Goal: Transaction & Acquisition: Purchase product/service

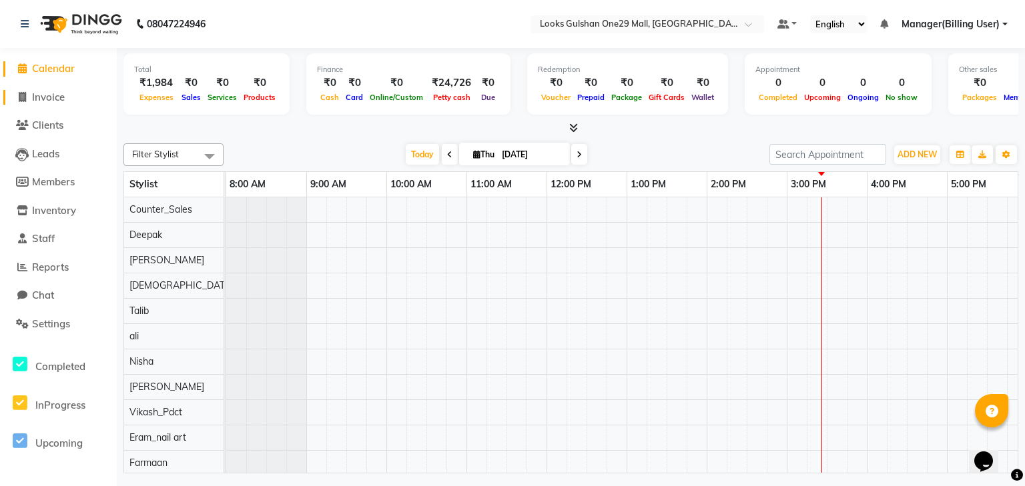
drag, startPoint x: 64, startPoint y: 91, endPoint x: 67, endPoint y: 103, distance: 13.0
click at [64, 91] on span "Invoice" at bounding box center [48, 97] width 33 height 13
select select "service"
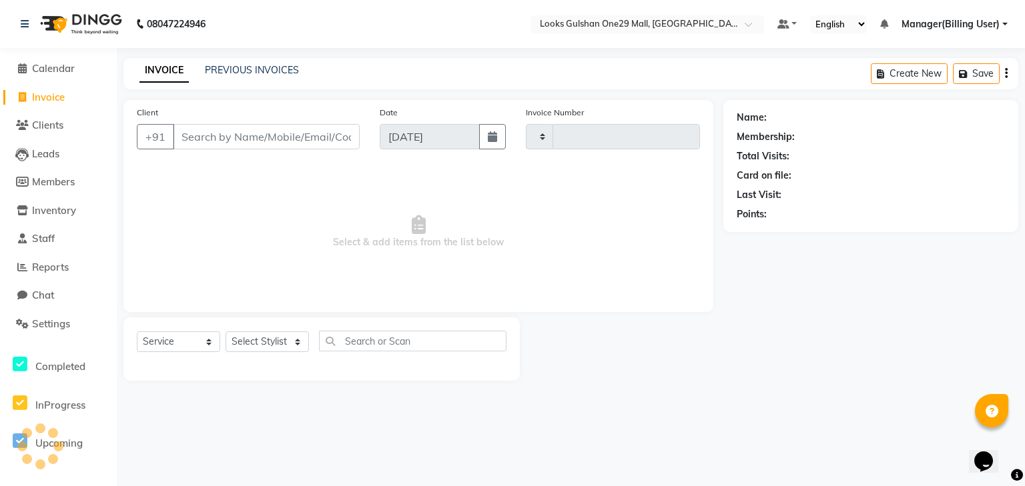
type input "1277"
select select "8337"
type input "900"
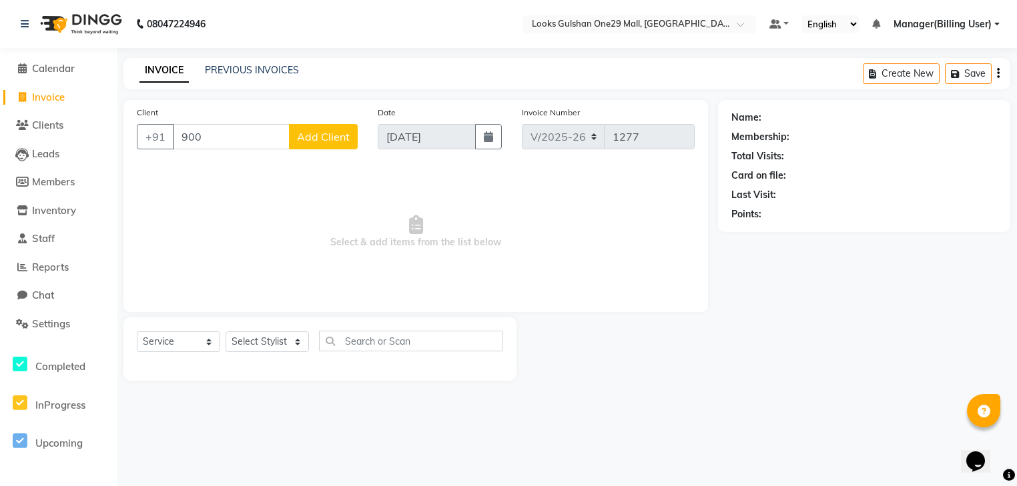
select select "80996"
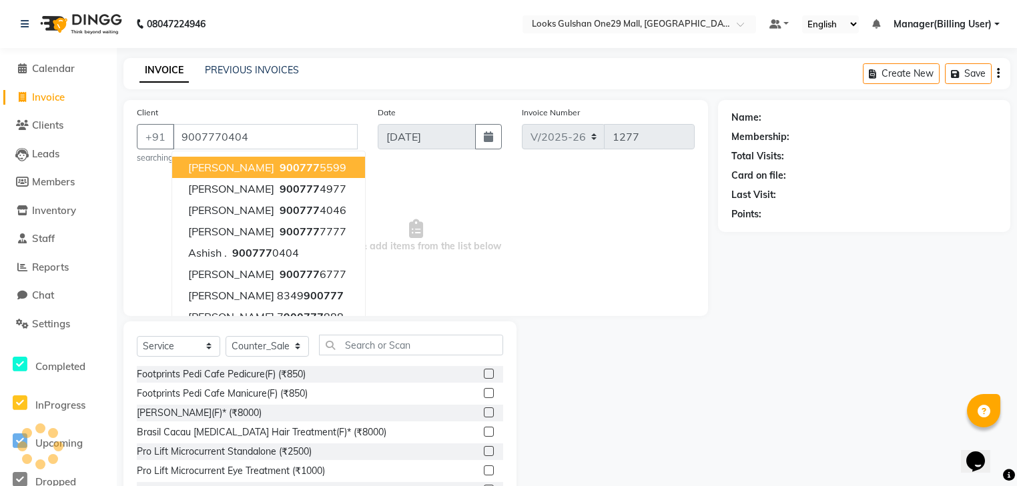
type input "9007770404"
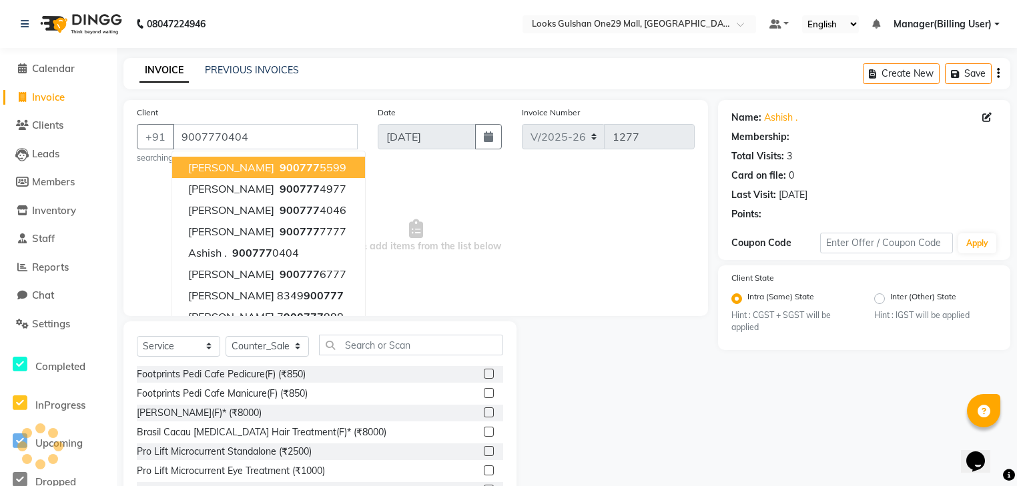
select select "1: Object"
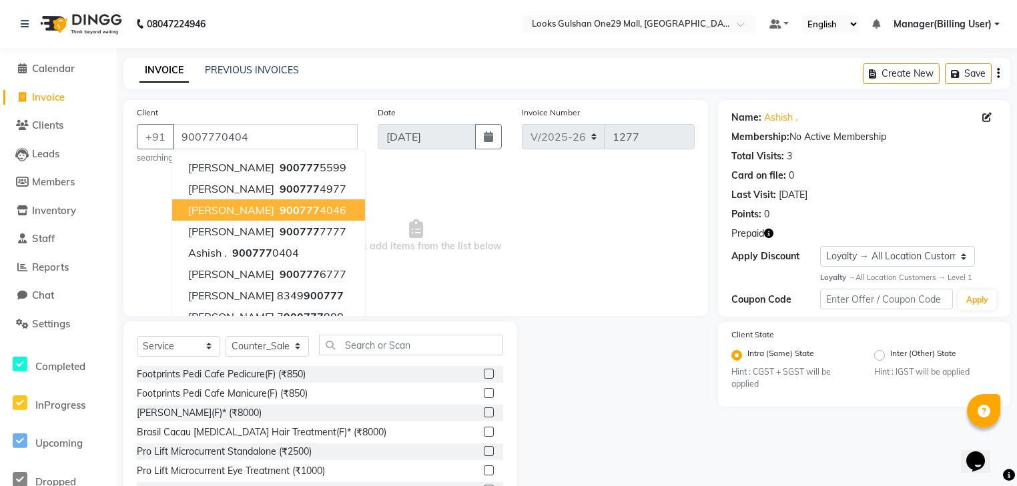
drag, startPoint x: 557, startPoint y: 272, endPoint x: 592, endPoint y: 233, distance: 52.9
click at [557, 272] on span "Select & add items from the list below" at bounding box center [416, 235] width 558 height 133
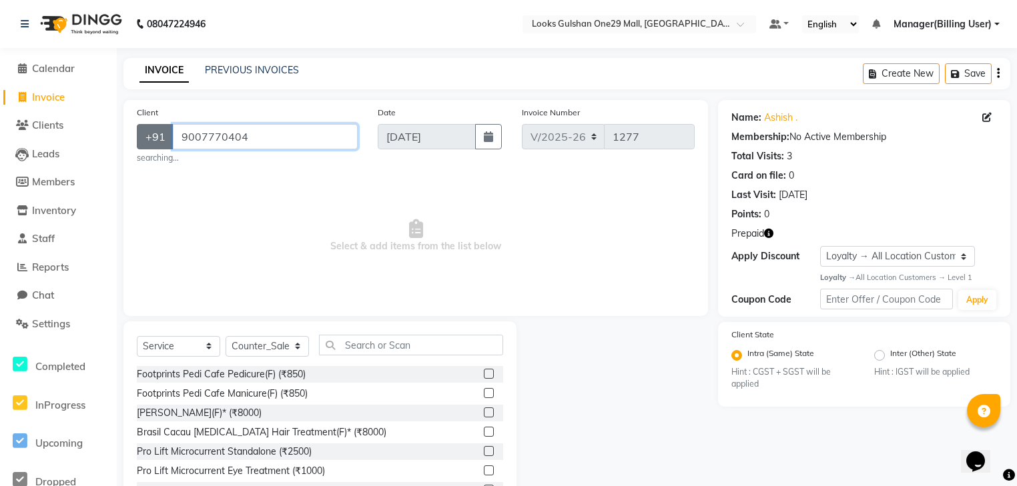
drag, startPoint x: 264, startPoint y: 137, endPoint x: 164, endPoint y: 141, distance: 100.2
click at [164, 141] on div "+91 9007770404" at bounding box center [247, 136] width 221 height 25
click at [265, 66] on link "PREVIOUS INVOICES" at bounding box center [252, 70] width 94 height 12
click at [218, 64] on link "PREVIOUS INVOICES" at bounding box center [252, 70] width 94 height 12
click at [771, 236] on icon "button" at bounding box center [768, 233] width 9 height 9
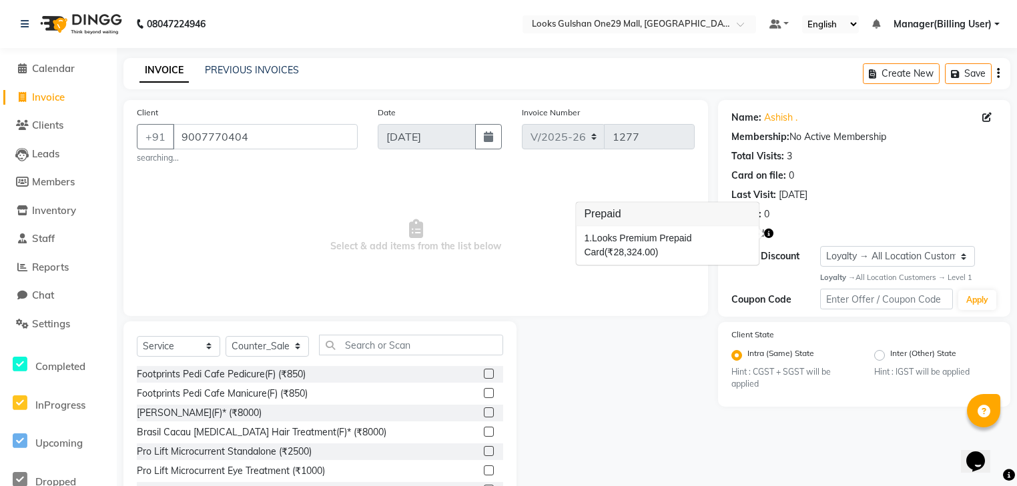
click at [697, 356] on div at bounding box center [617, 420] width 202 height 197
drag, startPoint x: 286, startPoint y: 152, endPoint x: 101, endPoint y: 131, distance: 186.1
click at [101, 131] on app-home "08047224946 Select Location × Looks Gulshan One29 Mall, Noida Default Panel My …" at bounding box center [508, 269] width 1017 height 538
click at [234, 212] on span "Select & add items from the list below" at bounding box center [416, 235] width 558 height 133
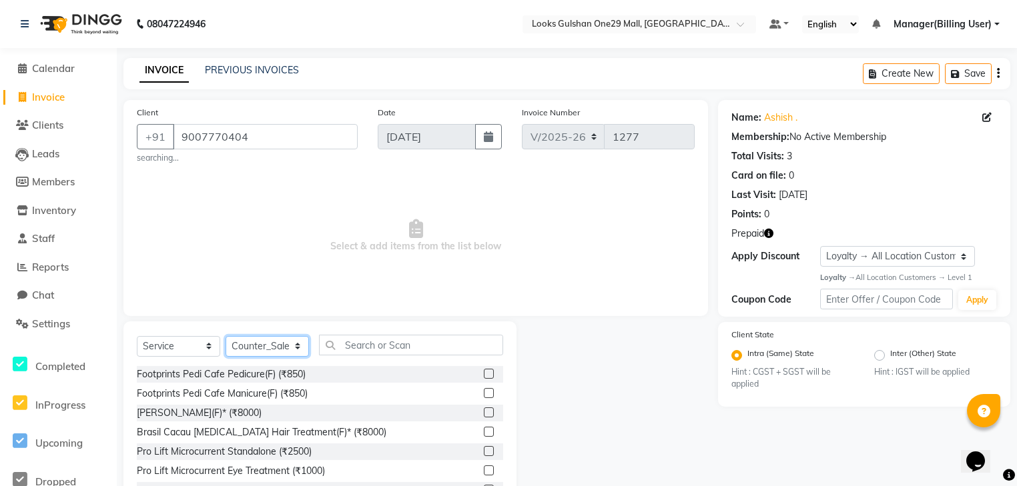
click at [262, 351] on select "Select Stylist ali Counter_Sales Deepak Eram_nail art Farmaan Manager(Billing U…" at bounding box center [267, 346] width 83 height 21
select select "80998"
click at [226, 337] on select "Select Stylist ali Counter_Sales Deepak Eram_nail art Farmaan Manager(Billing U…" at bounding box center [267, 346] width 83 height 21
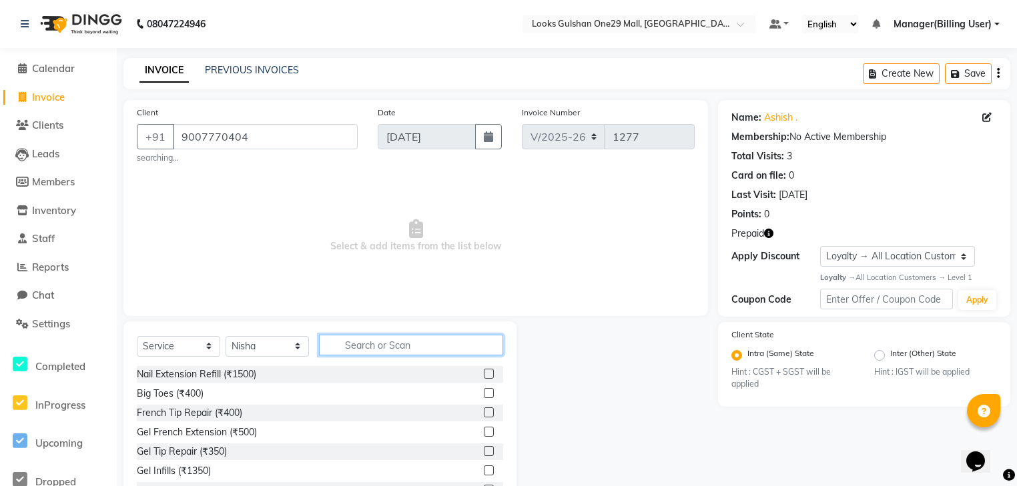
click at [364, 355] on input "text" at bounding box center [411, 345] width 184 height 21
type input "eye"
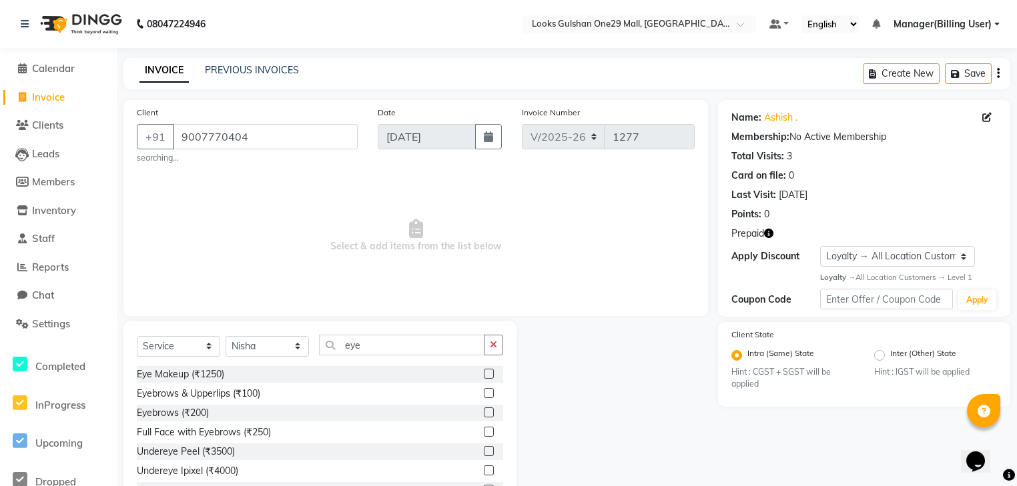
click at [484, 392] on label at bounding box center [489, 393] width 10 height 10
click at [484, 392] on input "checkbox" at bounding box center [488, 394] width 9 height 9
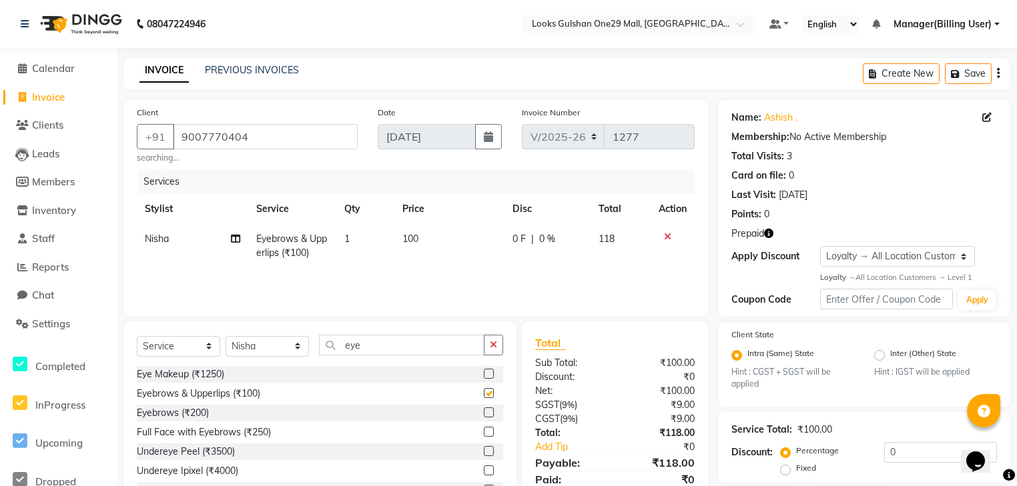
checkbox input "false"
click at [419, 249] on td "100" at bounding box center [449, 246] width 110 height 44
select select "80998"
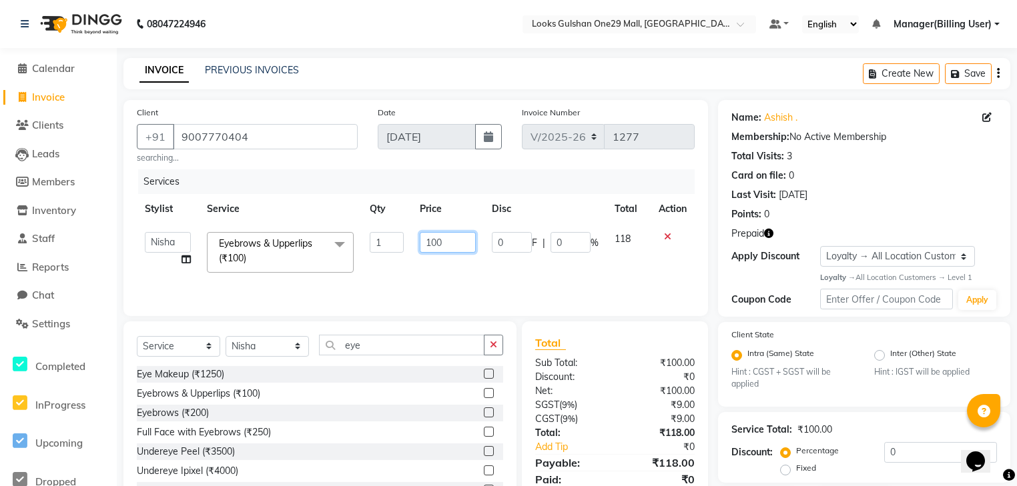
click at [429, 240] on input "100" at bounding box center [447, 242] width 55 height 21
type input "200"
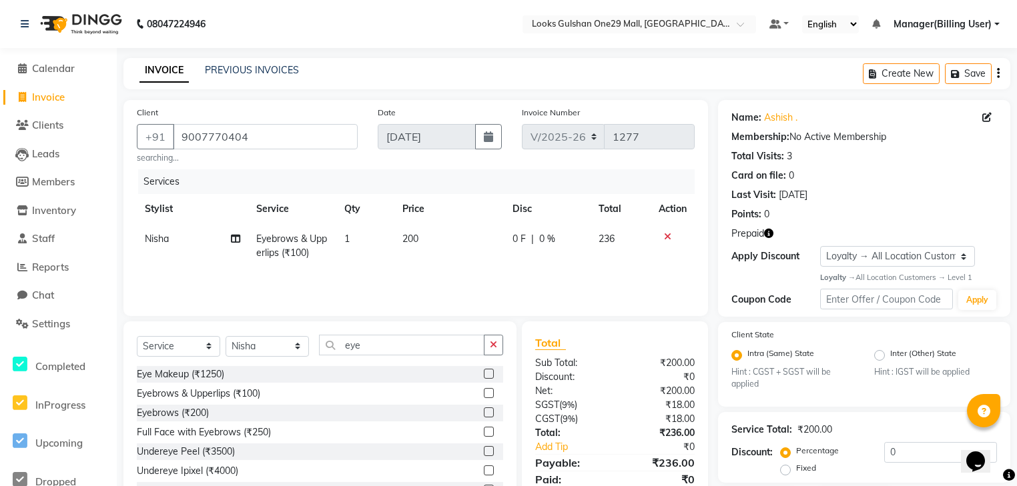
click at [436, 275] on div "Services Stylist Service Qty Price Disc Total Action Nisha Eyebrows & Upperlips…" at bounding box center [416, 235] width 558 height 133
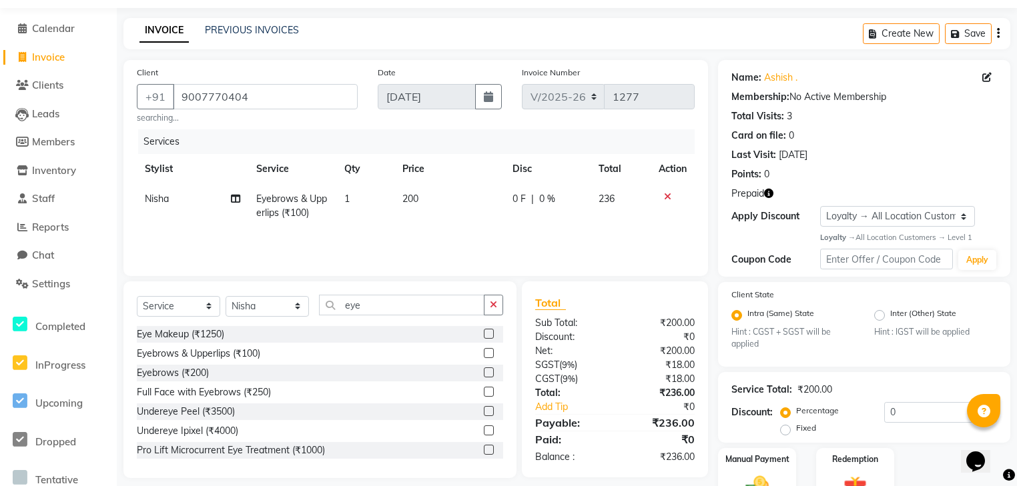
scroll to position [107, 0]
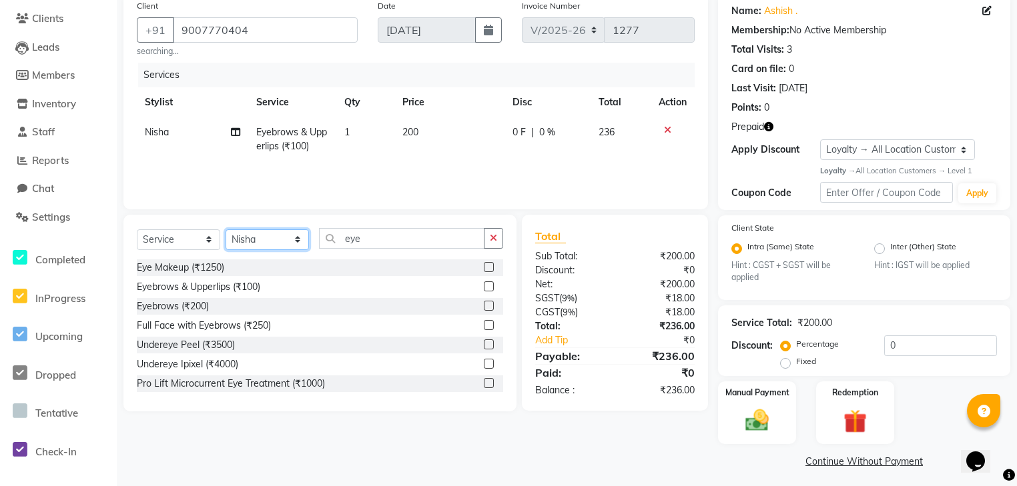
click at [273, 239] on select "Select Stylist ali Counter_Sales Deepak Eram_nail art Farmaan Manager(Billing U…" at bounding box center [267, 240] width 83 height 21
select select "81003"
click at [226, 230] on select "Select Stylist ali Counter_Sales Deepak Eram_nail art Farmaan Manager(Billing U…" at bounding box center [267, 240] width 83 height 21
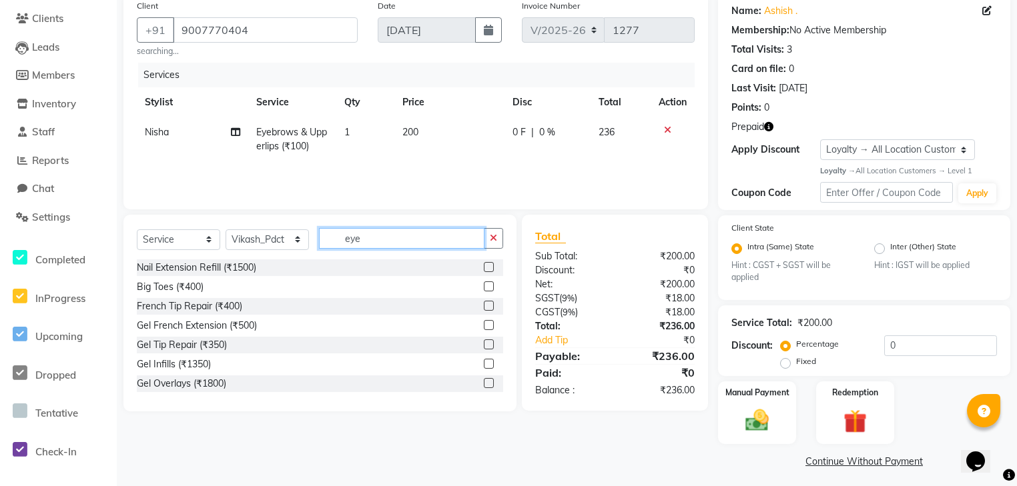
drag, startPoint x: 374, startPoint y: 239, endPoint x: 288, endPoint y: 240, distance: 86.1
click at [288, 240] on div "Select Service Product Membership Package Voucher Prepaid Gift Card Select Styl…" at bounding box center [320, 243] width 366 height 31
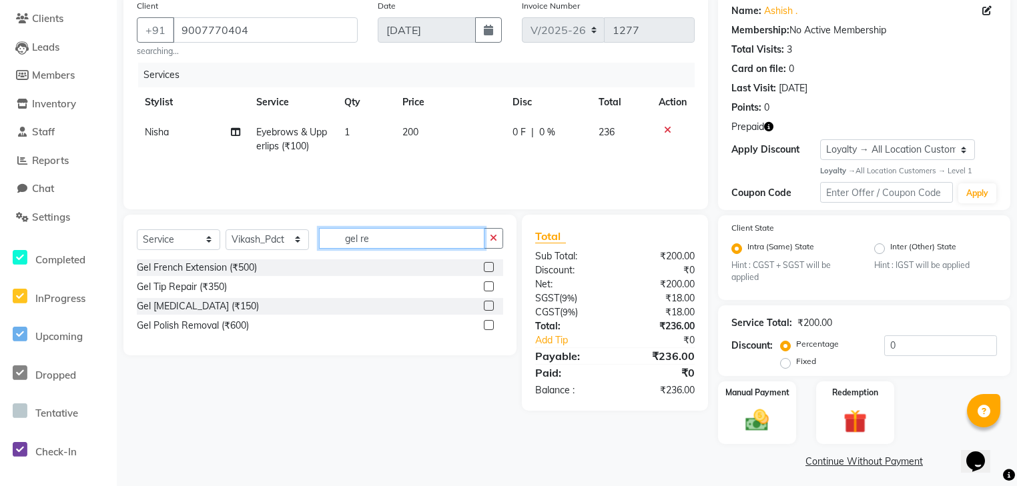
type input "gel re"
click at [490, 326] on label at bounding box center [489, 325] width 10 height 10
click at [490, 326] on input "checkbox" at bounding box center [488, 326] width 9 height 9
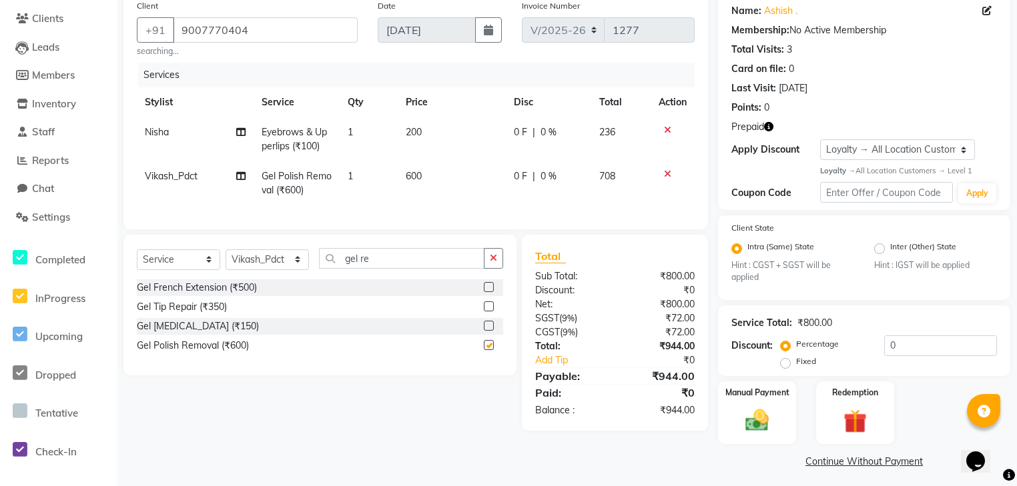
checkbox input "false"
click at [431, 177] on td "600" at bounding box center [452, 183] width 109 height 44
select select "81003"
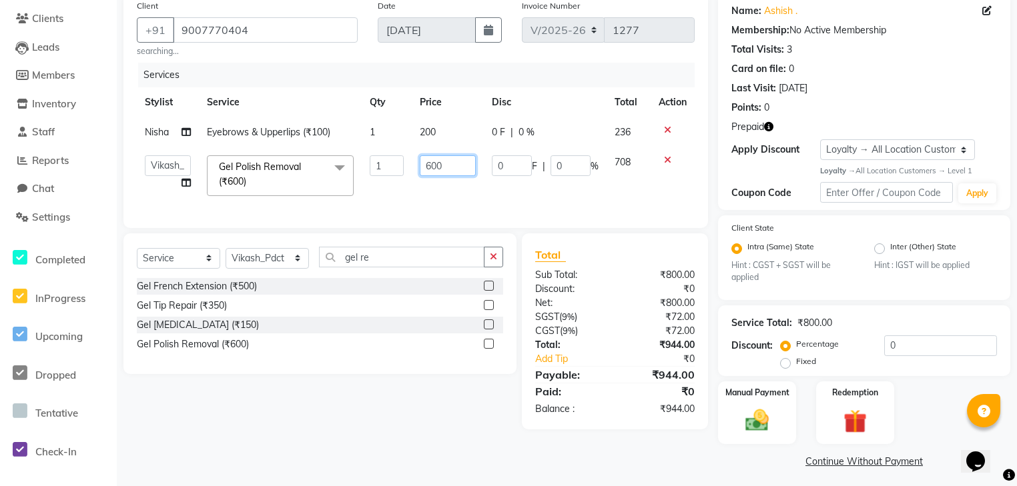
click at [444, 168] on input "600" at bounding box center [447, 165] width 55 height 21
type input "6"
type input "300"
click at [374, 228] on div "Client +91 9007770404 searching... Date 04-09-2025 Invoice Number V/2025 V/2025…" at bounding box center [415, 110] width 585 height 235
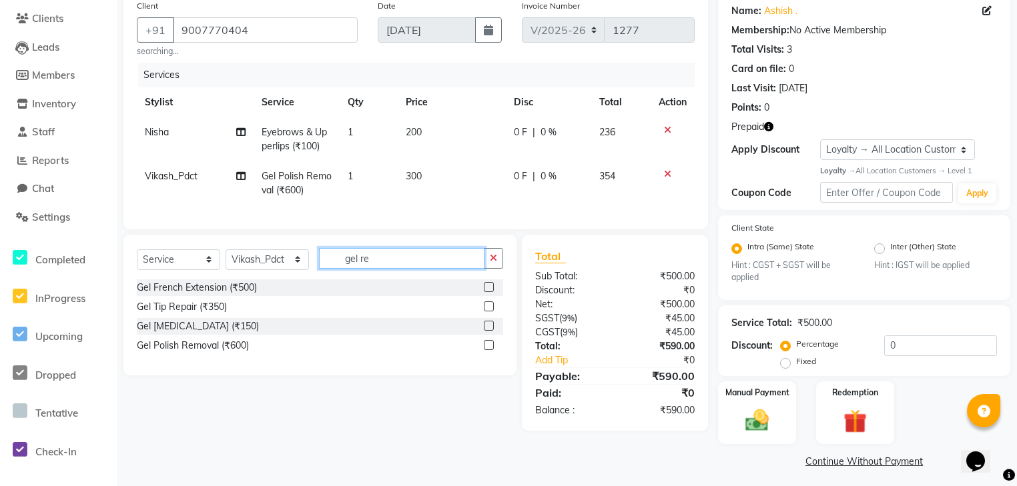
drag, startPoint x: 392, startPoint y: 272, endPoint x: 262, endPoint y: 277, distance: 130.9
click at [262, 277] on div "Select Service Product Membership Package Voucher Prepaid Gift Card Select Styl…" at bounding box center [320, 263] width 366 height 31
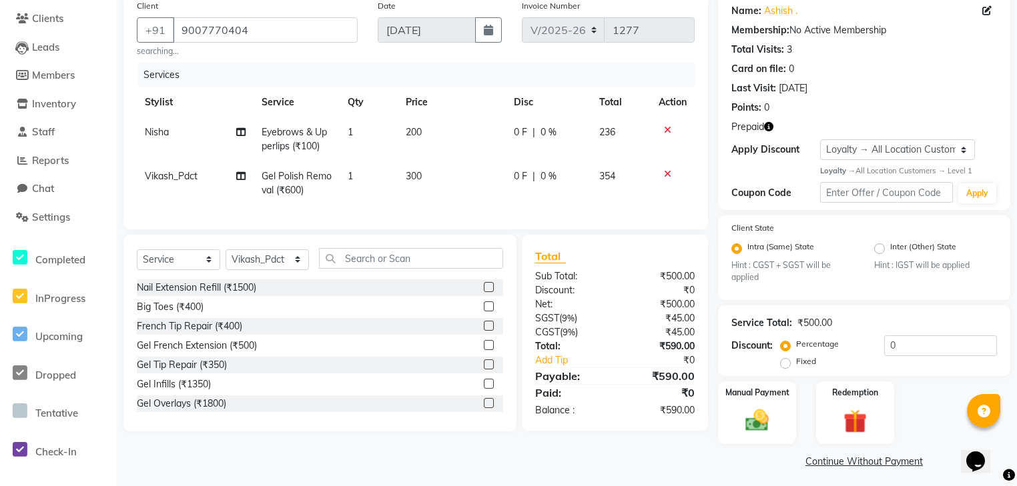
click at [346, 206] on td "1" at bounding box center [368, 183] width 57 height 44
select select "81003"
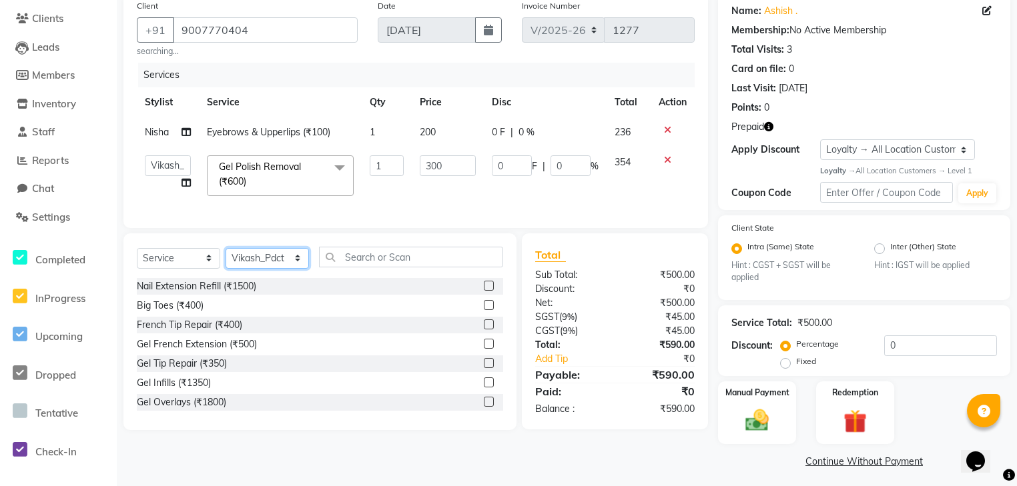
click at [294, 269] on select "Select Stylist ali Counter_Sales Deepak Eram_nail art Farmaan Manager(Billing U…" at bounding box center [267, 258] width 83 height 21
select select "81000"
click at [226, 256] on select "Select Stylist ali Counter_Sales Deepak Eram_nail art Farmaan Manager(Billing U…" at bounding box center [267, 258] width 83 height 21
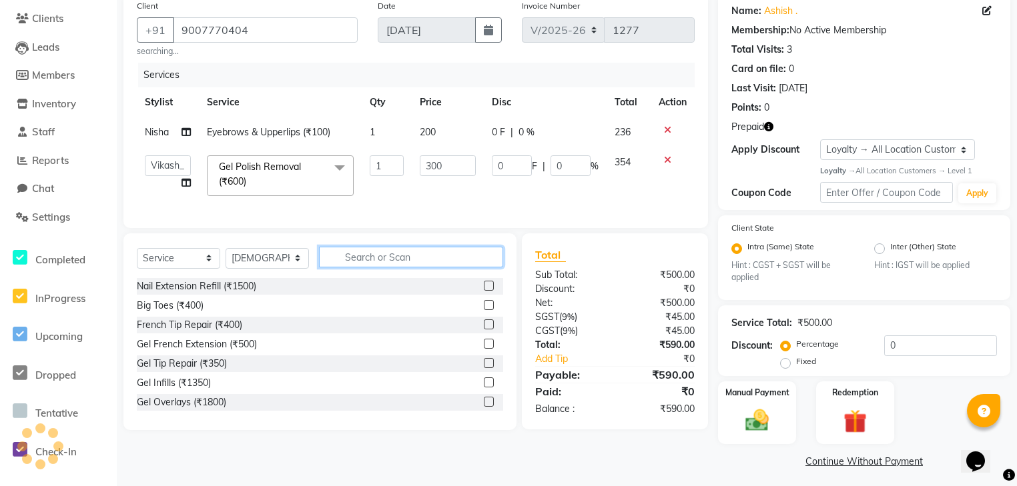
click at [336, 264] on input "text" at bounding box center [411, 257] width 184 height 21
click at [771, 130] on icon "button" at bounding box center [768, 126] width 9 height 9
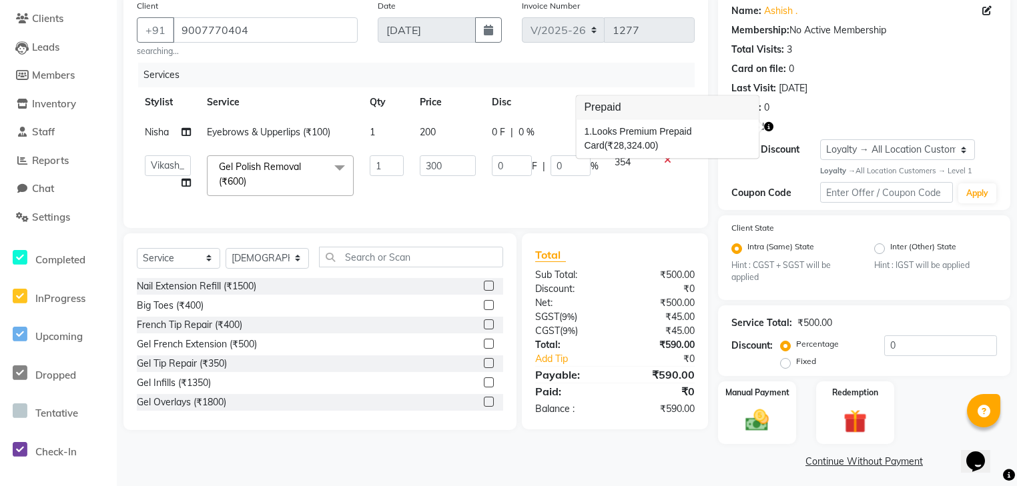
click at [670, 80] on div "Services" at bounding box center [421, 75] width 567 height 25
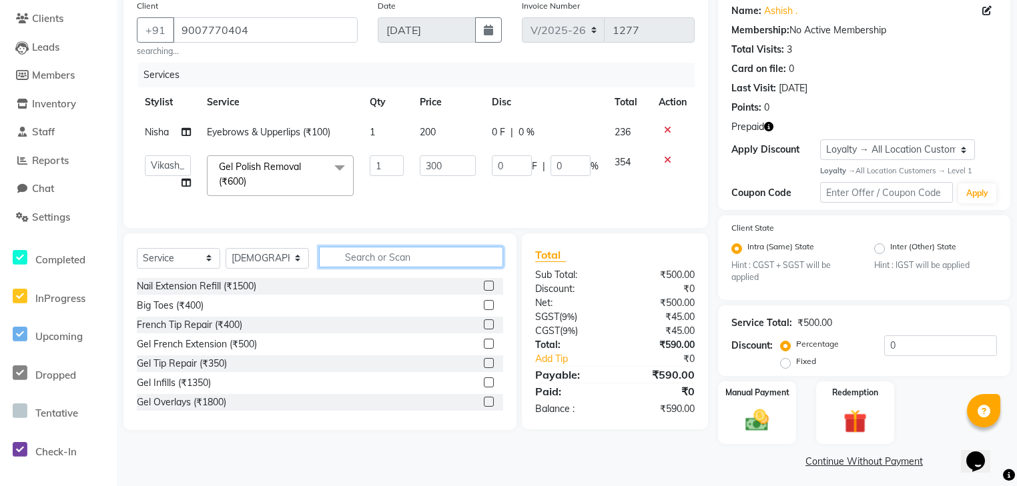
click at [365, 267] on input "text" at bounding box center [411, 257] width 184 height 21
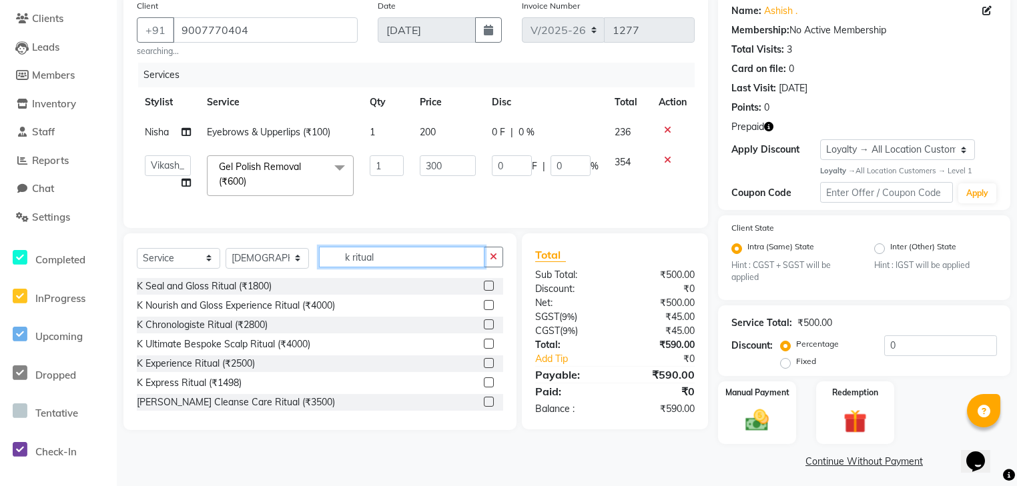
type input "k ritual"
click at [484, 368] on label at bounding box center [489, 363] width 10 height 10
click at [484, 368] on input "checkbox" at bounding box center [488, 364] width 9 height 9
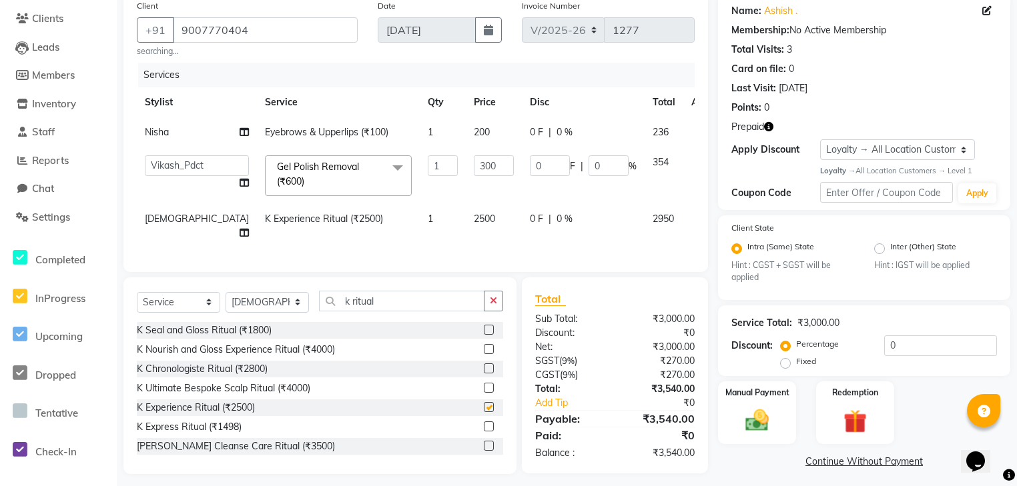
checkbox input "false"
click at [474, 220] on span "2500" at bounding box center [484, 219] width 21 height 12
select select "81000"
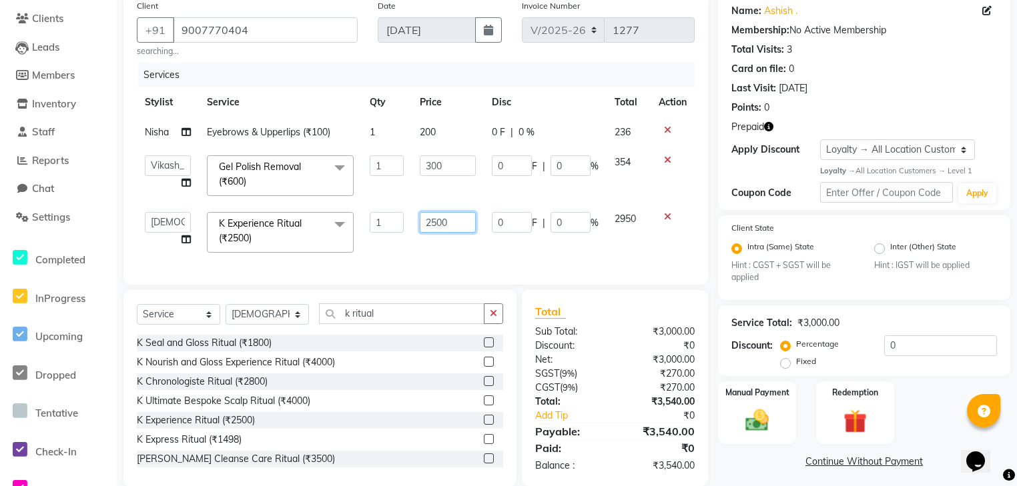
click at [443, 221] on input "2500" at bounding box center [447, 222] width 55 height 21
type input "4500"
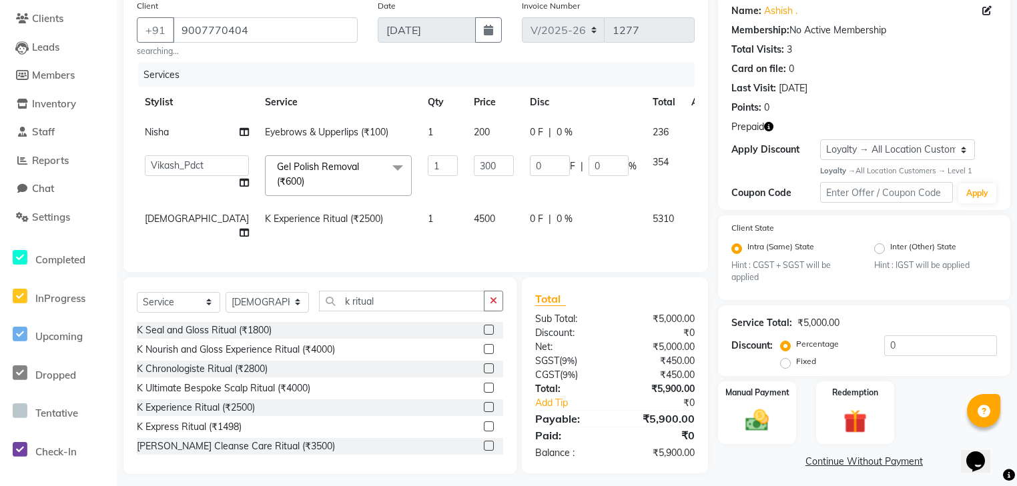
click at [487, 244] on div "Services Stylist Service Qty Price Disc Total Action Nisha Eyebrows & Upperlips…" at bounding box center [416, 161] width 558 height 196
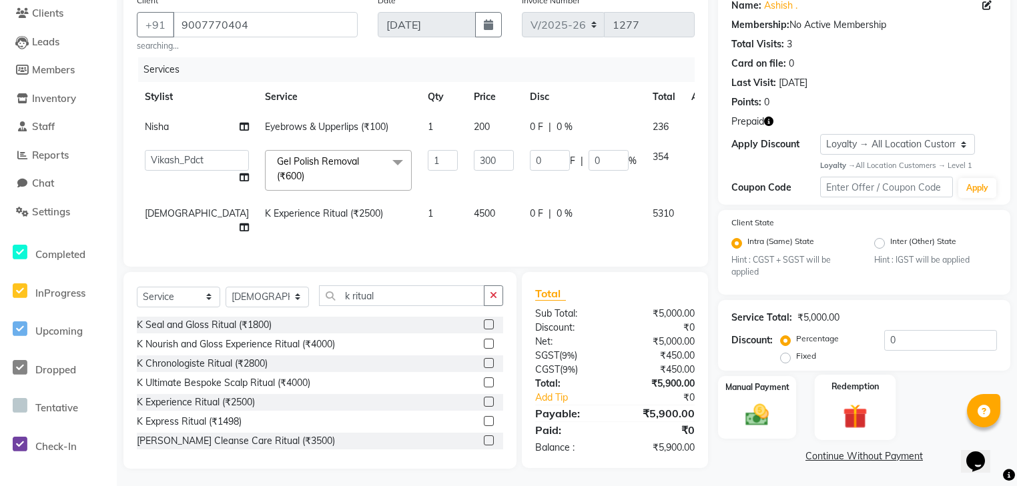
scroll to position [114, 0]
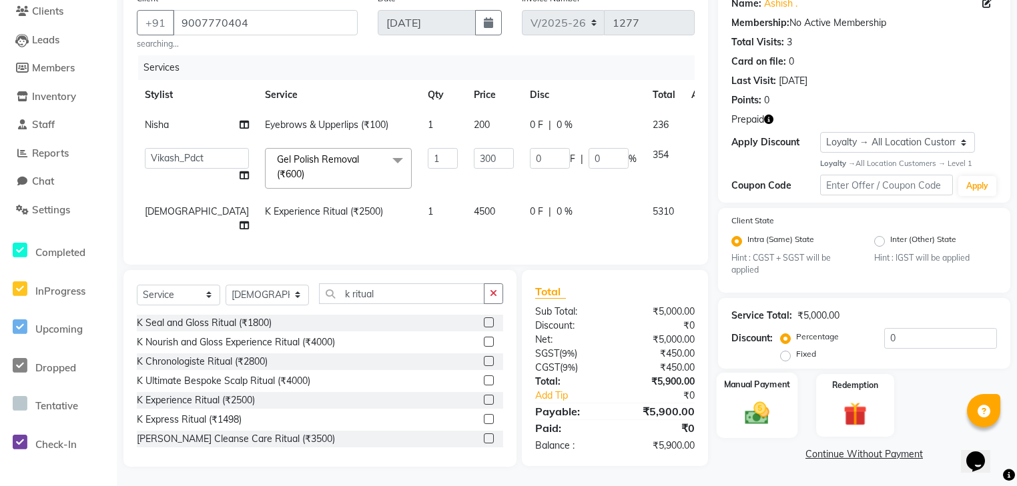
click at [756, 410] on img at bounding box center [757, 414] width 40 height 29
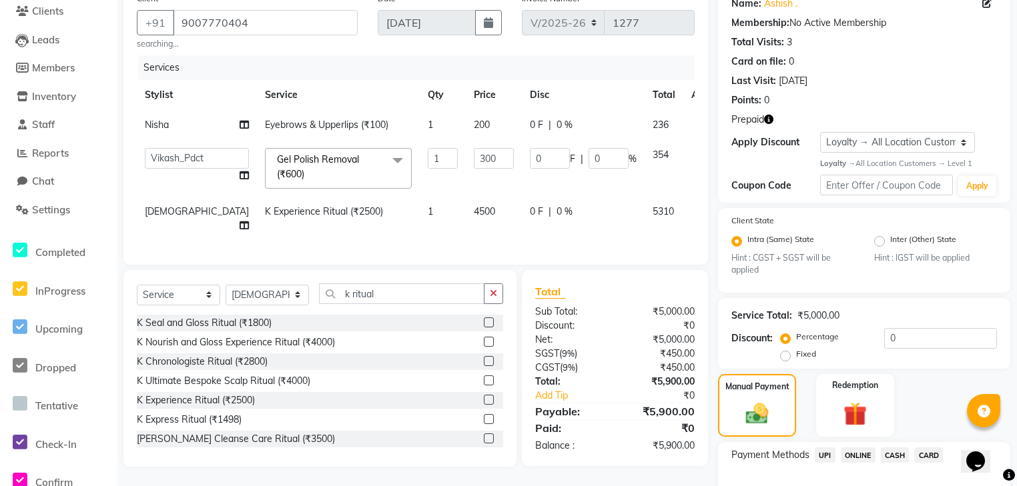
scroll to position [200, 0]
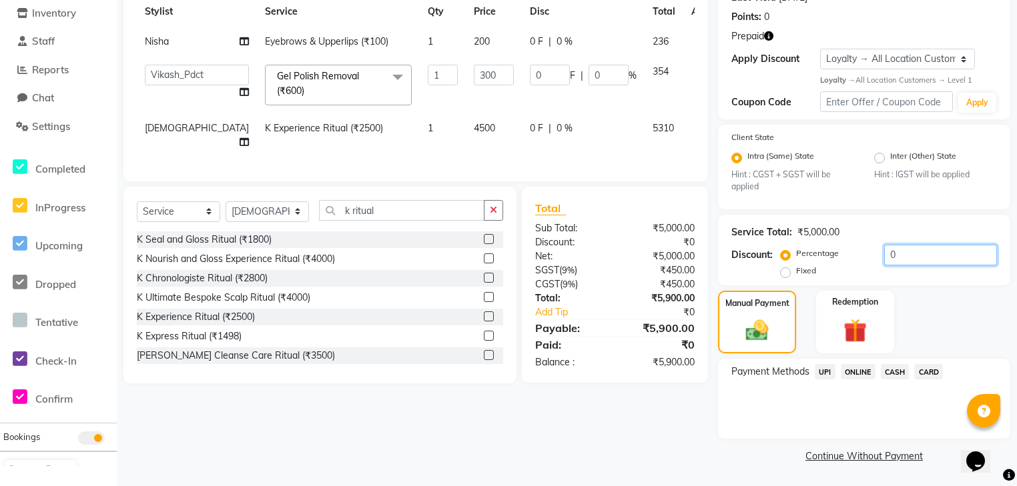
click at [905, 256] on input "0" at bounding box center [940, 255] width 113 height 21
click at [863, 336] on img at bounding box center [855, 331] width 40 height 31
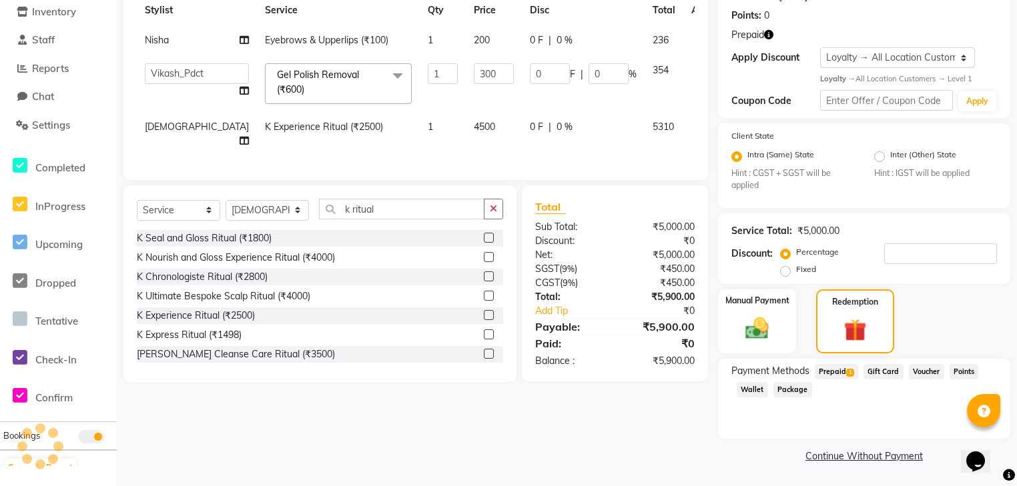
click at [840, 375] on span "Prepaid 1" at bounding box center [836, 371] width 43 height 15
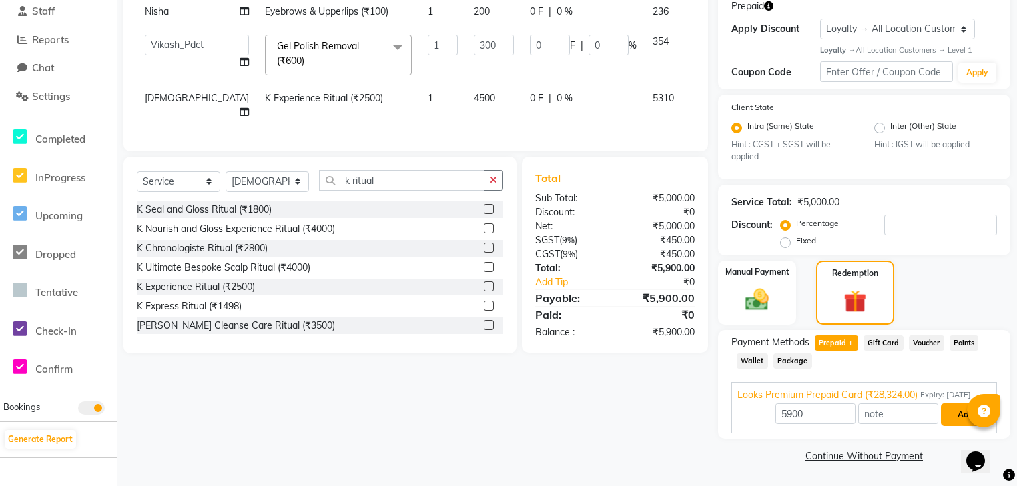
click at [949, 410] on button "Add" at bounding box center [965, 415] width 49 height 23
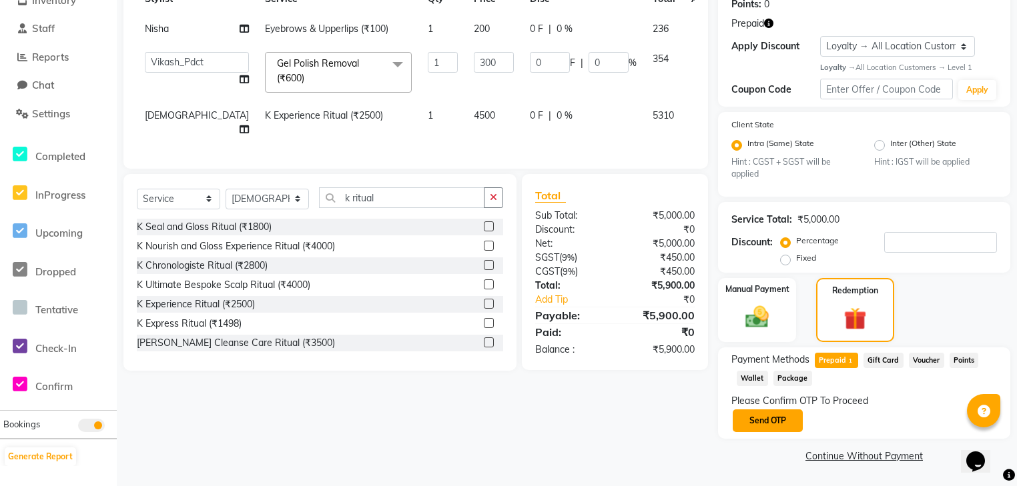
click at [761, 419] on button "Send OTP" at bounding box center [768, 421] width 70 height 23
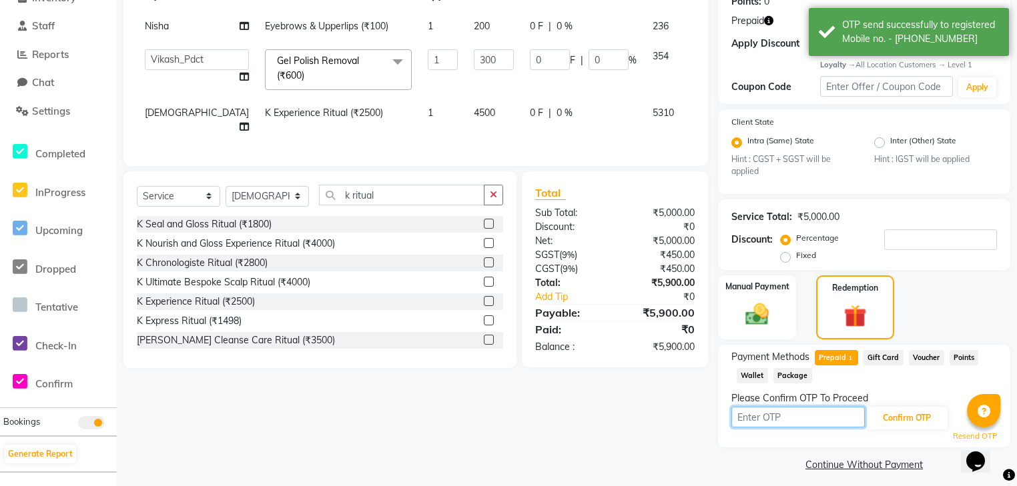
click at [788, 420] on input "text" at bounding box center [797, 417] width 133 height 21
type input "7493"
click at [892, 422] on button "Confirm OTP" at bounding box center [906, 418] width 81 height 23
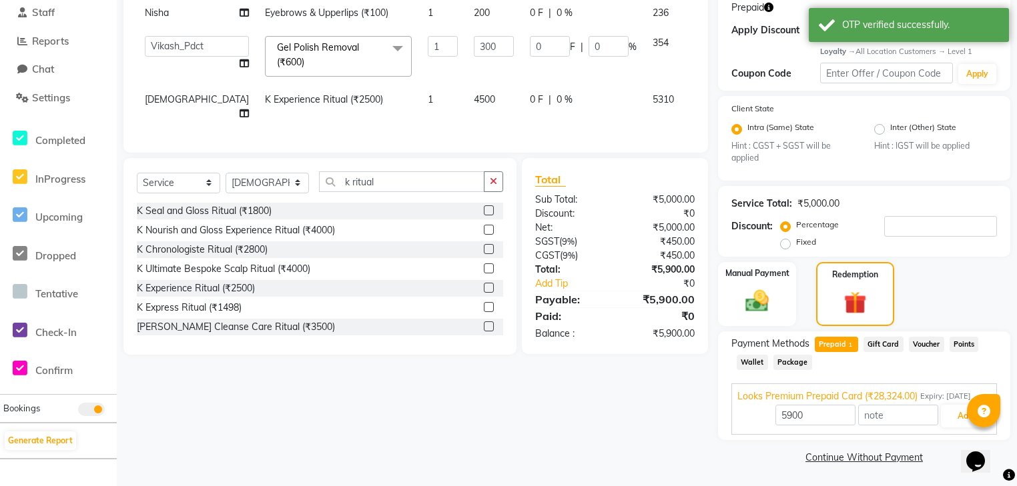
scroll to position [230, 0]
click at [952, 410] on button "Add" at bounding box center [965, 415] width 49 height 23
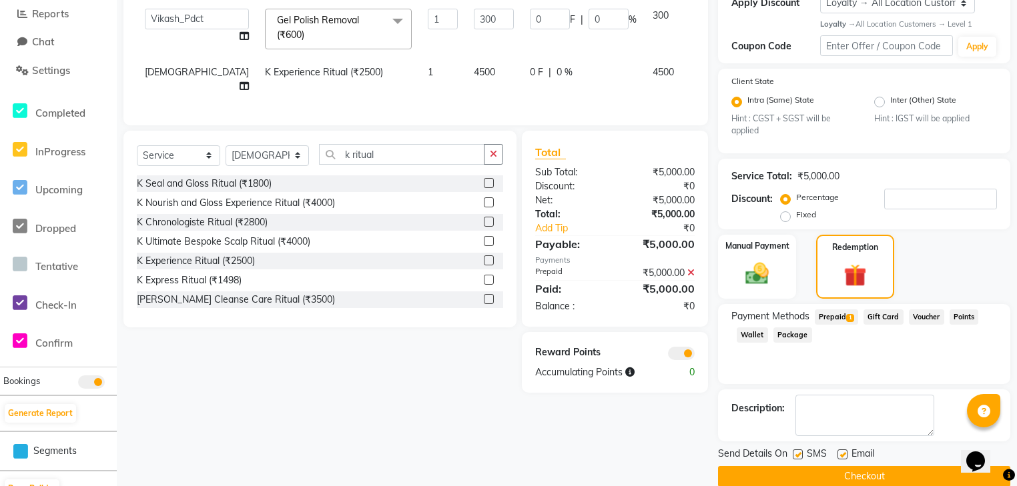
scroll to position [275, 0]
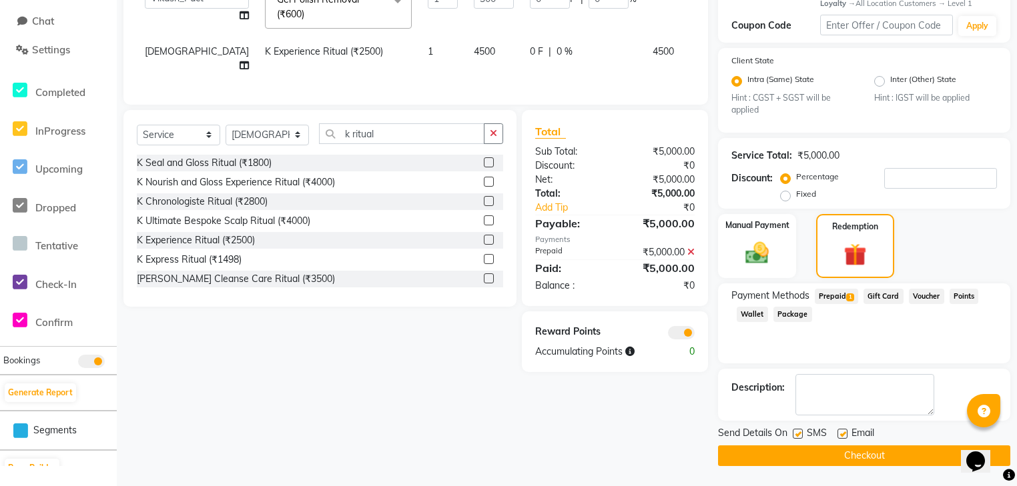
click at [839, 436] on label at bounding box center [842, 434] width 10 height 10
click at [839, 436] on input "checkbox" at bounding box center [841, 434] width 9 height 9
checkbox input "false"
click at [838, 462] on button "Checkout" at bounding box center [864, 456] width 292 height 21
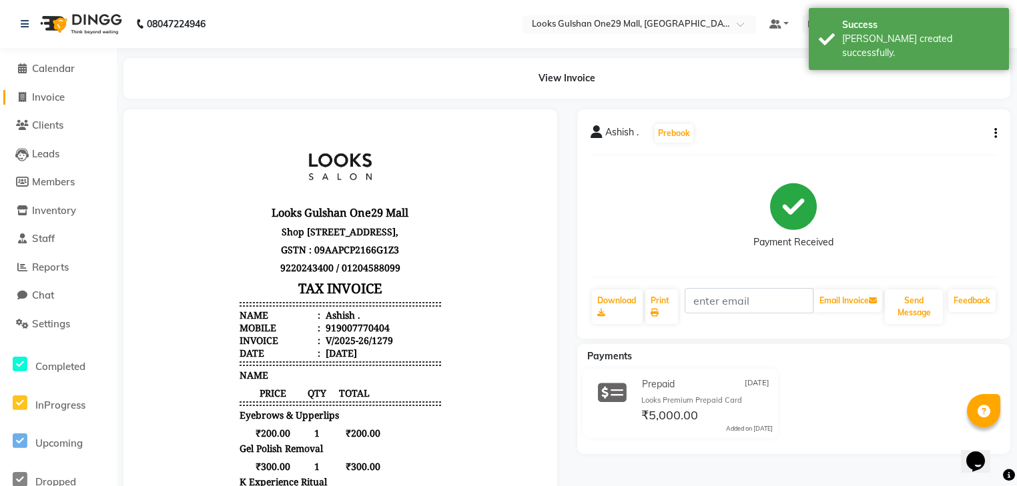
click at [46, 96] on span "Invoice" at bounding box center [48, 97] width 33 height 13
select select "service"
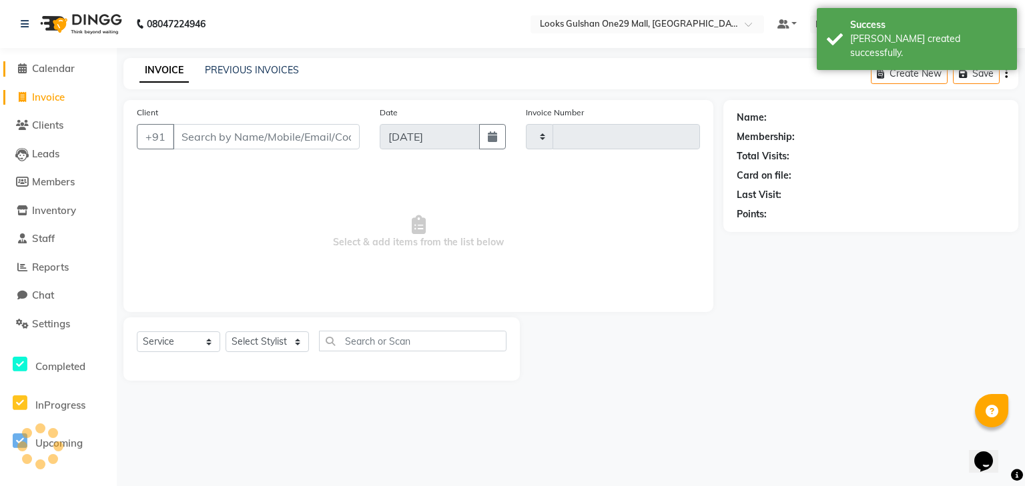
type input "1280"
click at [51, 67] on span "Calendar" at bounding box center [53, 68] width 43 height 13
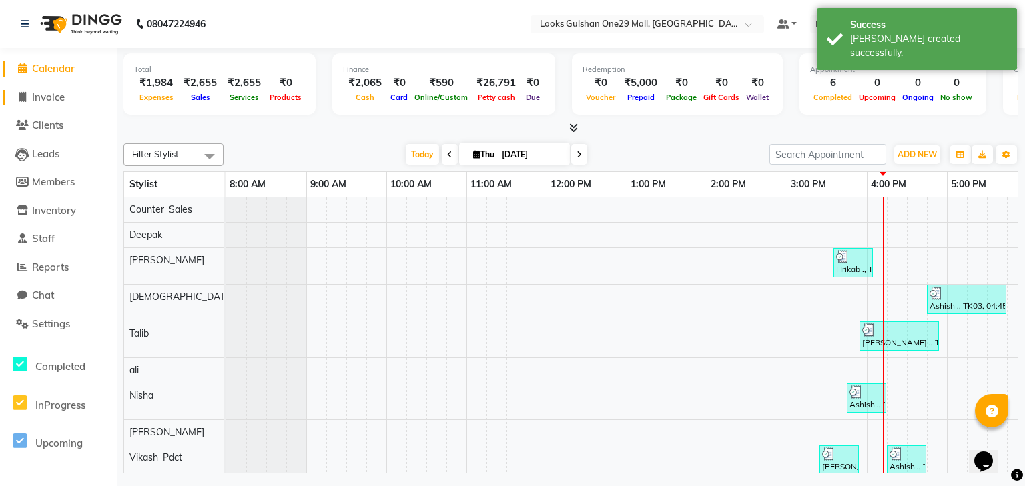
click at [53, 96] on span "Invoice" at bounding box center [48, 97] width 33 height 13
select select "8337"
select select "service"
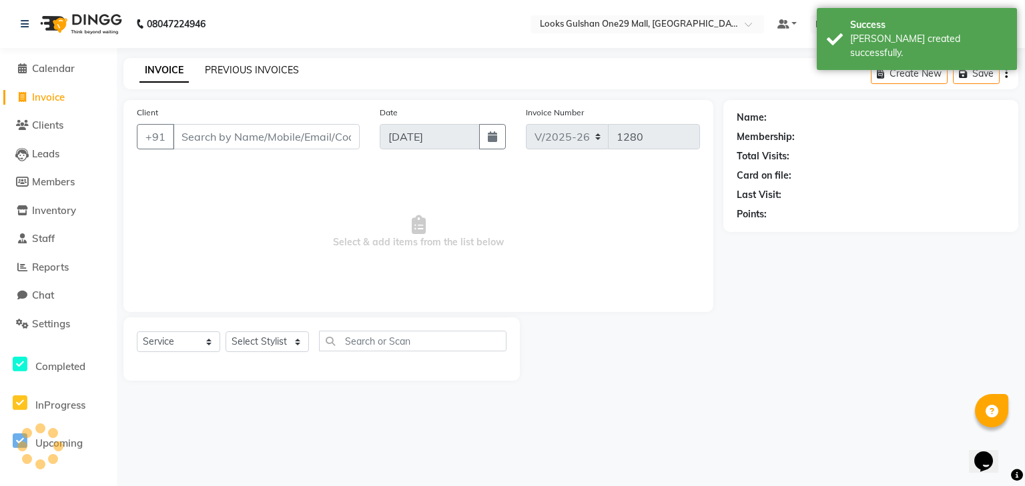
select select "80996"
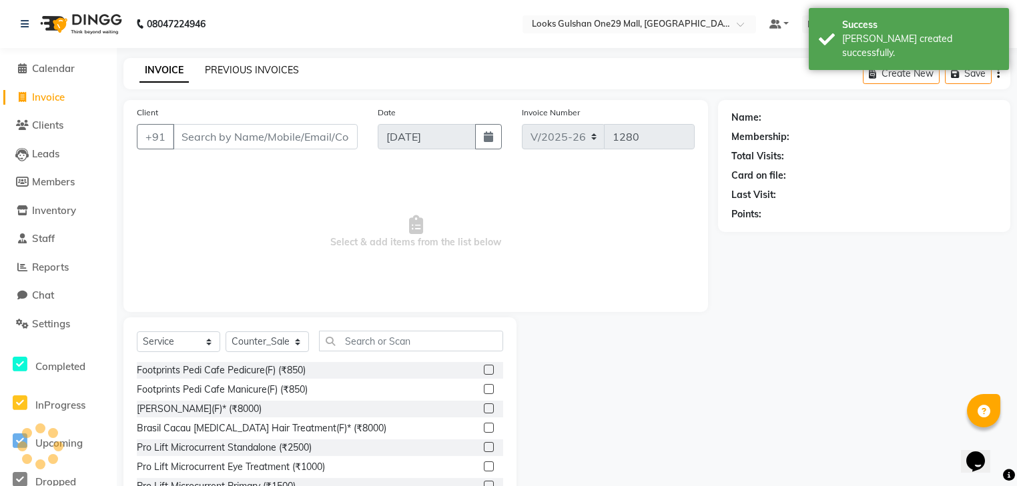
click at [228, 70] on link "PREVIOUS INVOICES" at bounding box center [252, 70] width 94 height 12
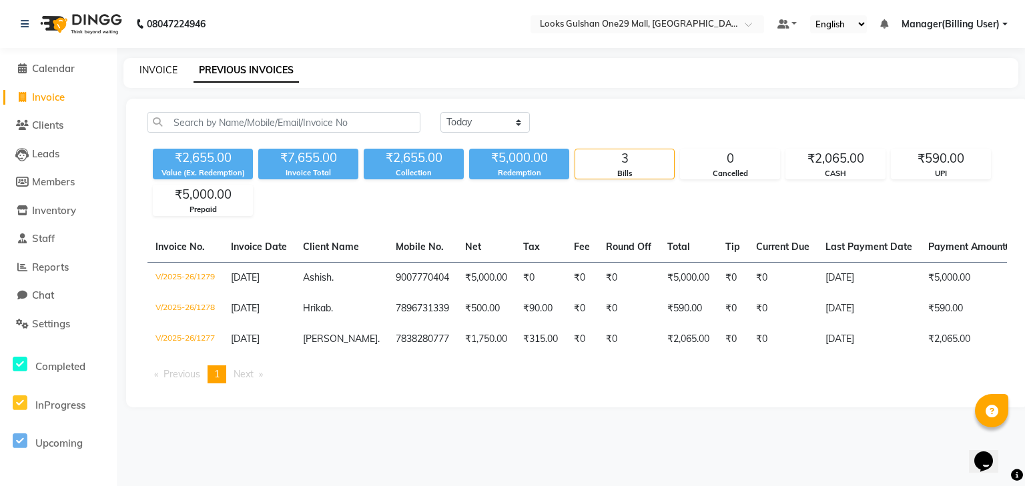
click at [151, 74] on link "INVOICE" at bounding box center [158, 70] width 38 height 12
select select "service"
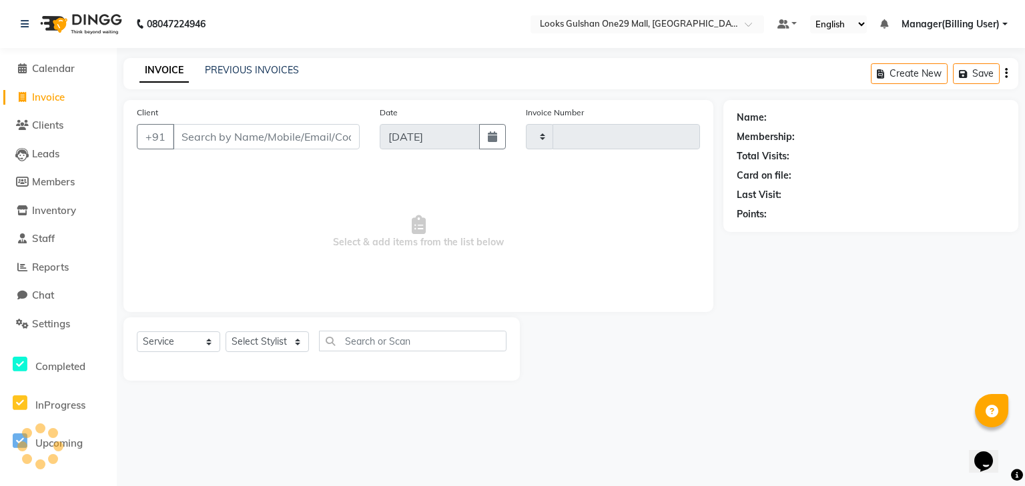
type input "1280"
select select "8337"
select select "80996"
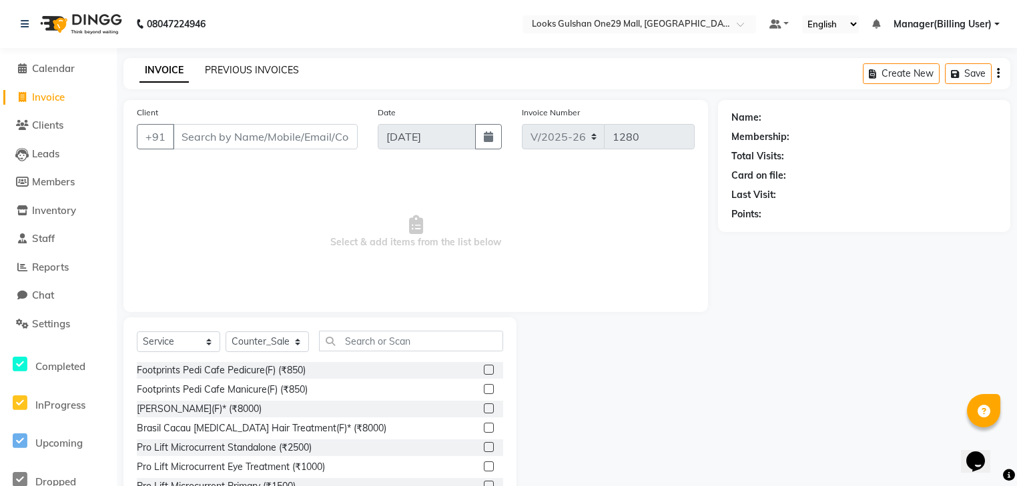
click at [254, 67] on link "PREVIOUS INVOICES" at bounding box center [252, 70] width 94 height 12
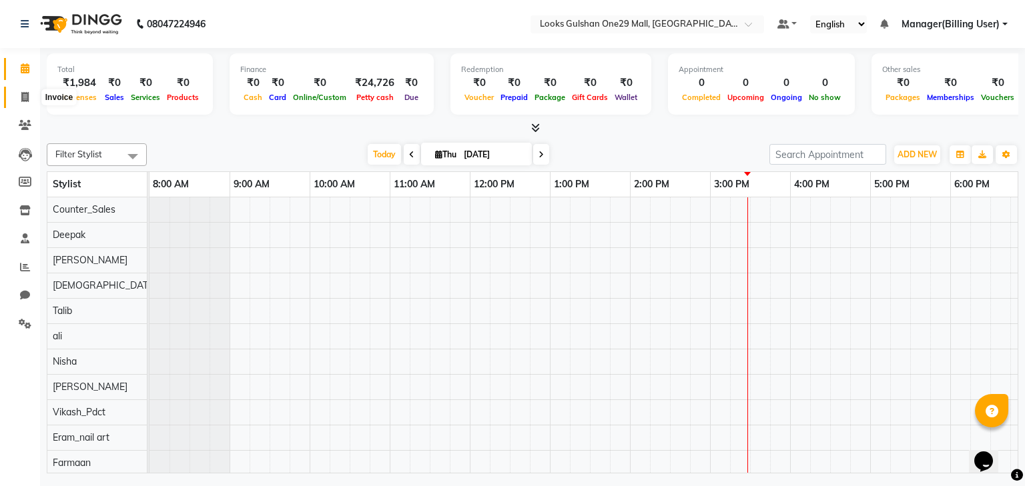
click at [27, 94] on icon at bounding box center [24, 97] width 7 height 10
select select "service"
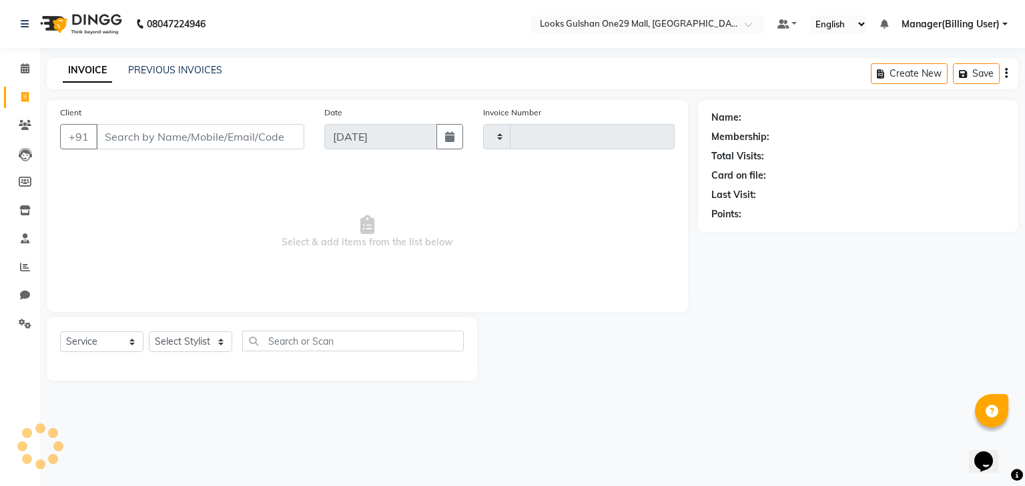
type input "1277"
select select "8337"
click at [191, 72] on link "PREVIOUS INVOICES" at bounding box center [175, 70] width 94 height 12
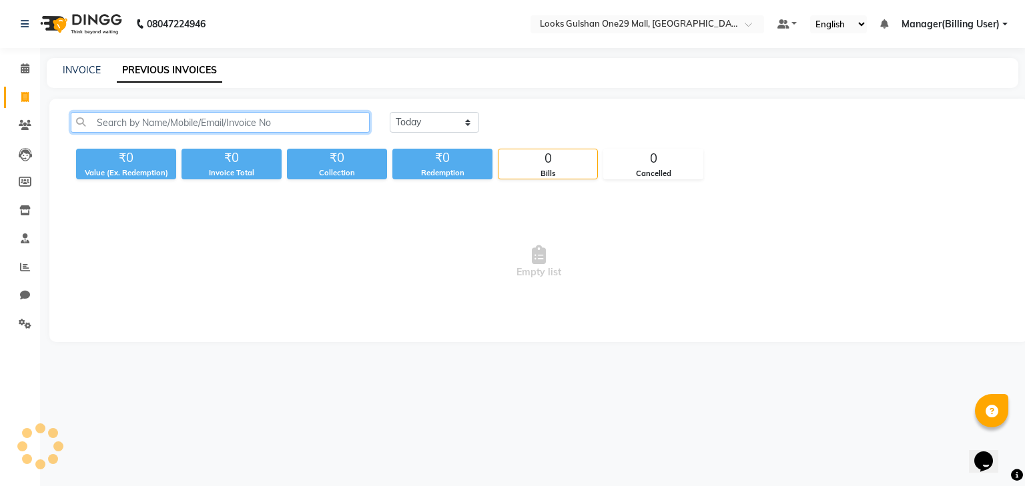
drag, startPoint x: 206, startPoint y: 132, endPoint x: 214, endPoint y: 122, distance: 12.8
click at [209, 128] on input "text" at bounding box center [220, 122] width 299 height 21
click at [214, 122] on input "text" at bounding box center [220, 122] width 299 height 21
paste input "9007770404"
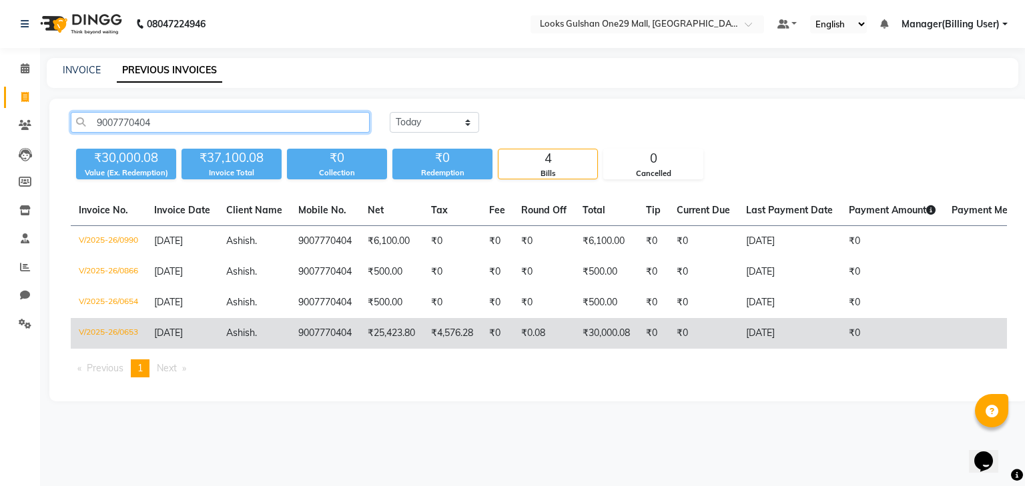
type input "9007770404"
click at [651, 334] on td "₹0" at bounding box center [653, 333] width 31 height 31
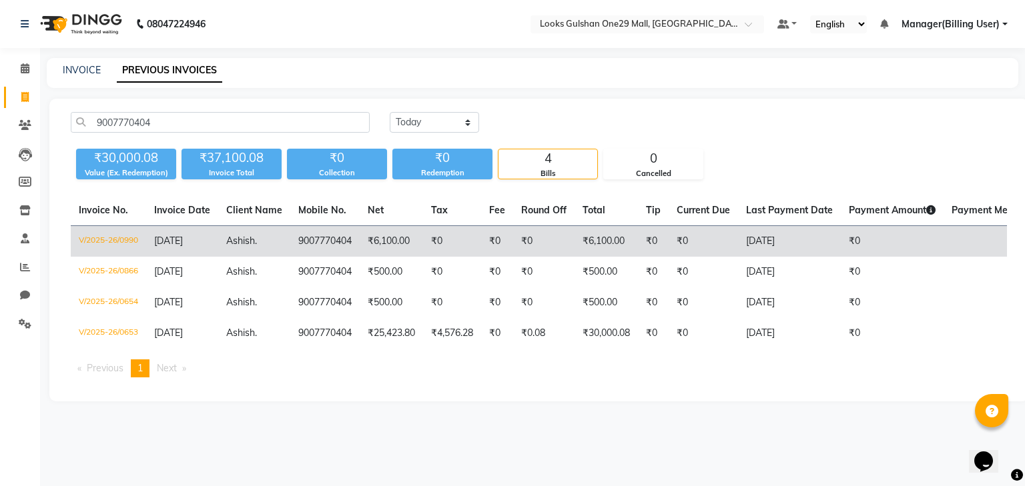
click at [523, 242] on td "₹0" at bounding box center [543, 241] width 61 height 31
click at [456, 245] on td "₹0" at bounding box center [452, 241] width 58 height 31
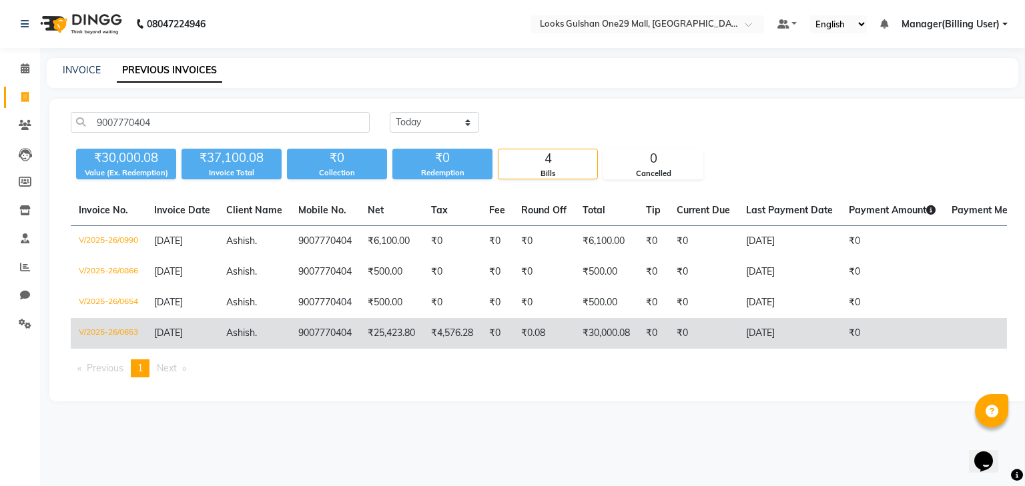
click at [588, 338] on td "₹30,000.08" at bounding box center [606, 333] width 63 height 31
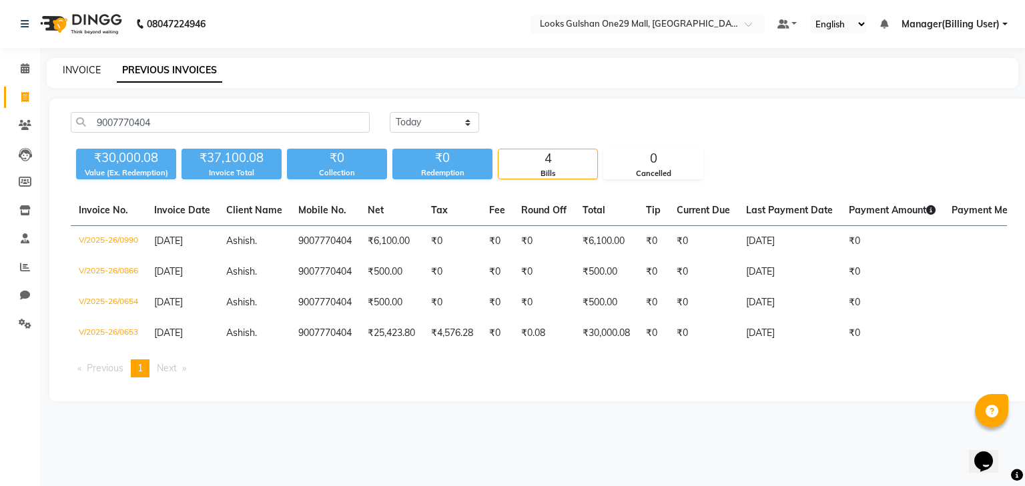
click at [89, 72] on link "INVOICE" at bounding box center [82, 70] width 38 height 12
select select "service"
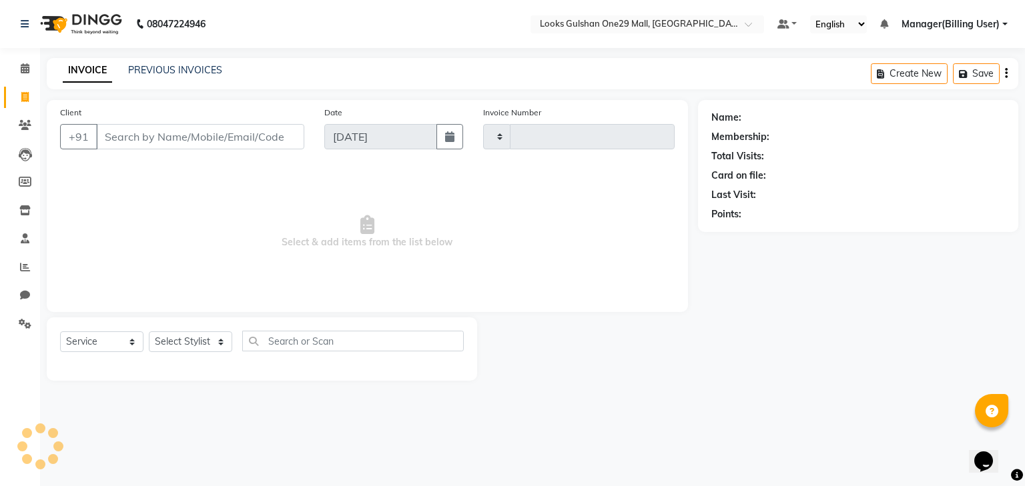
type input "1277"
select select "8337"
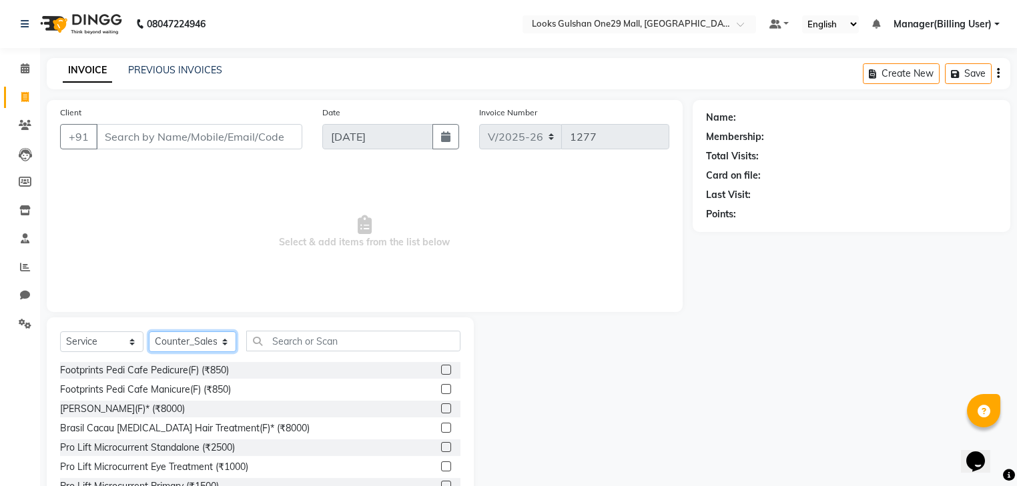
click at [198, 342] on select "Select Stylist ali Counter_Sales Deepak Eram_nail art Farmaan Manager(Billing U…" at bounding box center [192, 342] width 87 height 21
select select "81003"
click at [149, 332] on select "Select Stylist ali Counter_Sales Deepak Eram_nail art Farmaan Manager(Billing U…" at bounding box center [192, 342] width 87 height 21
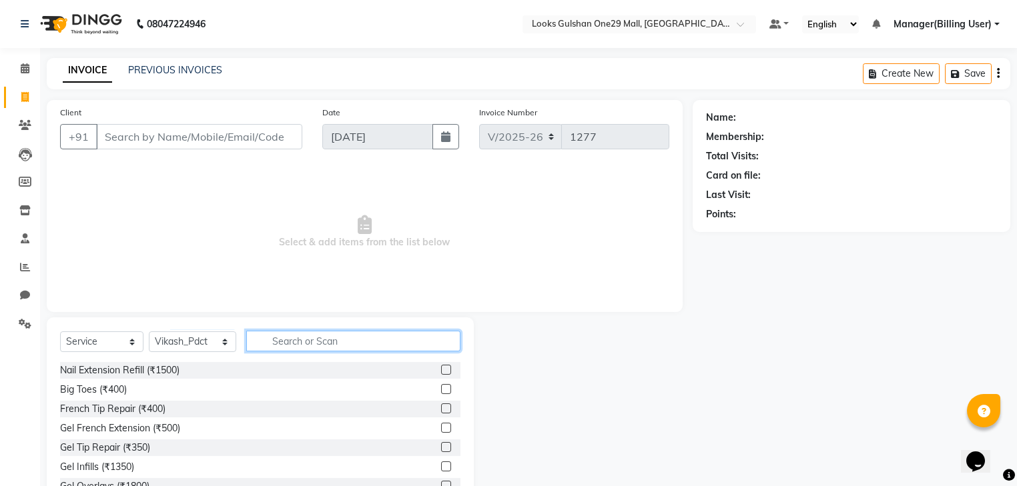
click at [329, 342] on input "text" at bounding box center [353, 341] width 214 height 21
type input "head"
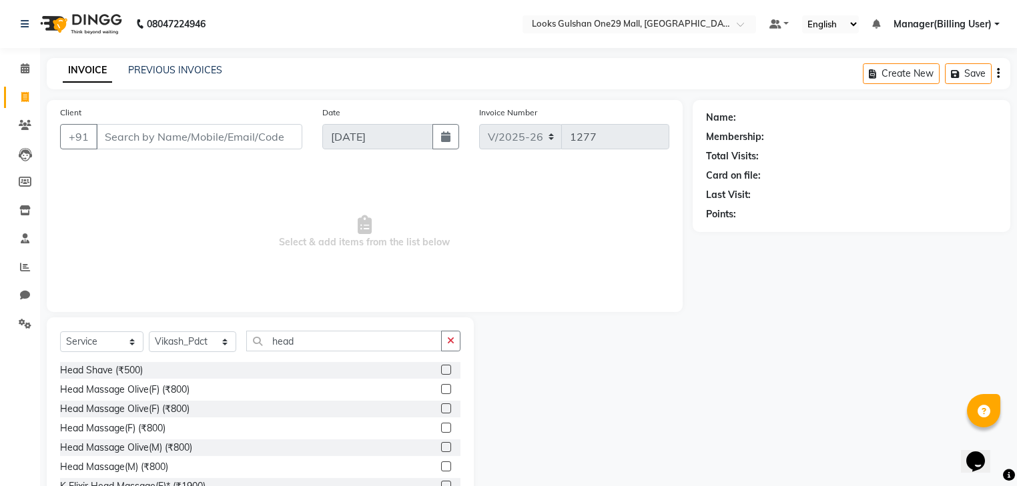
click at [441, 405] on label at bounding box center [446, 409] width 10 height 10
click at [441, 405] on input "checkbox" at bounding box center [445, 409] width 9 height 9
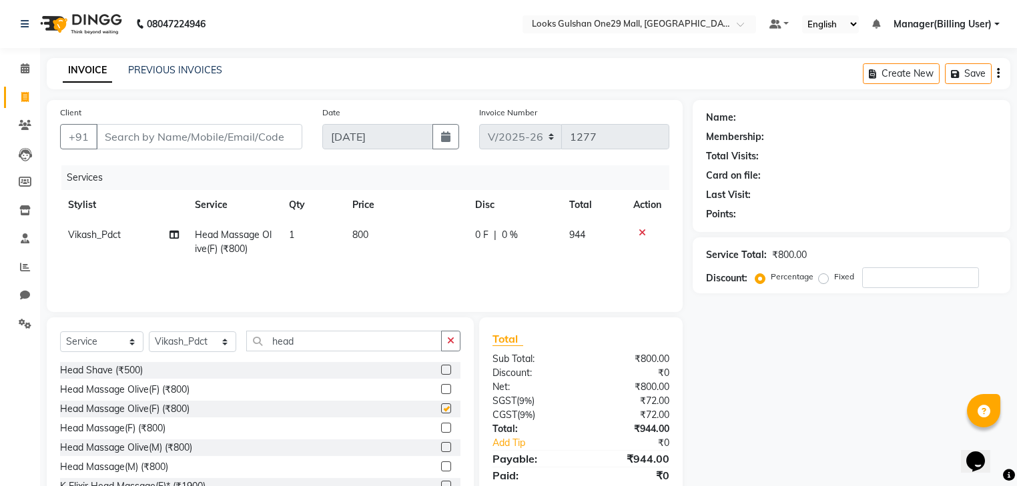
checkbox input "false"
click at [398, 230] on td "800" at bounding box center [405, 242] width 123 height 44
select select "81003"
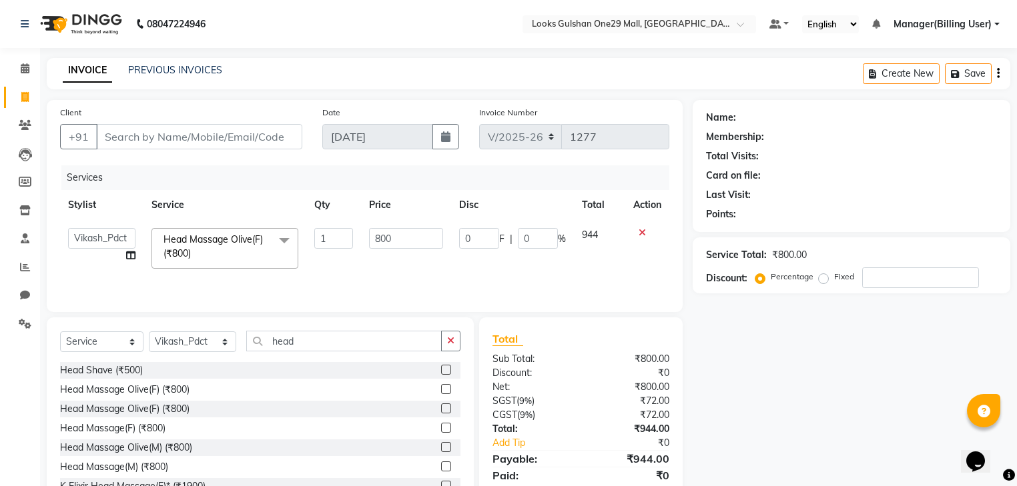
click at [392, 233] on input "800" at bounding box center [406, 238] width 74 height 21
click at [384, 244] on input "800" at bounding box center [406, 238] width 74 height 21
type input "90"
click at [199, 131] on input "Client" at bounding box center [199, 136] width 206 height 25
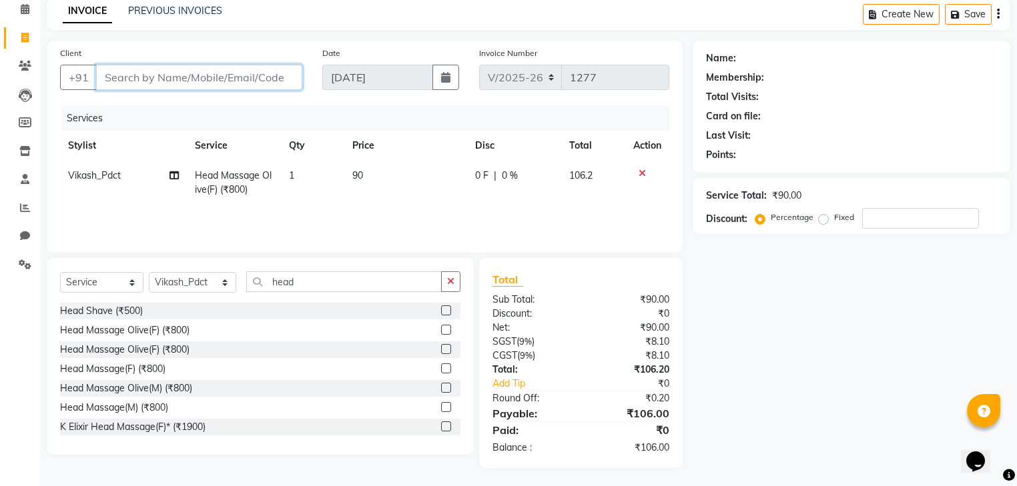
scroll to position [61, 0]
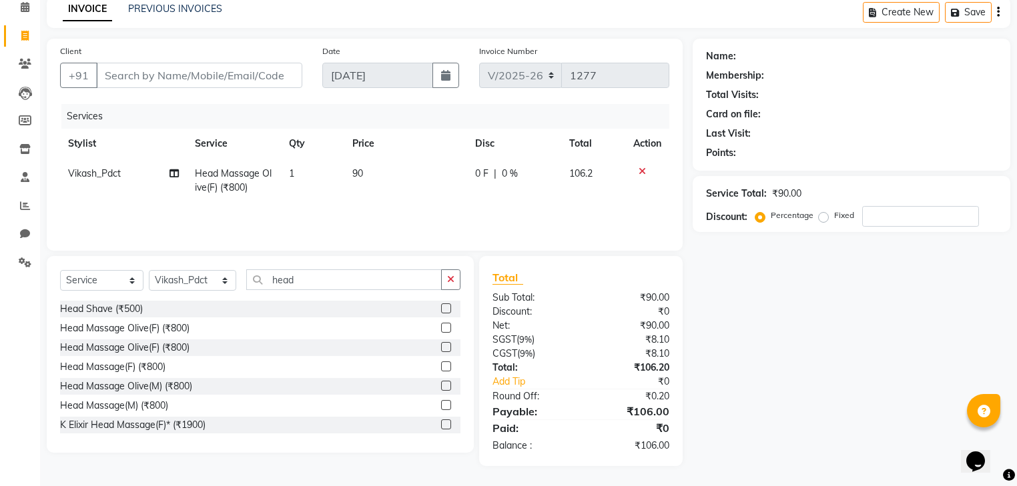
click at [374, 163] on td "90" at bounding box center [405, 181] width 123 height 44
select select "81003"
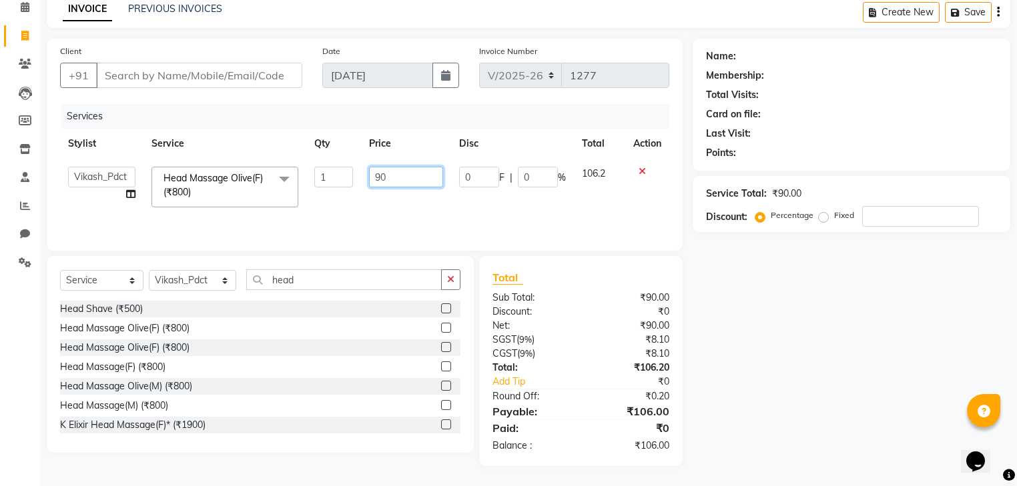
click at [392, 177] on input "90" at bounding box center [406, 177] width 74 height 21
type input "9"
type input "0"
type input "900"
click at [382, 212] on td "900" at bounding box center [406, 187] width 90 height 57
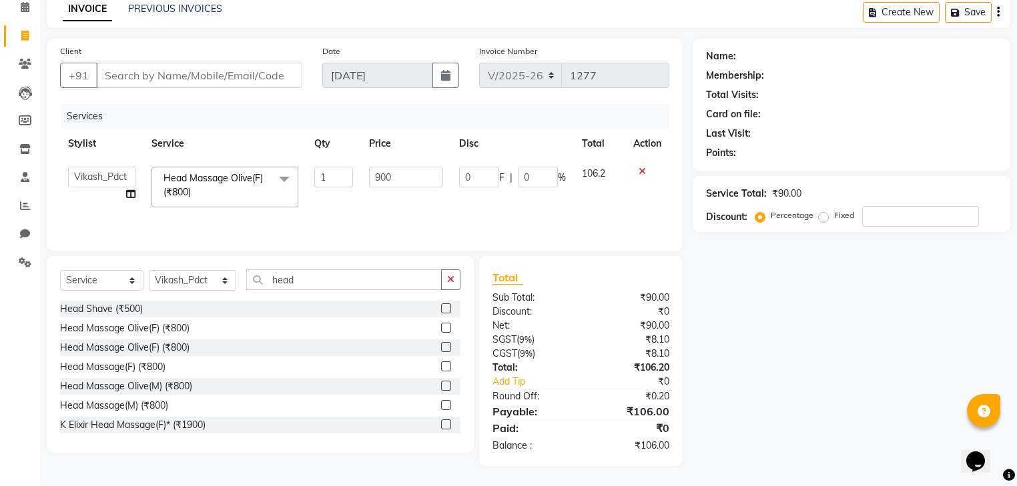
scroll to position [48, 0]
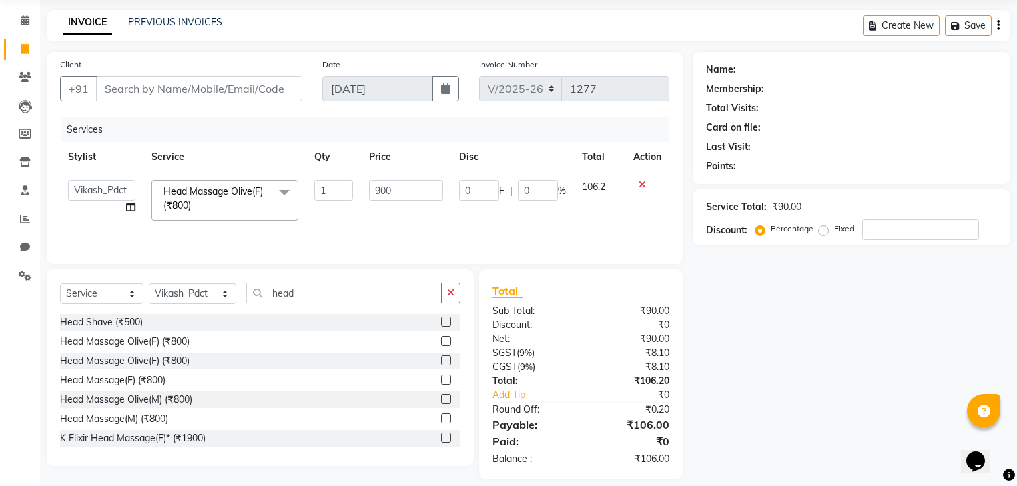
select select "81003"
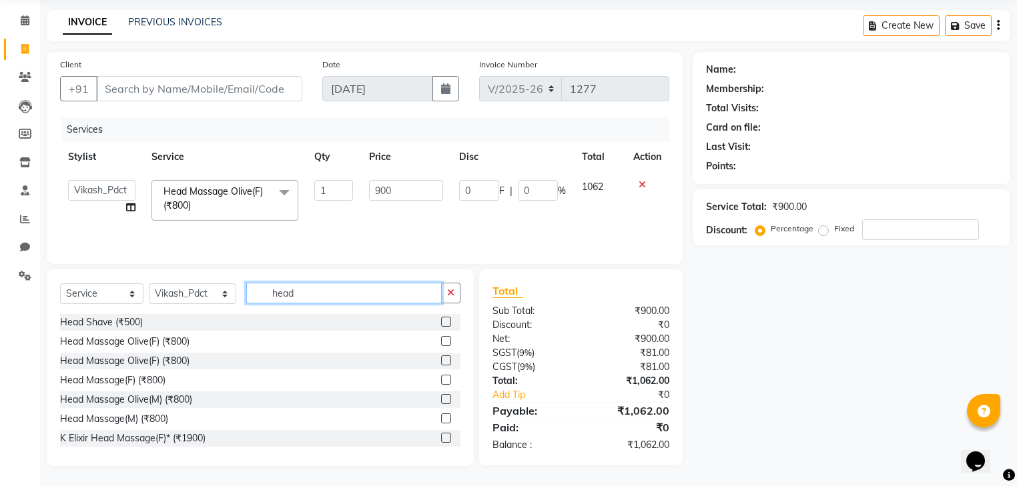
drag, startPoint x: 321, startPoint y: 301, endPoint x: 216, endPoint y: 300, distance: 104.8
click at [216, 300] on div "Select Service Product Membership Package Voucher Prepaid Gift Card Select Styl…" at bounding box center [260, 298] width 400 height 31
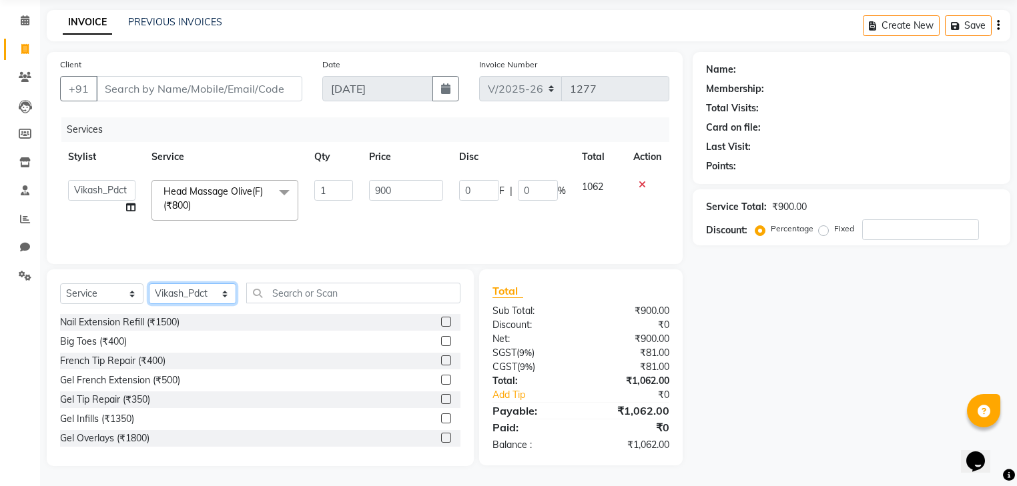
click at [210, 293] on select "Select Stylist ali Counter_Sales Deepak Eram_nail art Farmaan Manager(Billing U…" at bounding box center [192, 294] width 87 height 21
select select "81002"
click at [149, 284] on select "Select Stylist ali Counter_Sales Deepak Eram_nail art Farmaan Manager(Billing U…" at bounding box center [192, 294] width 87 height 21
click at [280, 301] on input "text" at bounding box center [353, 293] width 214 height 21
type input "t"
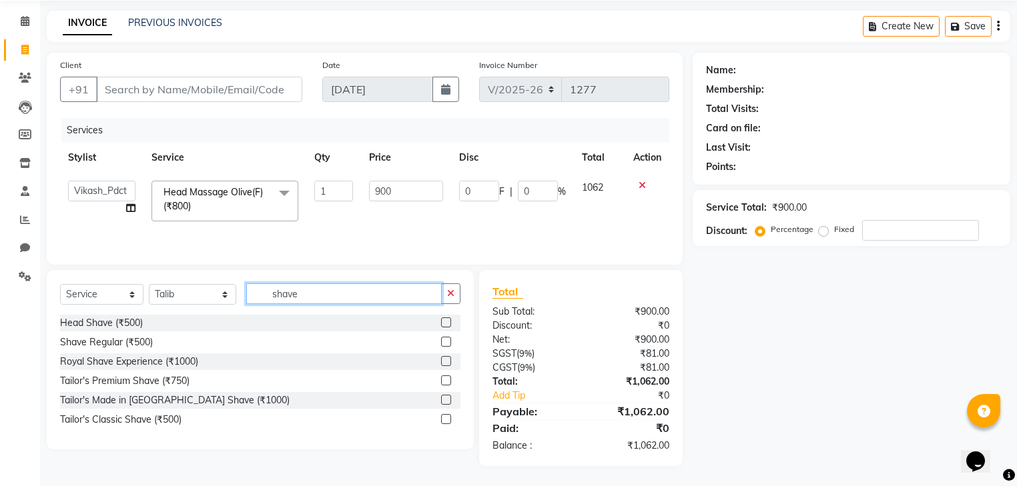
type input "shave"
click at [452, 313] on div "Select Service Product Membership Package Voucher Prepaid Gift Card Select Styl…" at bounding box center [260, 299] width 400 height 31
click at [448, 323] on label at bounding box center [446, 323] width 10 height 10
click at [448, 323] on input "checkbox" at bounding box center [445, 323] width 9 height 9
checkbox input "true"
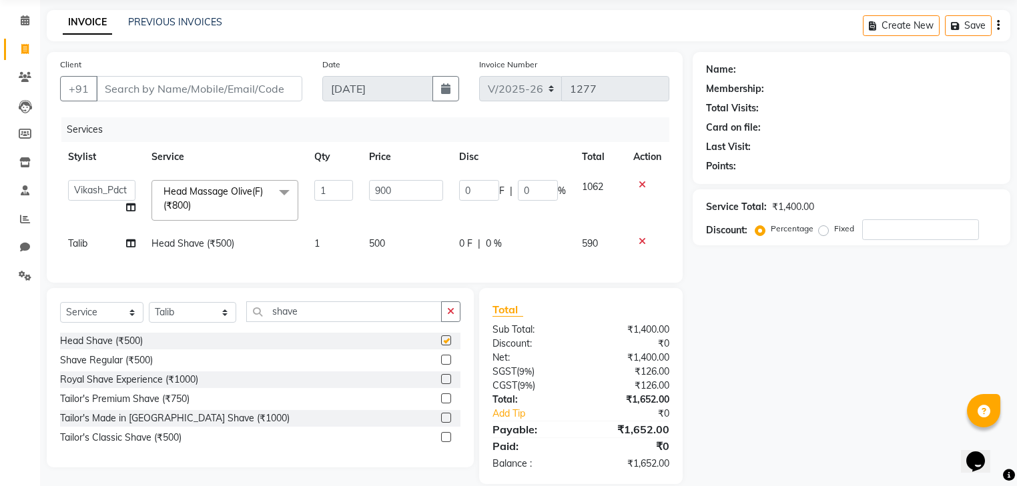
drag, startPoint x: 451, startPoint y: 310, endPoint x: 443, endPoint y: 322, distance: 14.4
click at [451, 314] on button "button" at bounding box center [450, 312] width 19 height 21
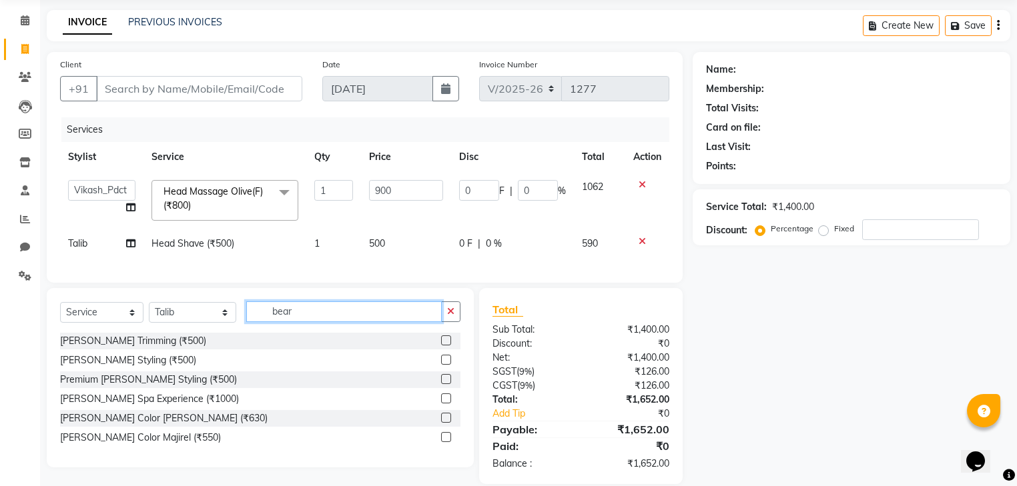
type input "bear"
click at [446, 346] on label at bounding box center [446, 341] width 10 height 10
click at [446, 346] on input "checkbox" at bounding box center [445, 341] width 9 height 9
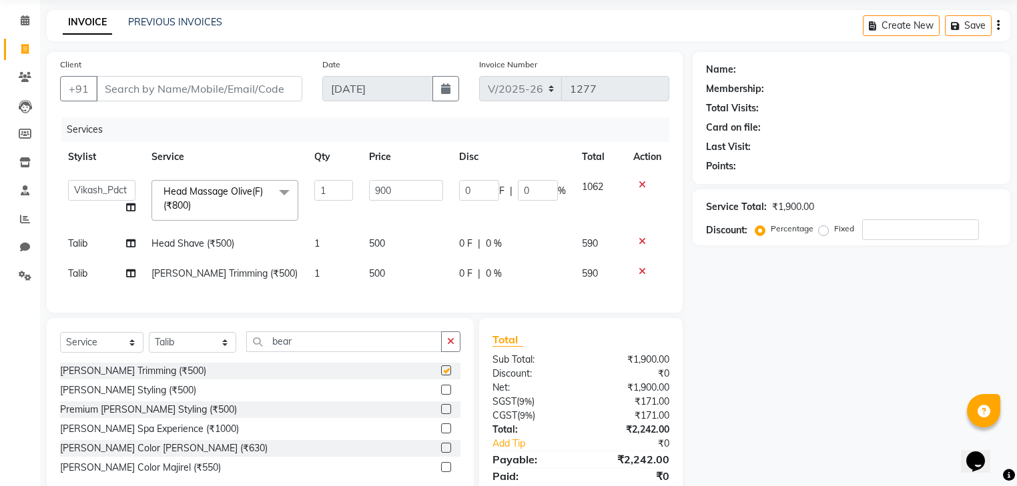
checkbox input "false"
click at [405, 276] on td "500" at bounding box center [406, 274] width 90 height 30
select select "81002"
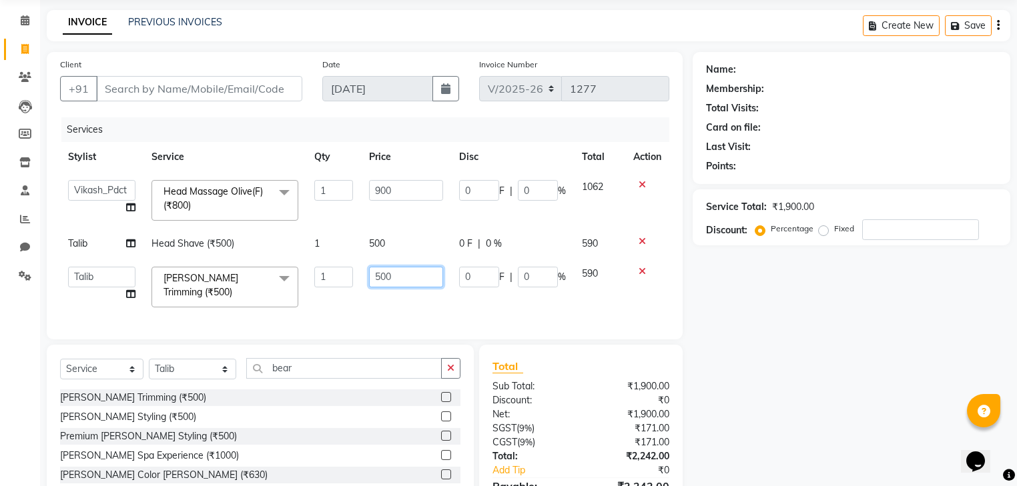
click at [408, 275] on input "500" at bounding box center [406, 277] width 74 height 21
type input "5"
type input "350"
click at [416, 304] on div "Services Stylist Service Qty Price Disc Total Action ali Counter_Sales Deepak E…" at bounding box center [364, 221] width 609 height 209
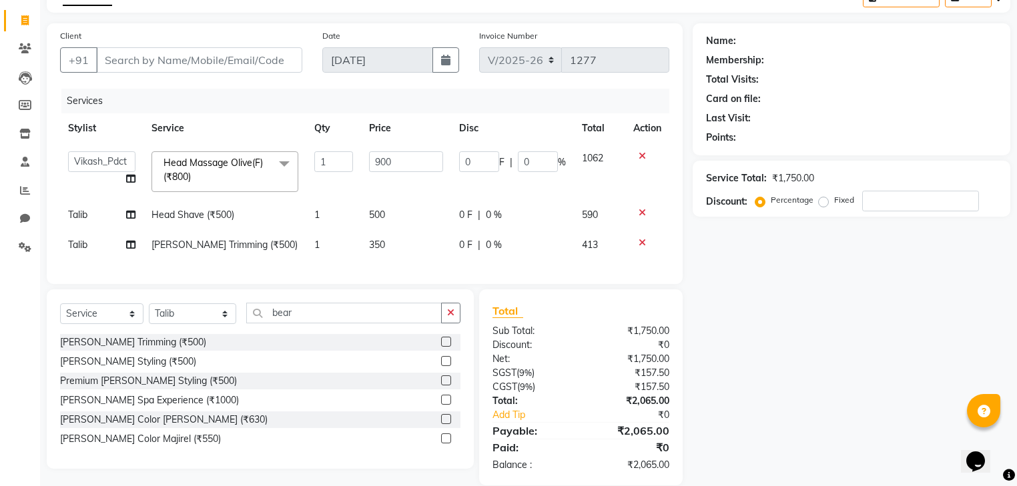
scroll to position [104, 0]
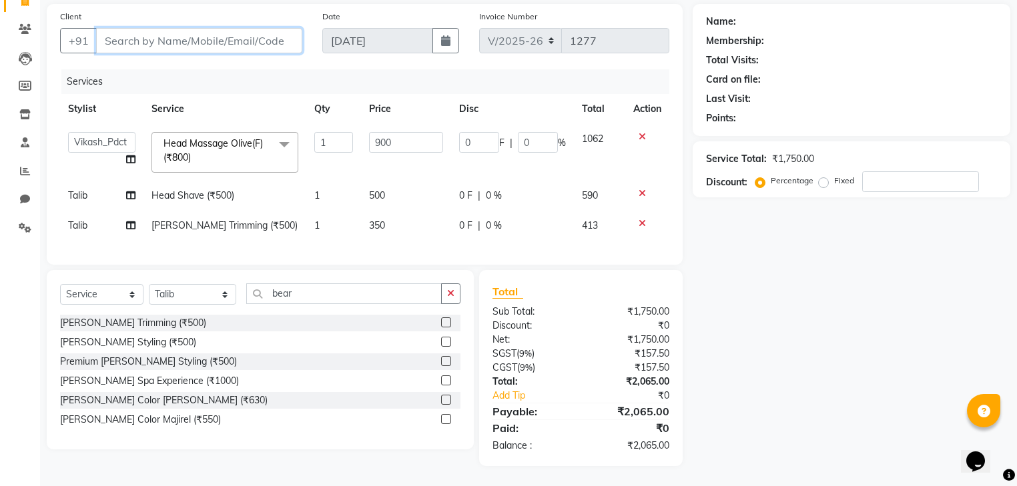
click at [251, 28] on input "Client" at bounding box center [199, 40] width 206 height 25
type input "7"
type input "0"
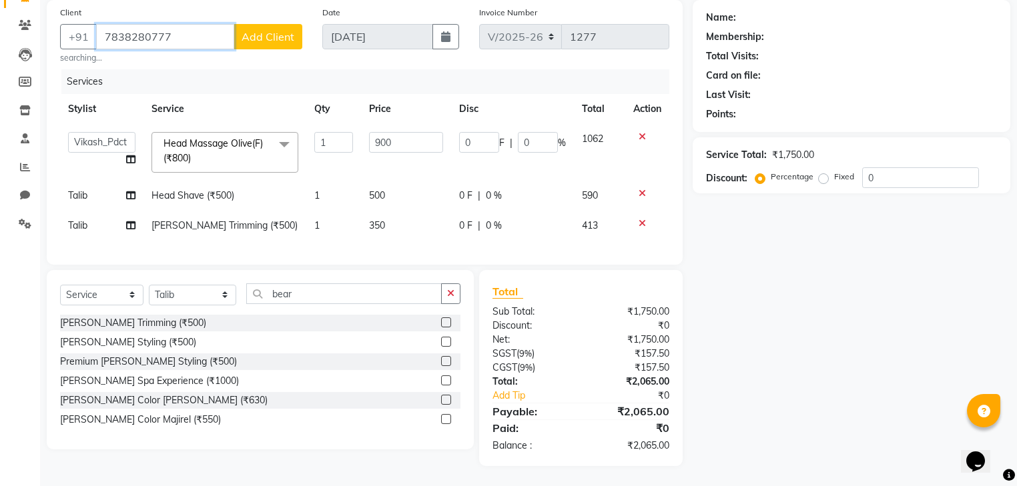
type input "7838280777"
click at [234, 97] on th "Service" at bounding box center [224, 109] width 163 height 30
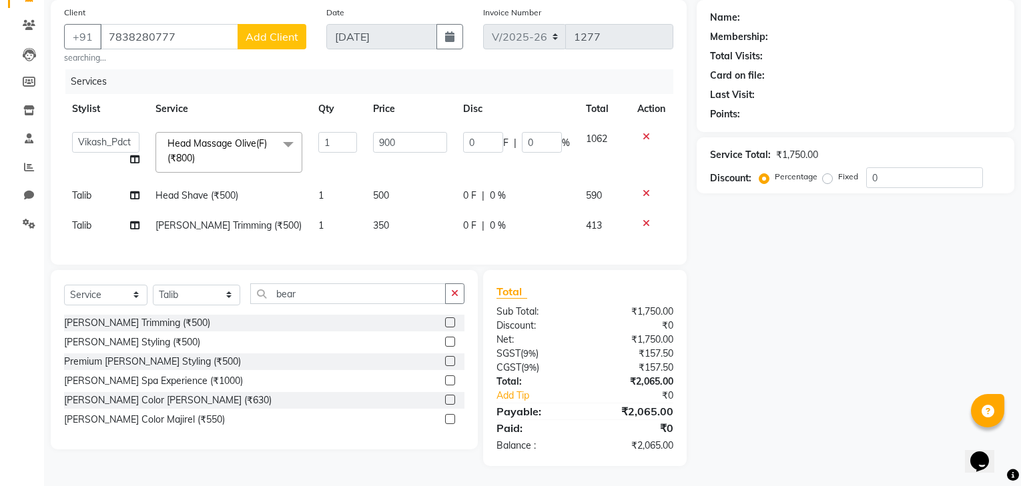
scroll to position [108, 0]
click at [258, 30] on span "Add Client" at bounding box center [268, 36] width 53 height 13
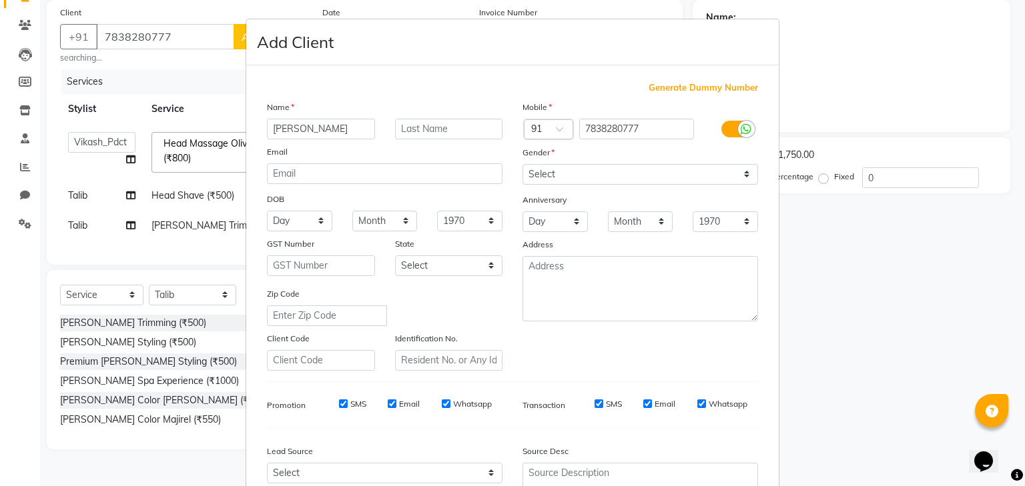
type input "Lakshay"
click at [428, 123] on input "text" at bounding box center [449, 129] width 108 height 21
type input "."
drag, startPoint x: 547, startPoint y: 175, endPoint x: 550, endPoint y: 182, distance: 7.8
click at [547, 175] on select "Select Male Female Other Prefer Not To Say" at bounding box center [640, 174] width 236 height 21
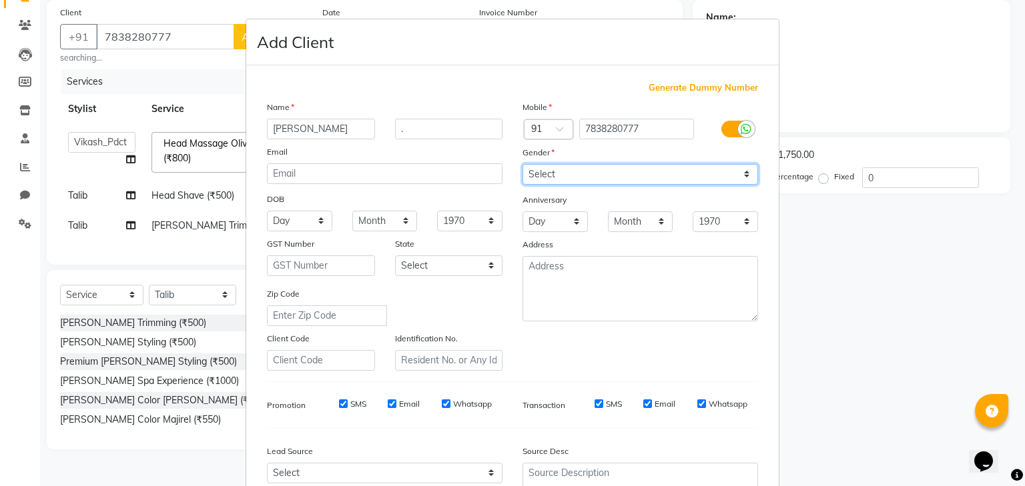
select select "male"
click at [522, 165] on select "Select Male Female Other Prefer Not To Say" at bounding box center [640, 174] width 236 height 21
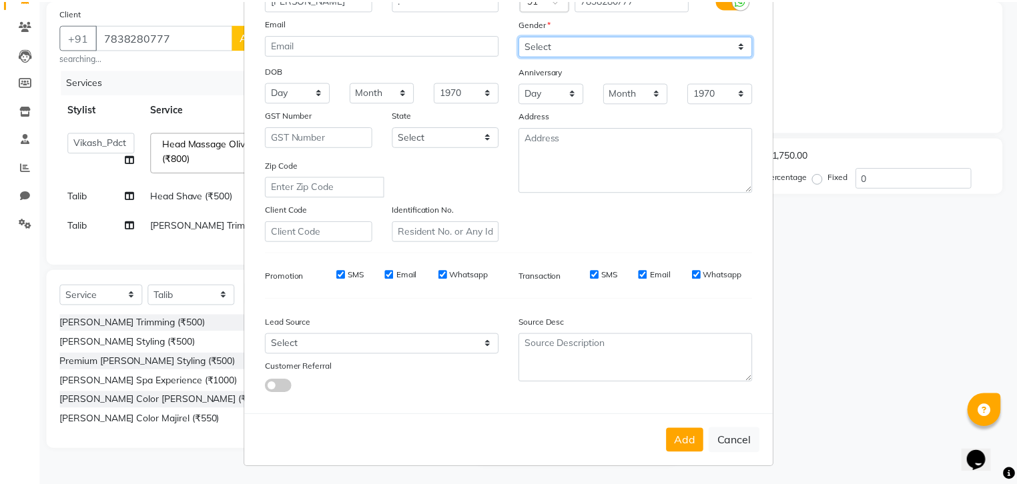
scroll to position [136, 0]
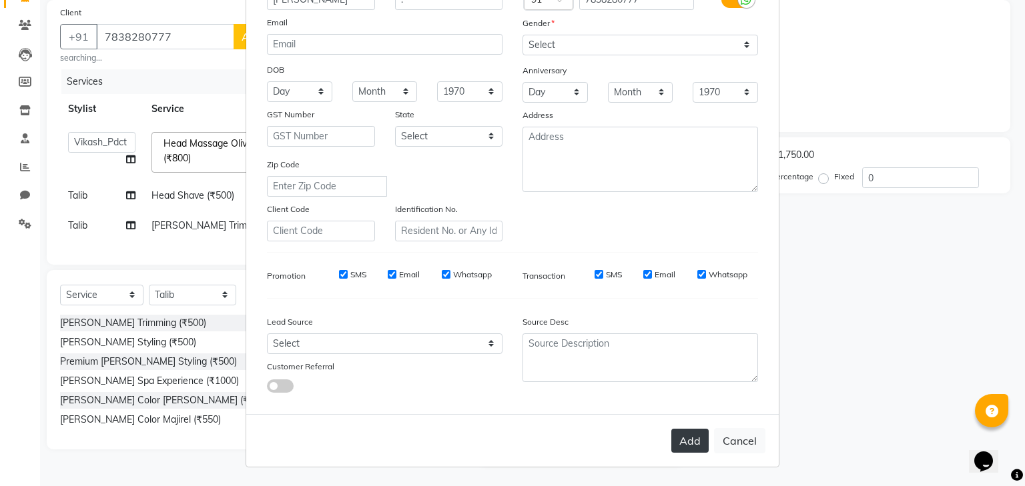
click at [681, 450] on button "Add" at bounding box center [689, 441] width 37 height 24
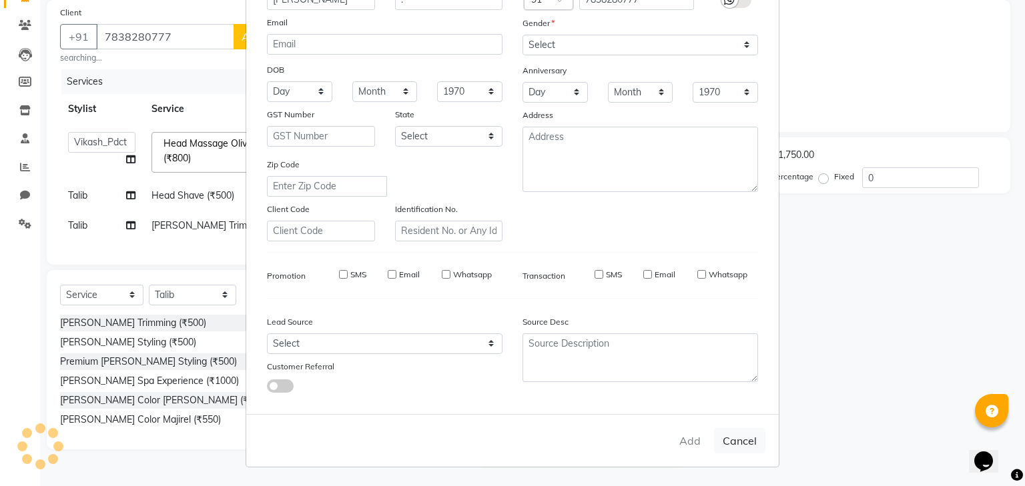
select select
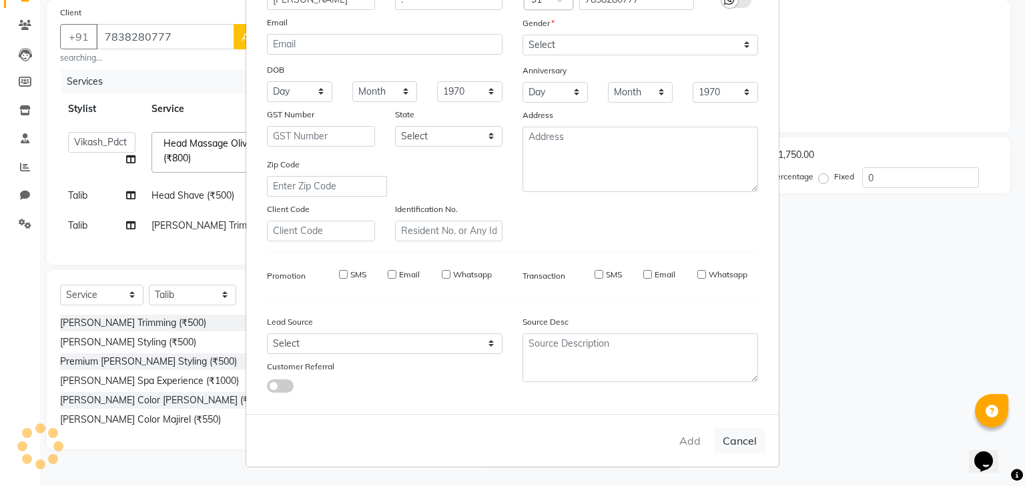
select select
checkbox input "false"
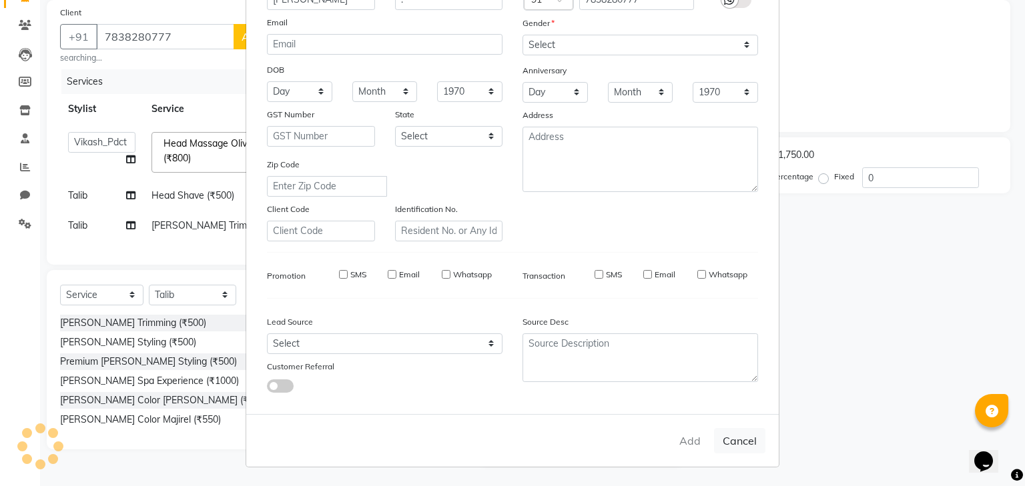
checkbox input "false"
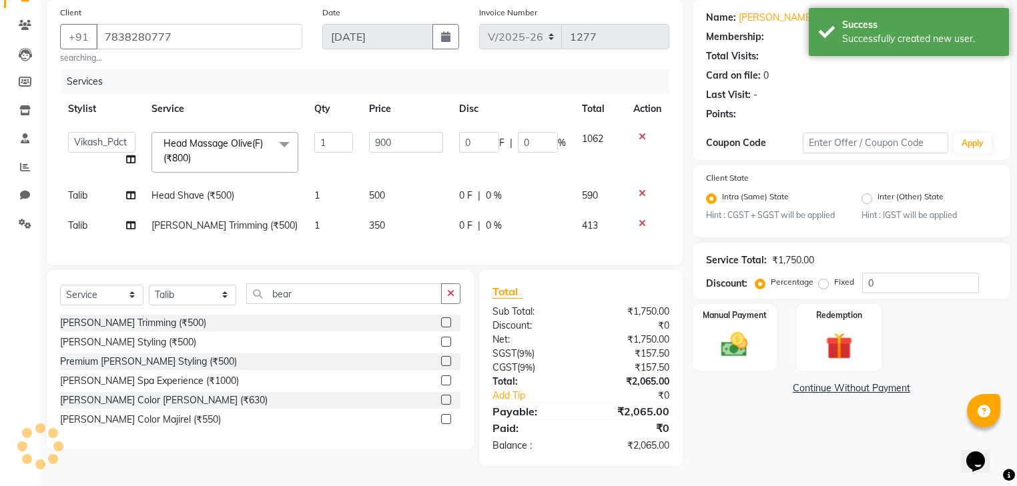
select select "1: Object"
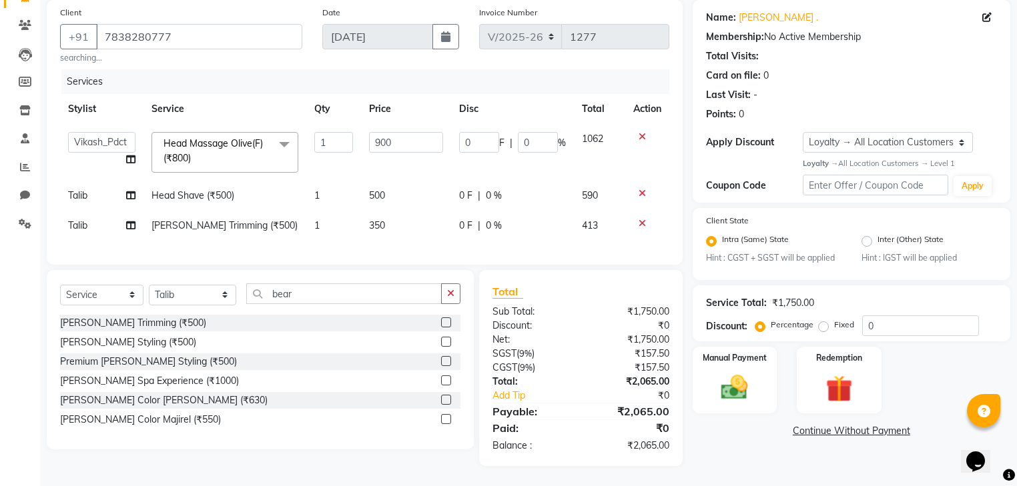
click at [249, 94] on th "Service" at bounding box center [224, 109] width 163 height 30
click at [752, 380] on img at bounding box center [734, 388] width 45 height 32
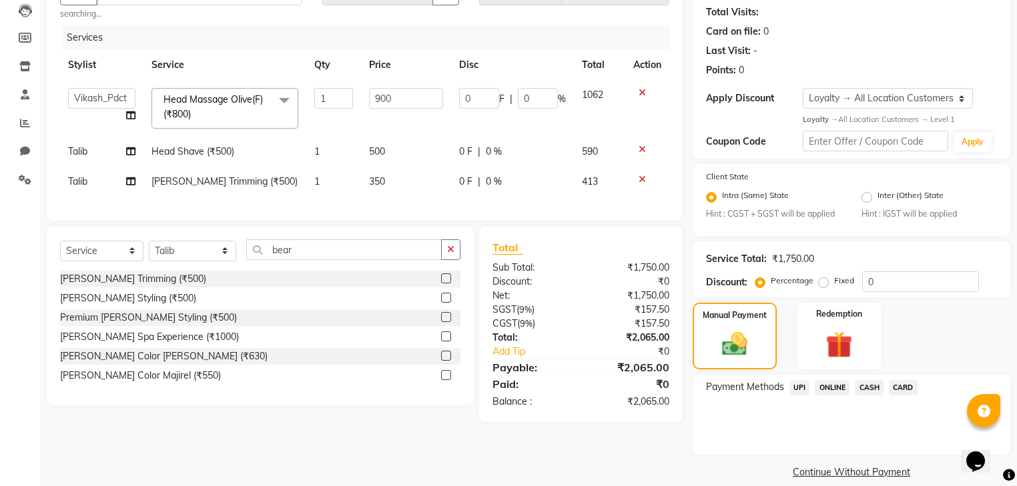
scroll to position [161, 0]
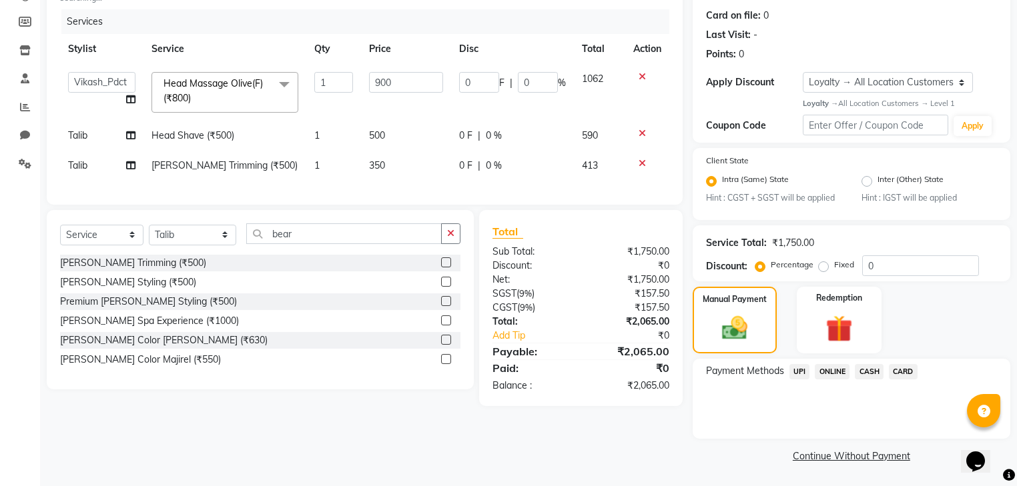
click at [863, 373] on span "CASH" at bounding box center [869, 371] width 29 height 15
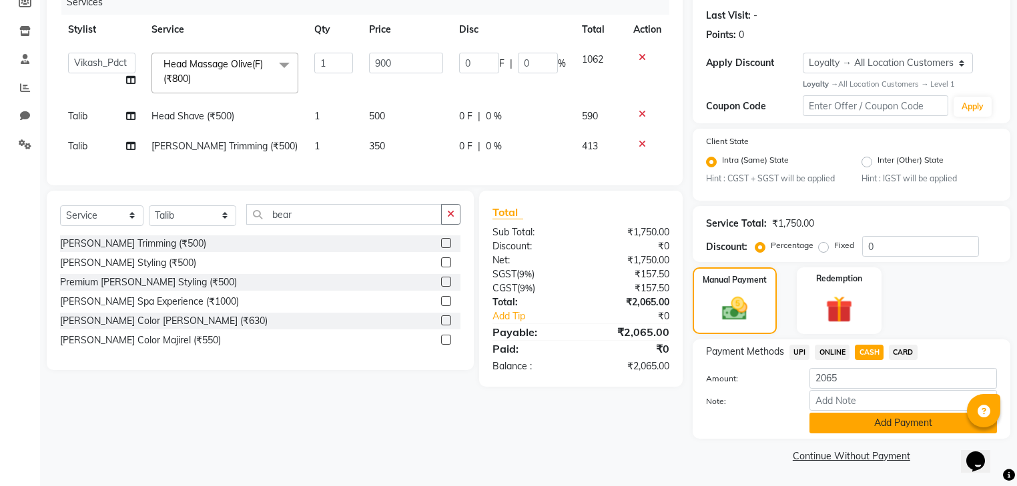
click at [862, 428] on button "Add Payment" at bounding box center [903, 423] width 188 height 21
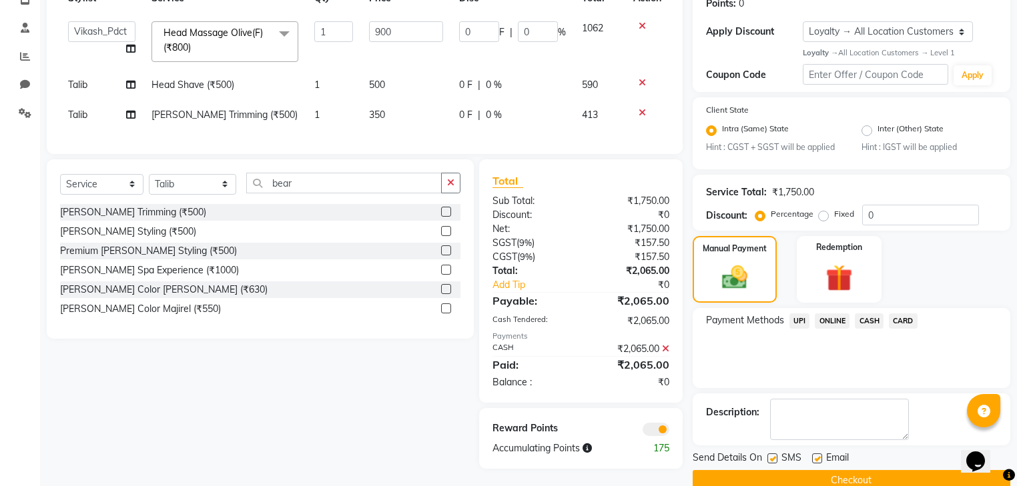
scroll to position [236, 0]
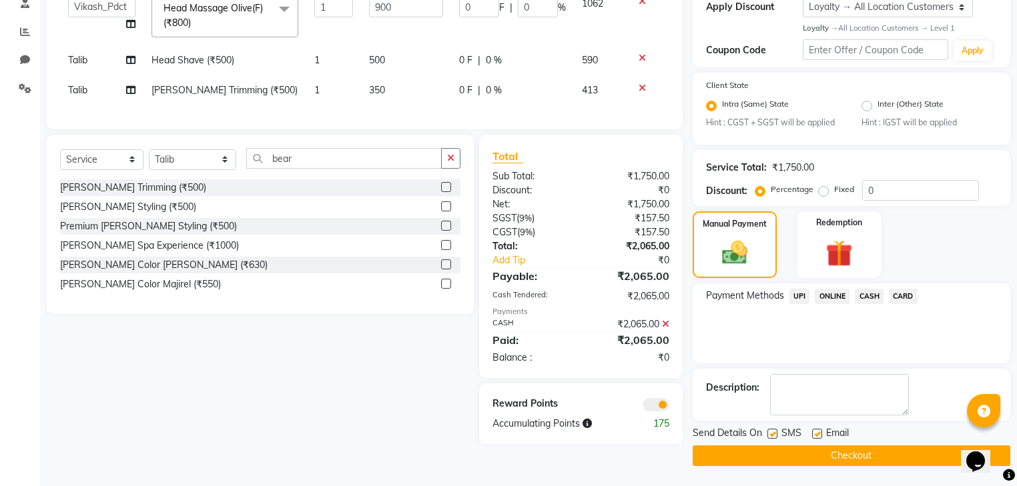
click at [816, 436] on label at bounding box center [817, 434] width 10 height 10
click at [816, 436] on input "checkbox" at bounding box center [816, 434] width 9 height 9
checkbox input "false"
click at [817, 455] on button "Checkout" at bounding box center [852, 456] width 318 height 21
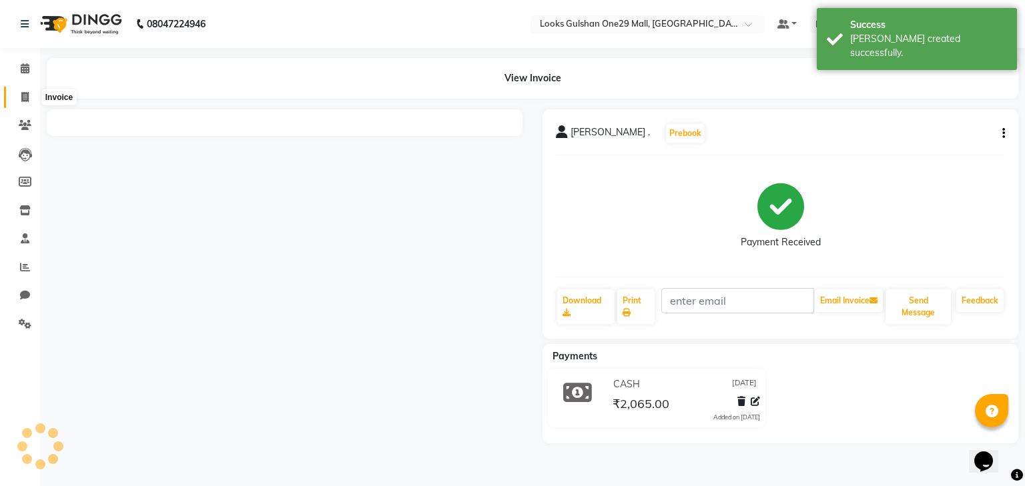
click at [28, 97] on icon at bounding box center [24, 97] width 7 height 10
select select "service"
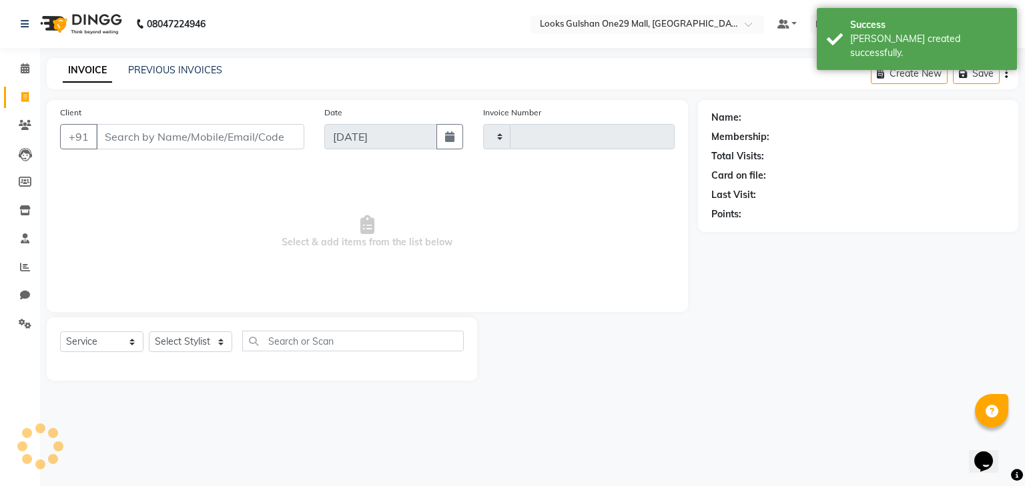
type input "1278"
select select "8337"
click at [146, 69] on link "PREVIOUS INVOICES" at bounding box center [175, 70] width 94 height 12
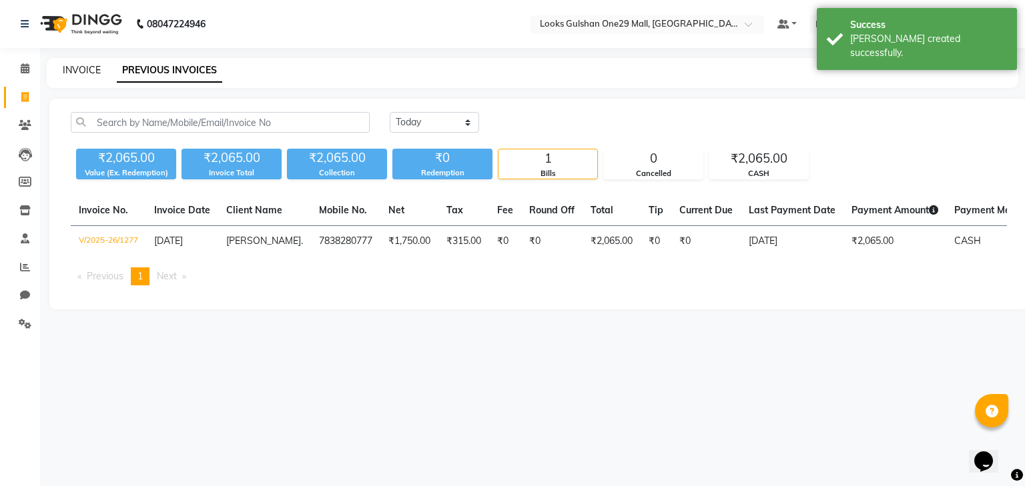
click at [83, 69] on link "INVOICE" at bounding box center [82, 70] width 38 height 12
select select "8337"
select select "service"
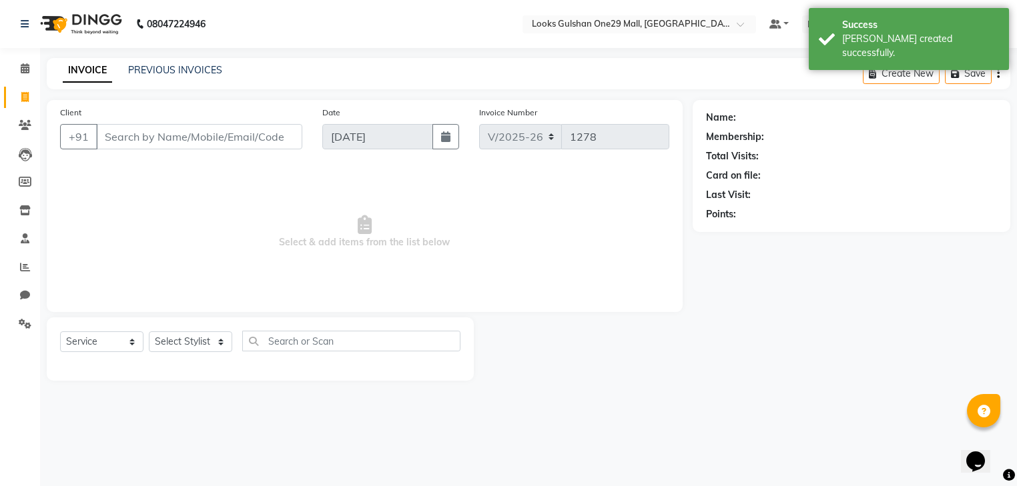
select select "80996"
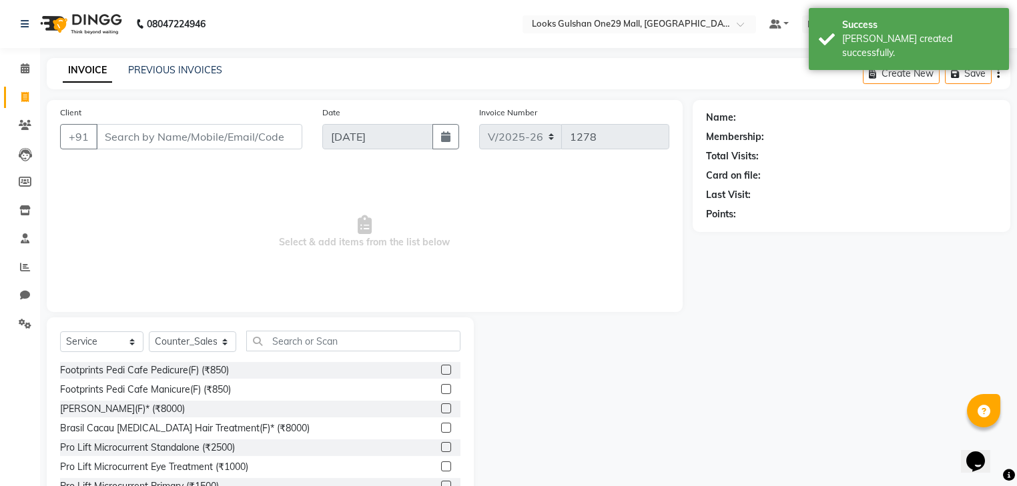
click at [13, 28] on div "08047224946" at bounding box center [113, 23] width 205 height 37
click at [21, 24] on icon at bounding box center [25, 23] width 8 height 9
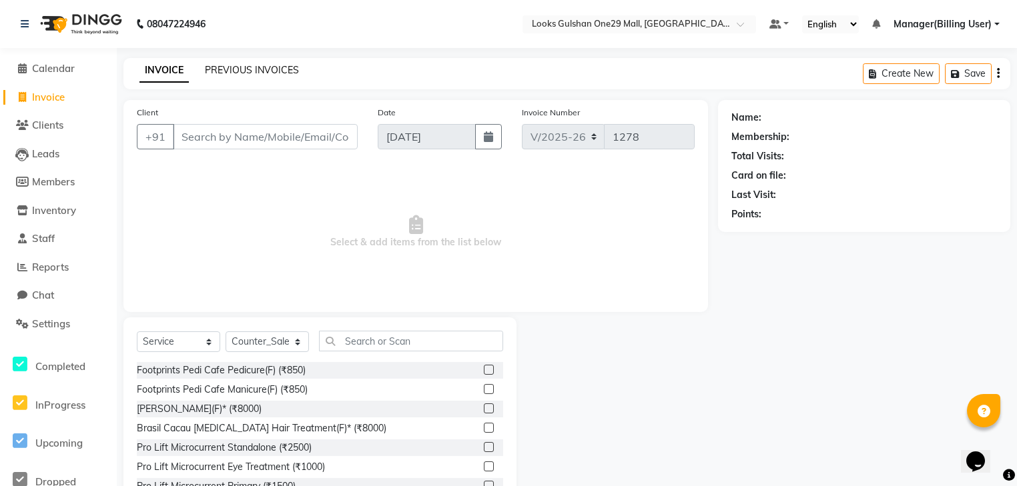
click at [246, 75] on link "PREVIOUS INVOICES" at bounding box center [252, 70] width 94 height 12
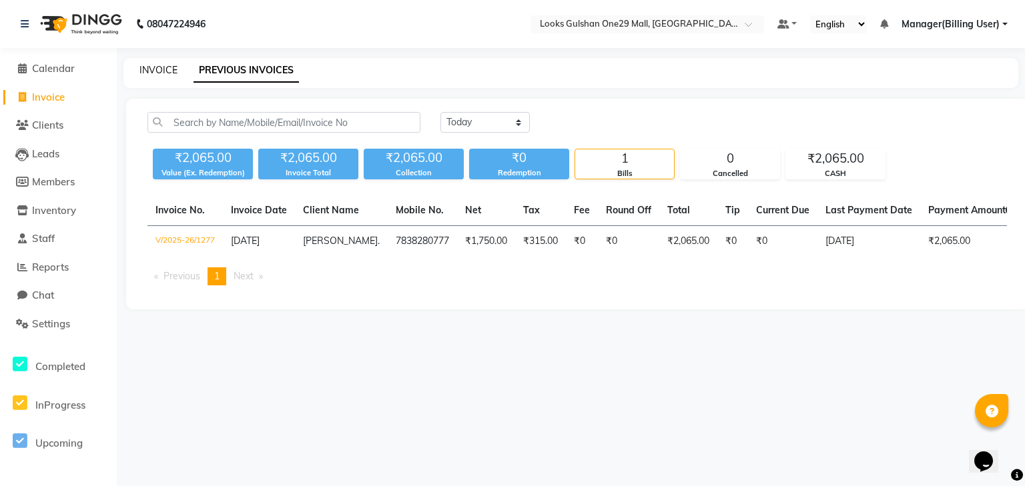
click at [158, 70] on link "INVOICE" at bounding box center [158, 70] width 38 height 12
select select "service"
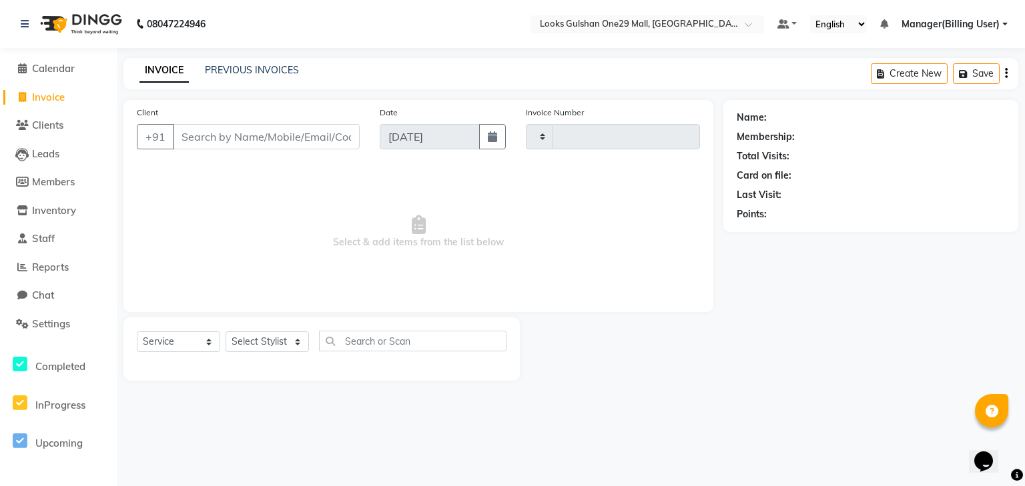
type input "1278"
select select "8337"
select select "80996"
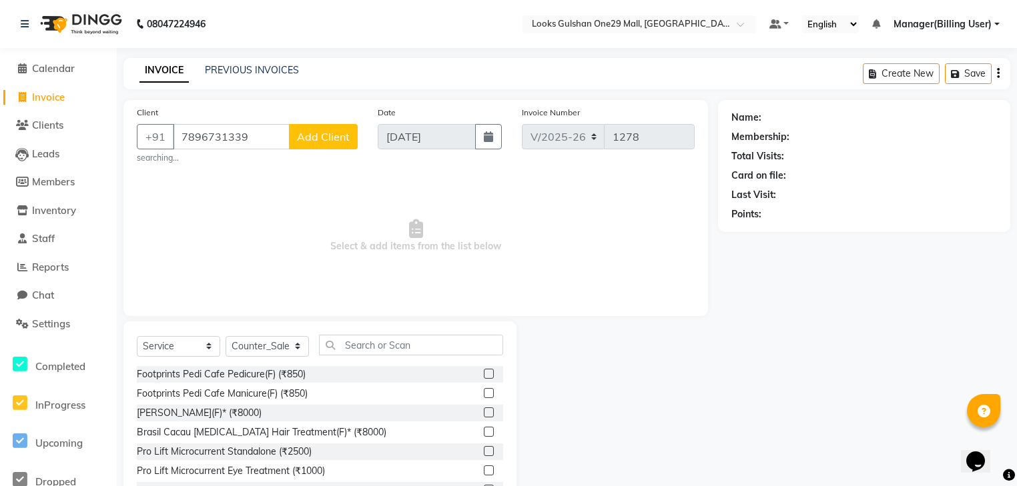
type input "7896731339"
drag, startPoint x: 297, startPoint y: 342, endPoint x: 299, endPoint y: 322, distance: 19.5
click at [299, 322] on div "Select Service Product Membership Package Voucher Prepaid Gift Card Select Styl…" at bounding box center [319, 420] width 393 height 197
click at [420, 193] on span "Select & add items from the list below" at bounding box center [416, 235] width 558 height 133
click at [270, 346] on select "Select Stylist ali Counter_Sales Deepak Eram_nail art Farmaan Manager(Billing U…" at bounding box center [267, 346] width 83 height 21
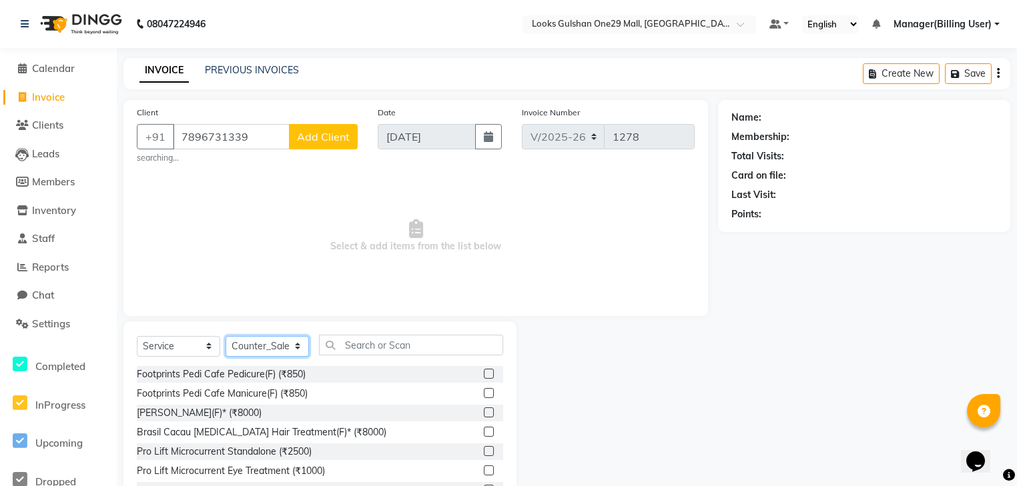
select select "82067"
click at [226, 337] on select "Select Stylist ali Counter_Sales Deepak Eram_nail art Farmaan Manager(Billing U…" at bounding box center [267, 346] width 83 height 21
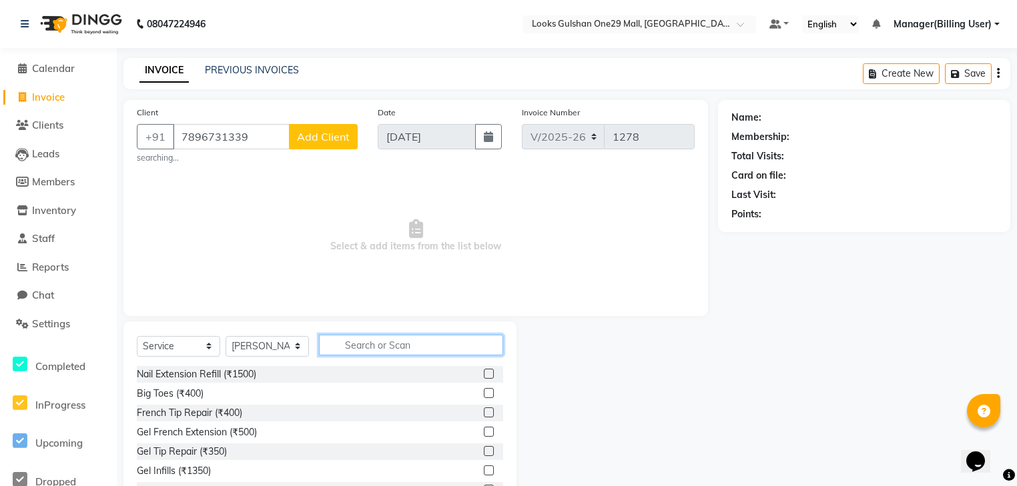
click at [361, 343] on input "text" at bounding box center [411, 345] width 184 height 21
type input "cut"
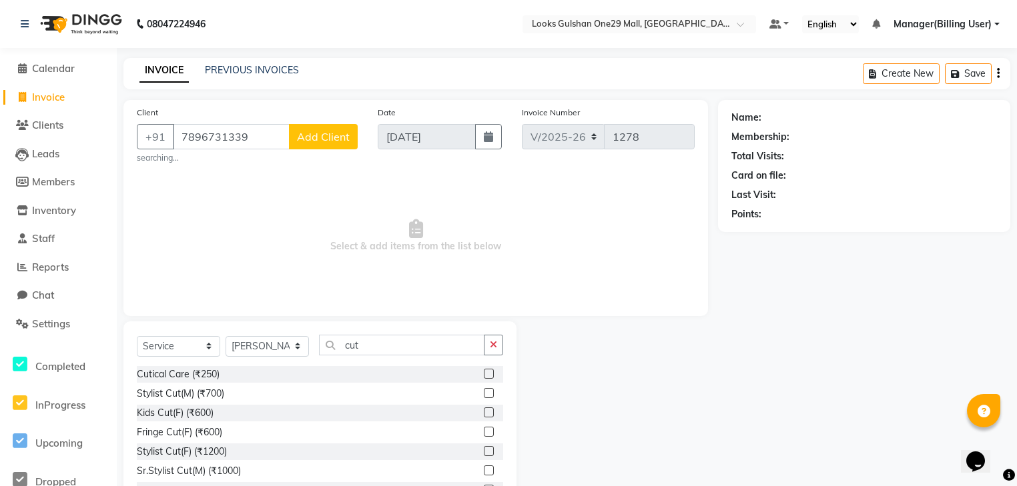
click at [484, 398] on label at bounding box center [489, 393] width 10 height 10
click at [484, 398] on input "checkbox" at bounding box center [488, 394] width 9 height 9
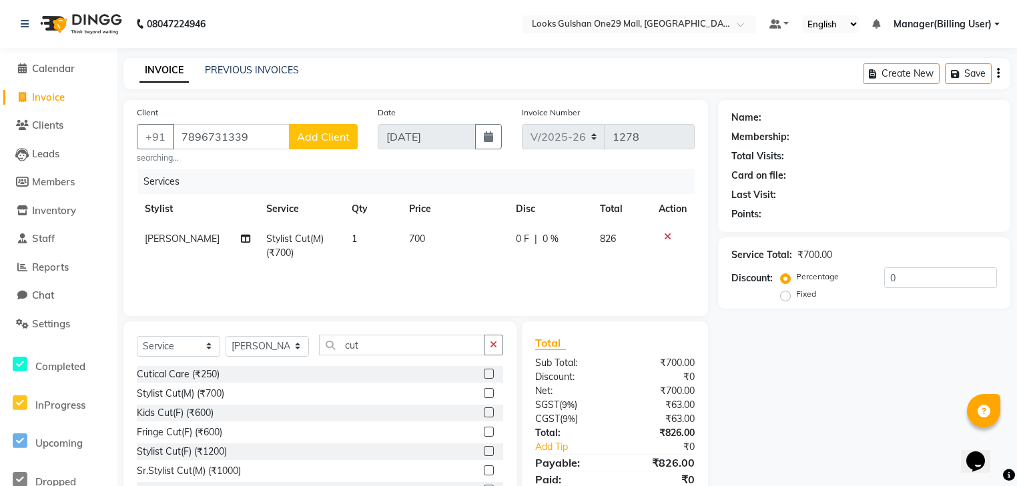
checkbox input "false"
click at [419, 238] on span "700" at bounding box center [417, 239] width 16 height 12
select select "82067"
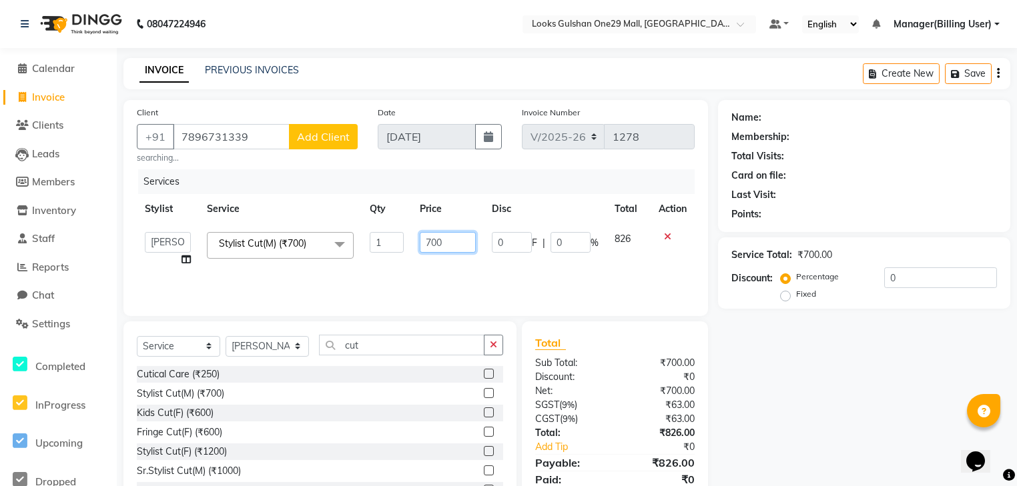
click at [436, 244] on input "700" at bounding box center [447, 242] width 55 height 21
type input "500"
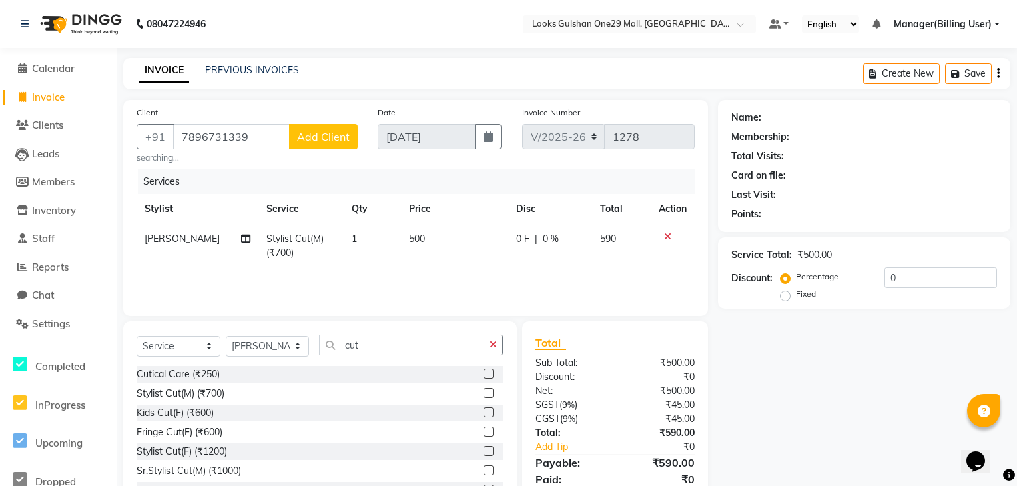
click at [414, 323] on div "Select Service Product Membership Package Voucher Prepaid Gift Card Select Styl…" at bounding box center [319, 420] width 393 height 197
click at [330, 147] on button "Add Client" at bounding box center [323, 136] width 69 height 25
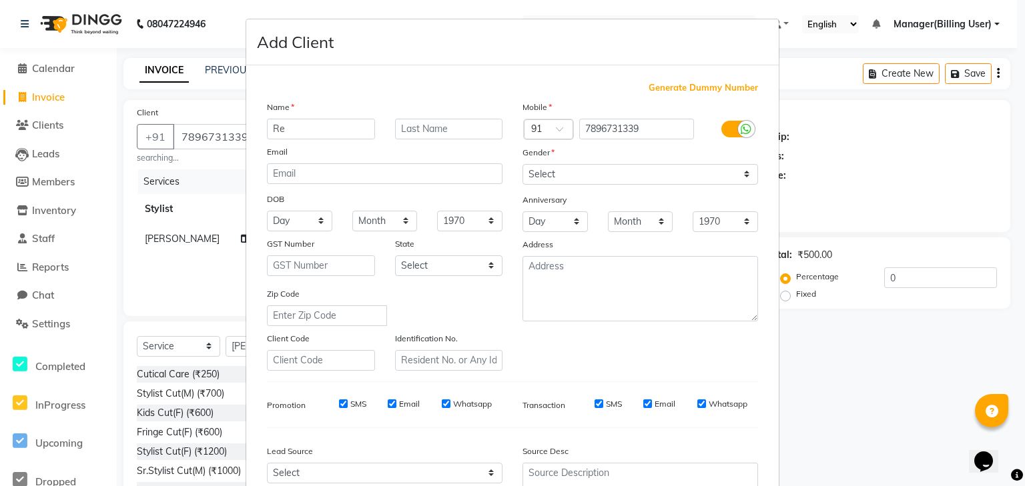
type input "R"
type input "Hrikab"
click at [410, 126] on input "text" at bounding box center [449, 129] width 108 height 21
type input "."
click at [534, 173] on select "Select Male Female Other Prefer Not To Say" at bounding box center [640, 174] width 236 height 21
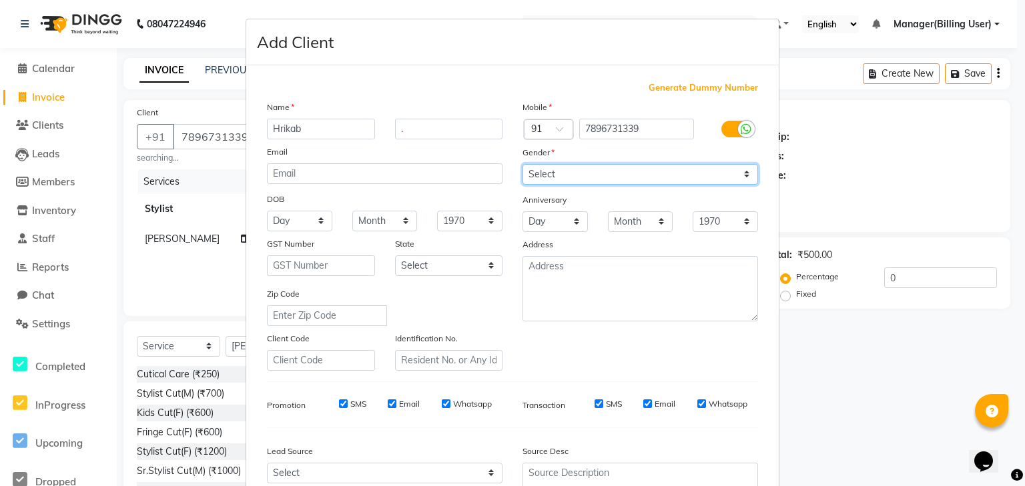
select select "male"
click at [522, 165] on select "Select Male Female Other Prefer Not To Say" at bounding box center [640, 174] width 236 height 21
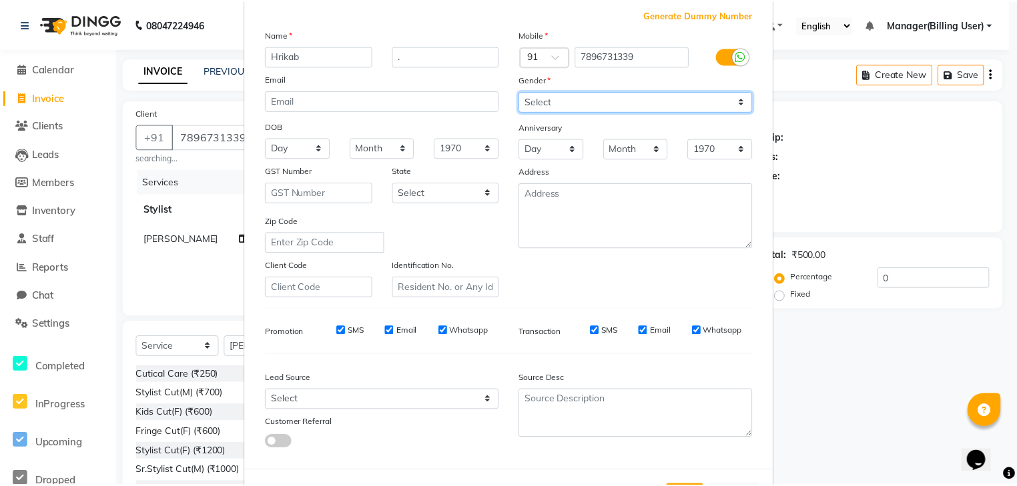
scroll to position [136, 0]
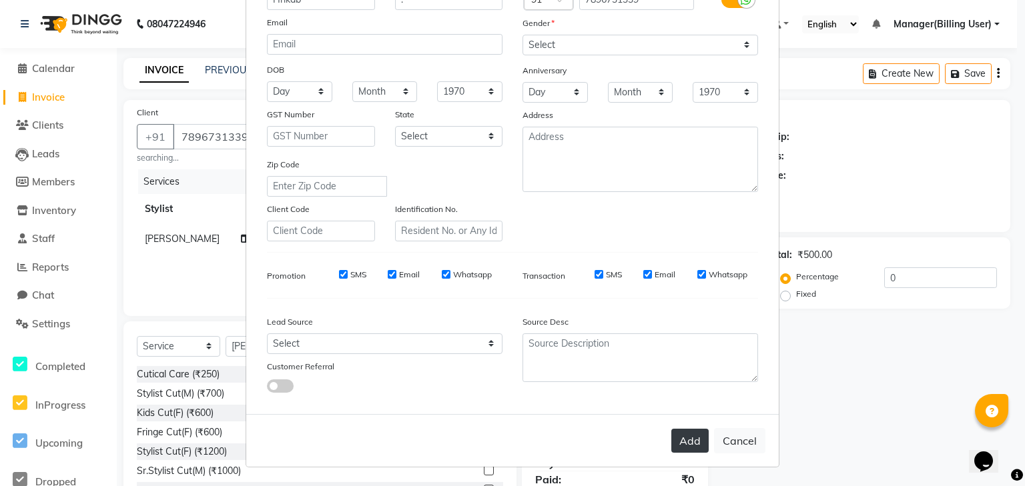
click at [680, 438] on button "Add" at bounding box center [689, 441] width 37 height 24
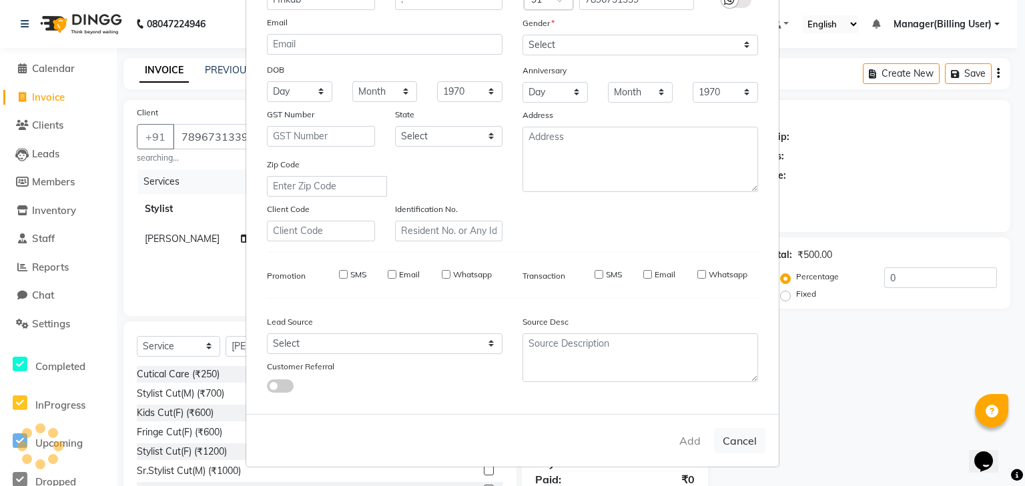
select select
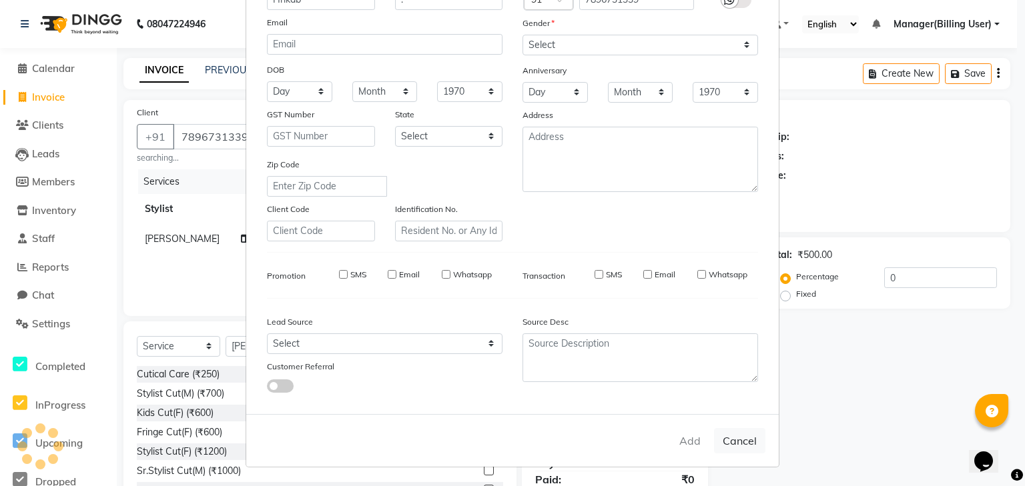
select select
checkbox input "false"
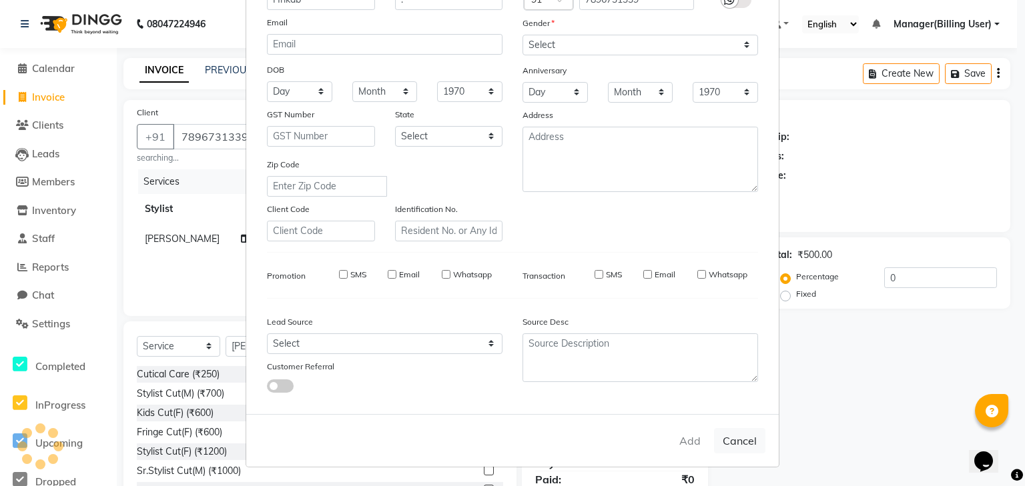
checkbox input "false"
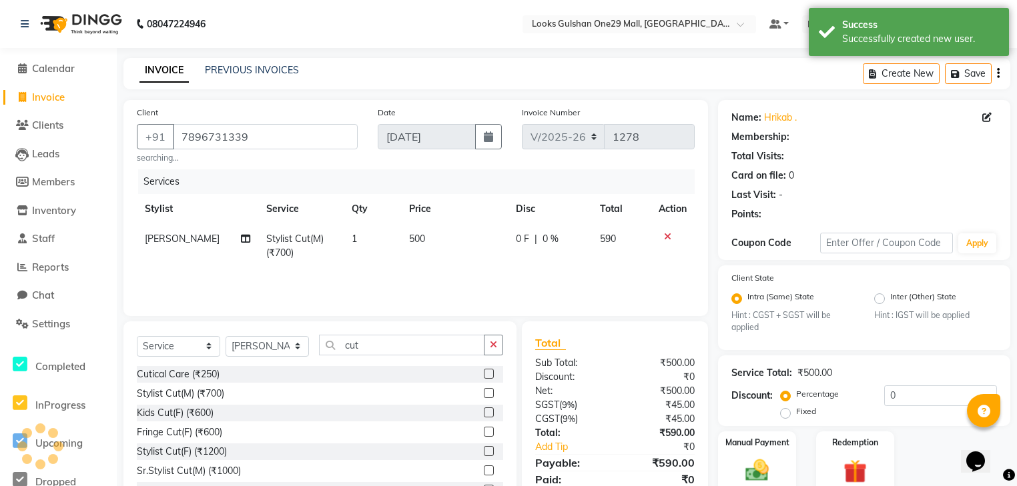
select select "1: Object"
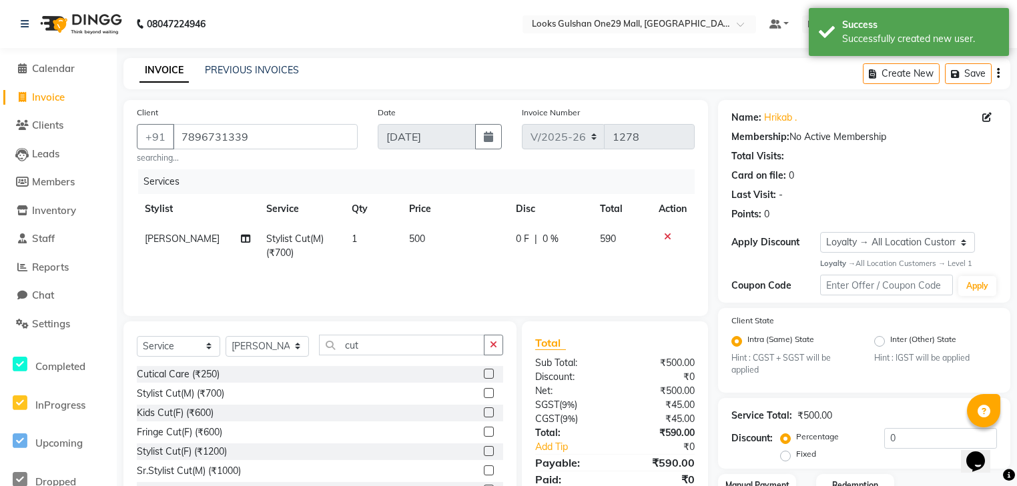
scroll to position [0, 0]
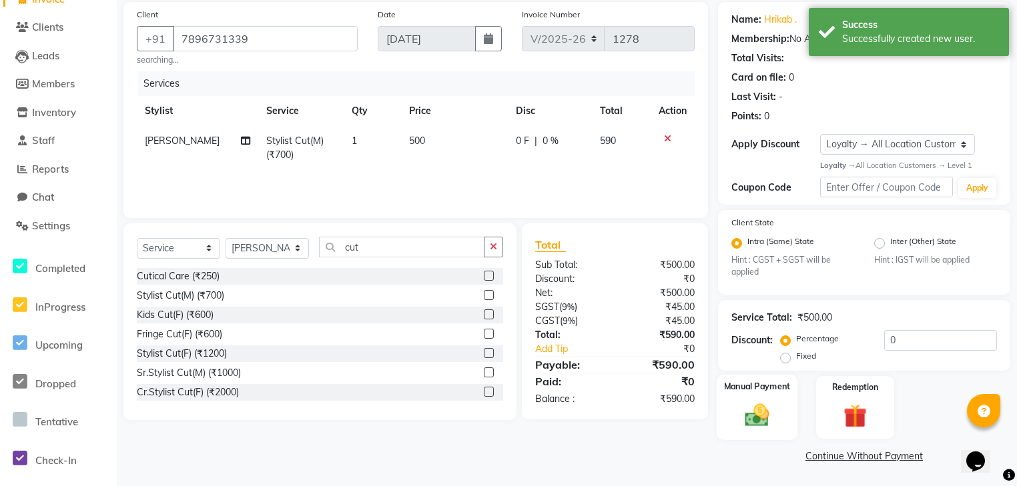
click at [774, 417] on img at bounding box center [757, 416] width 40 height 29
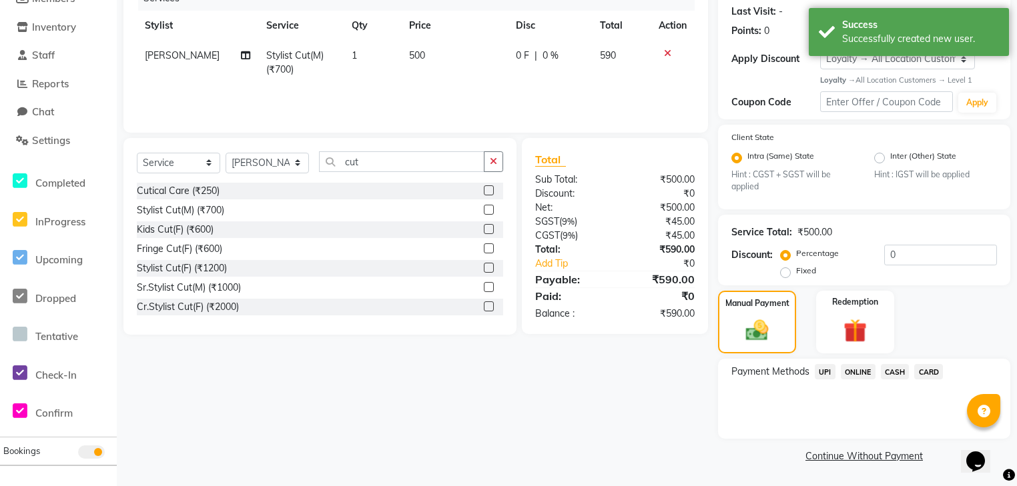
click at [819, 373] on span "UPI" at bounding box center [825, 371] width 21 height 15
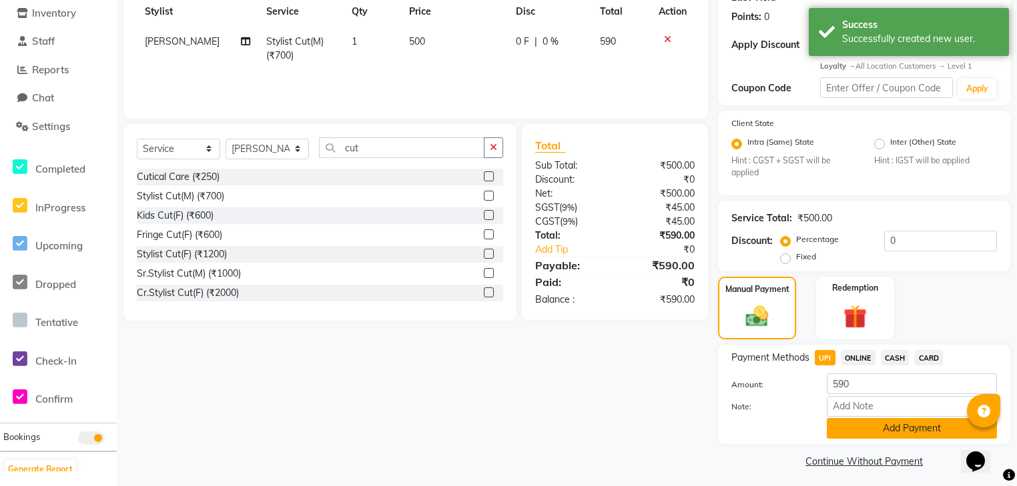
scroll to position [206, 0]
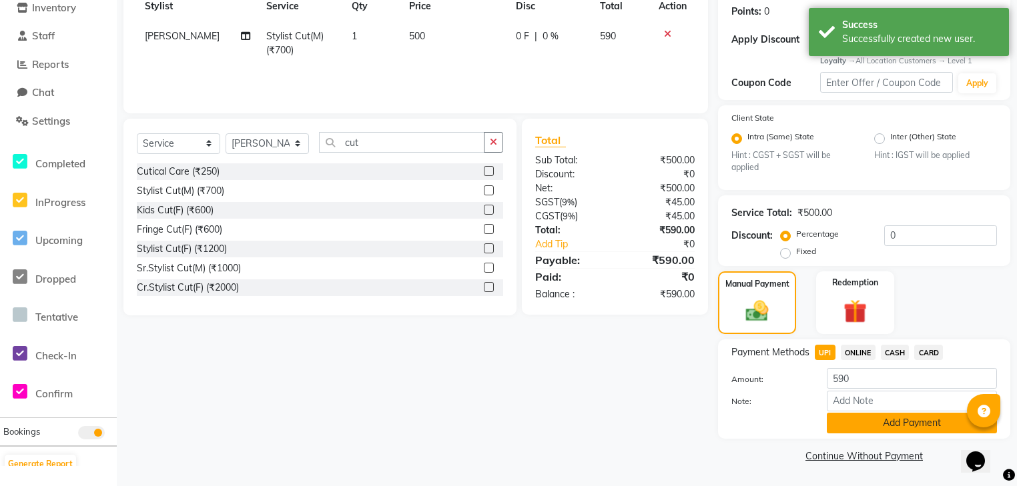
click at [844, 423] on button "Add Payment" at bounding box center [912, 423] width 170 height 21
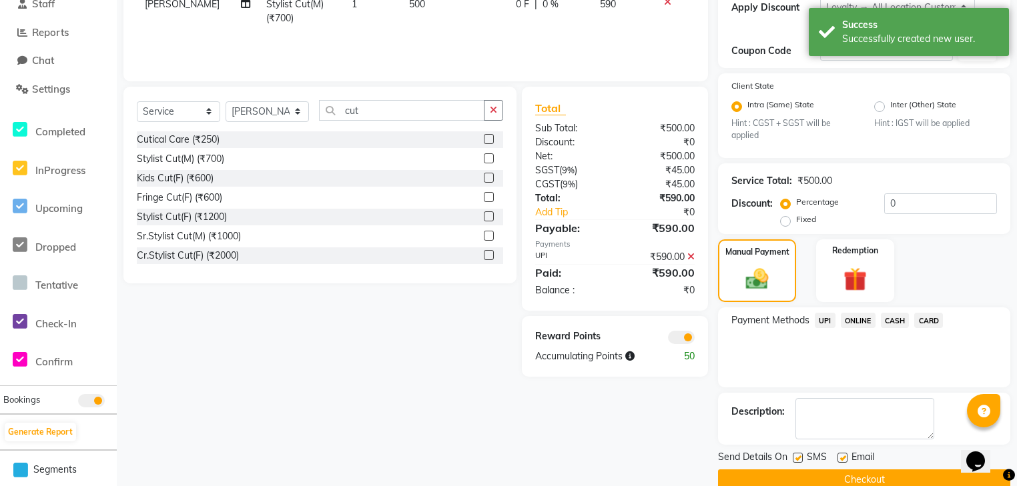
scroll to position [260, 0]
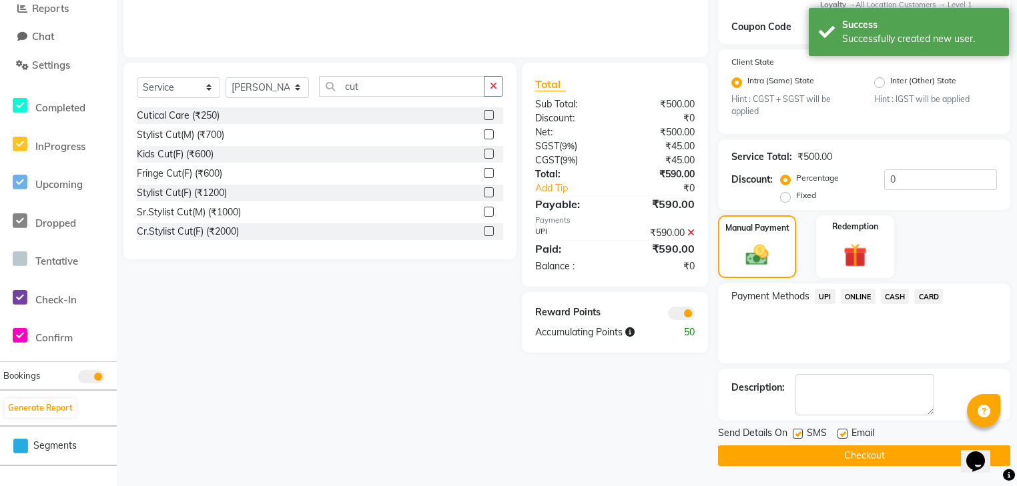
click at [841, 434] on label at bounding box center [842, 434] width 10 height 10
click at [841, 434] on input "checkbox" at bounding box center [841, 434] width 9 height 9
checkbox input "false"
click at [836, 450] on button "Checkout" at bounding box center [864, 456] width 292 height 21
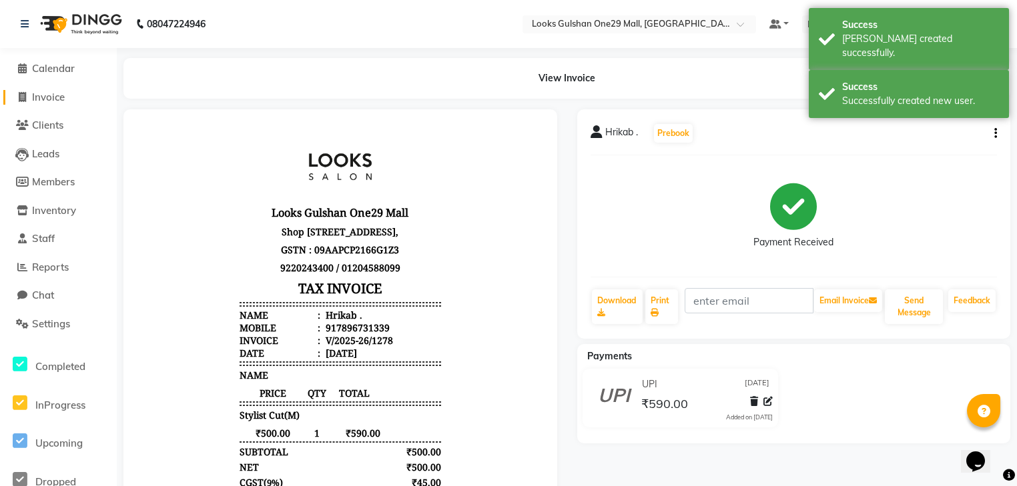
click at [40, 95] on span "Invoice" at bounding box center [48, 97] width 33 height 13
select select "service"
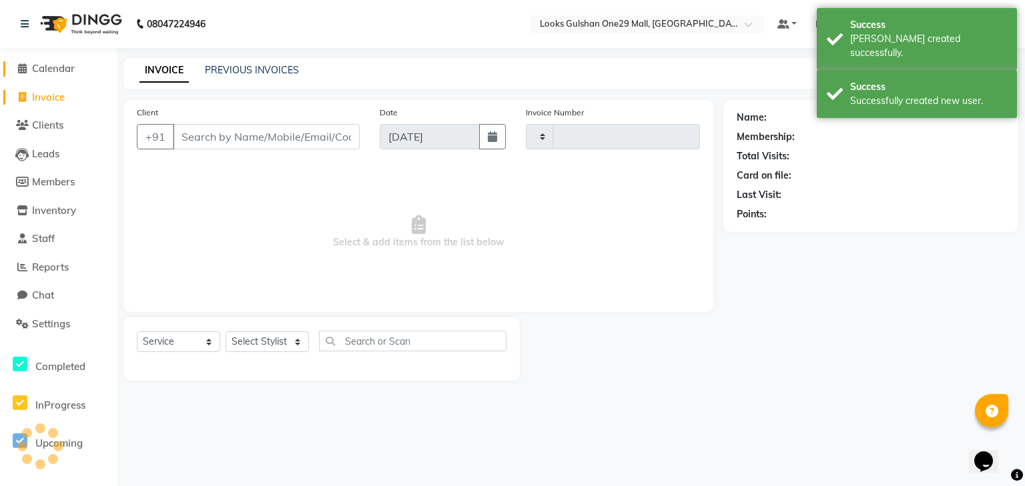
type input "1279"
click at [56, 69] on span "Calendar" at bounding box center [53, 68] width 43 height 13
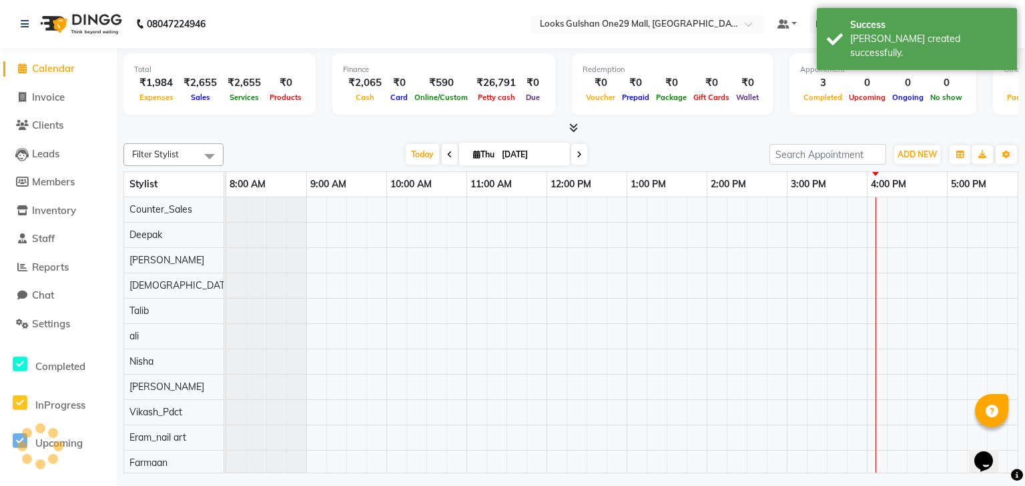
scroll to position [0, 249]
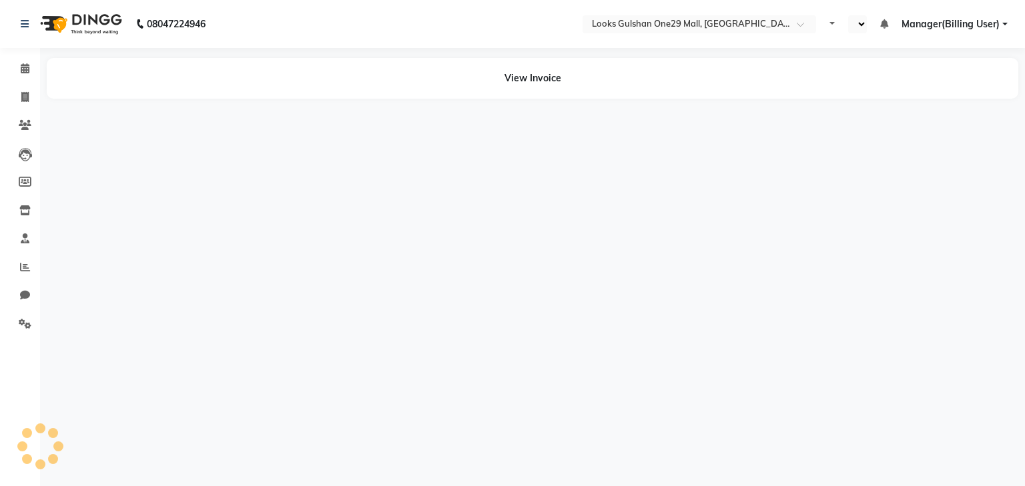
select select "en"
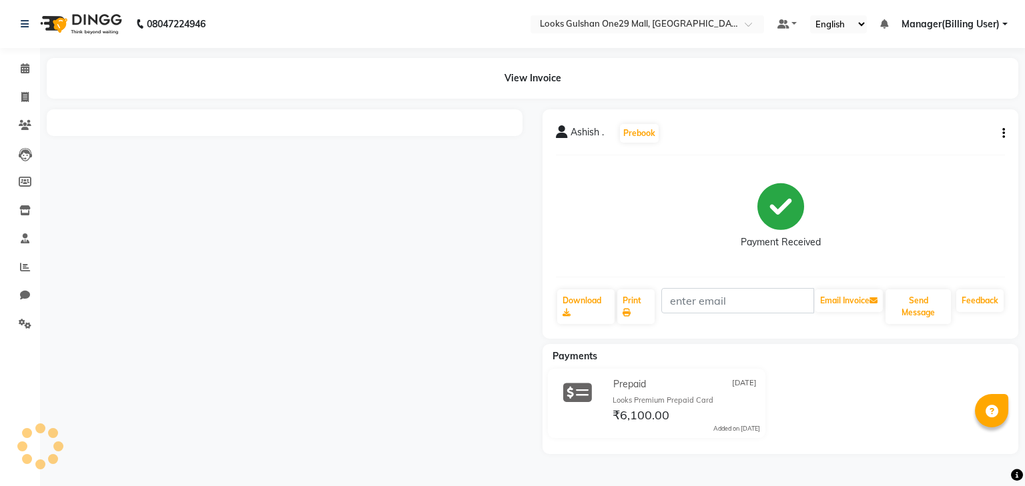
click at [997, 131] on button "button" at bounding box center [1001, 134] width 8 height 14
click at [981, 144] on div "Edit Item Staff" at bounding box center [936, 141] width 91 height 17
select select
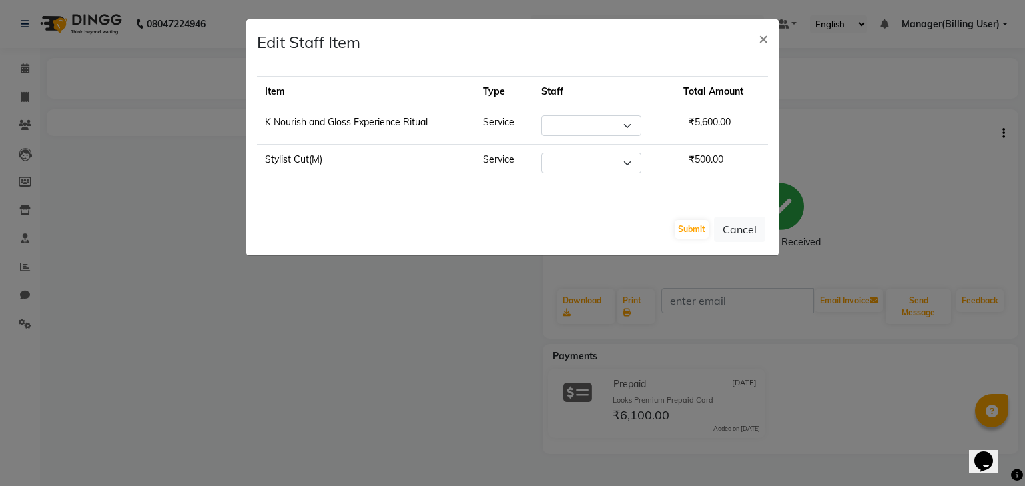
select select "81000"
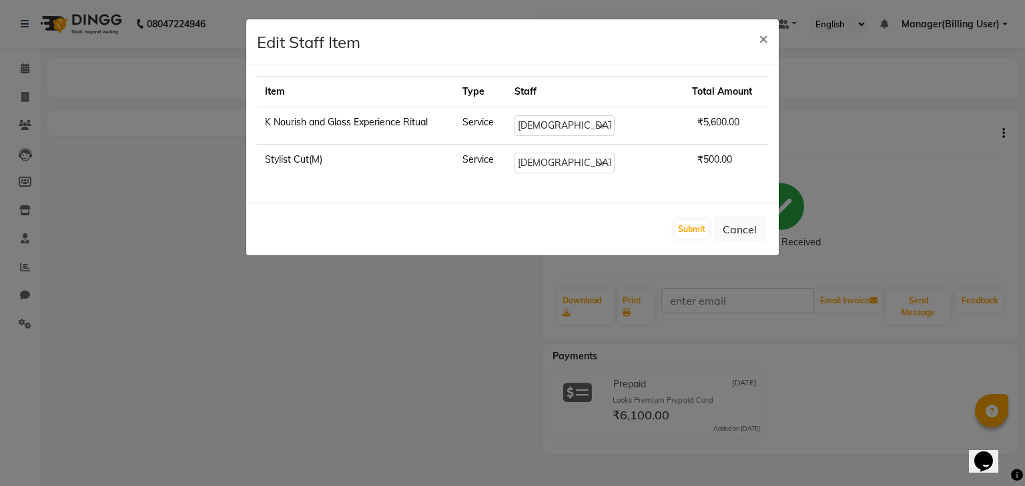
click at [691, 278] on ngb-modal-window "Edit Staff Item × Item Type Staff Total Amount K Nourish and Gloss Experience R…" at bounding box center [512, 243] width 1025 height 486
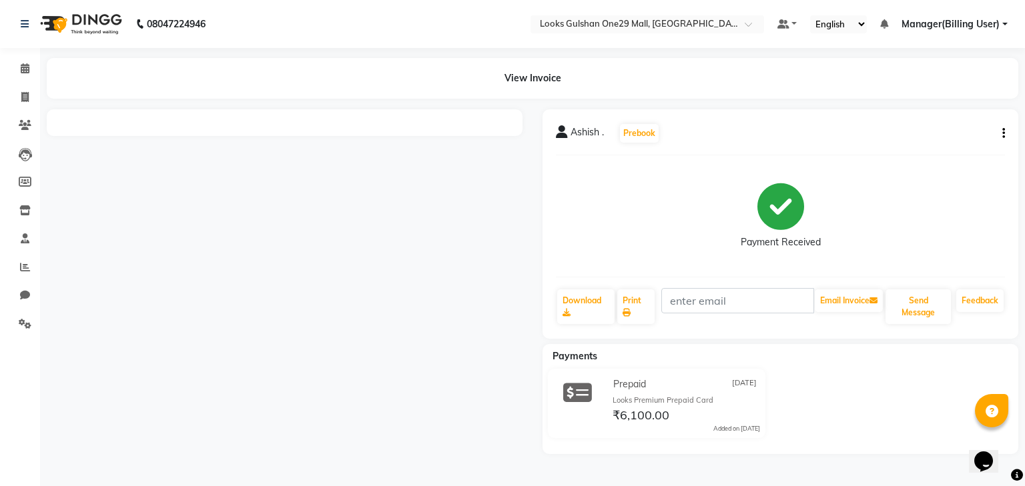
click at [1004, 134] on icon "button" at bounding box center [1003, 133] width 3 height 1
drag, startPoint x: 821, startPoint y: 134, endPoint x: 579, endPoint y: 19, distance: 268.0
click at [798, 116] on div "Ashish . Prebook Payment Received Download Print Email Invoice Send Message Fee…" at bounding box center [780, 224] width 476 height 230
click at [29, 93] on span at bounding box center [24, 97] width 23 height 15
select select "service"
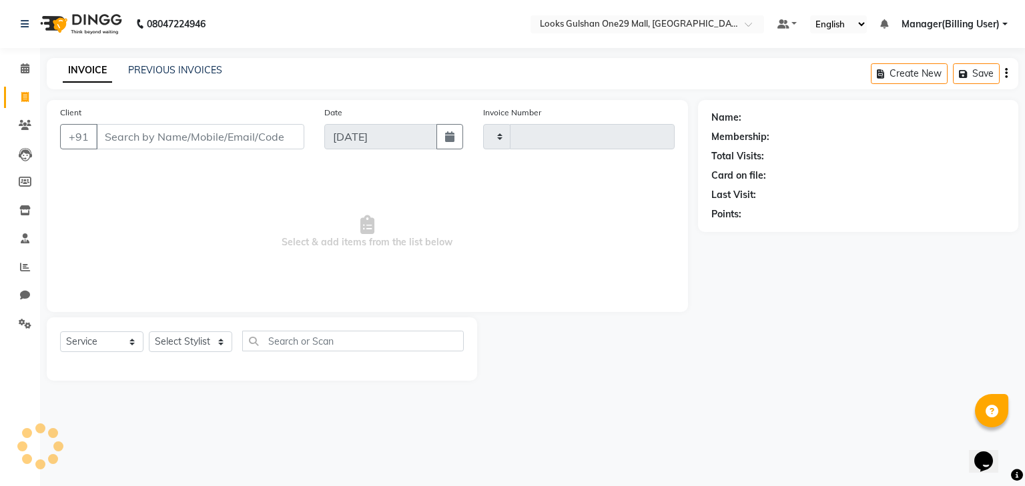
type input "1279"
select select "8337"
select select "80996"
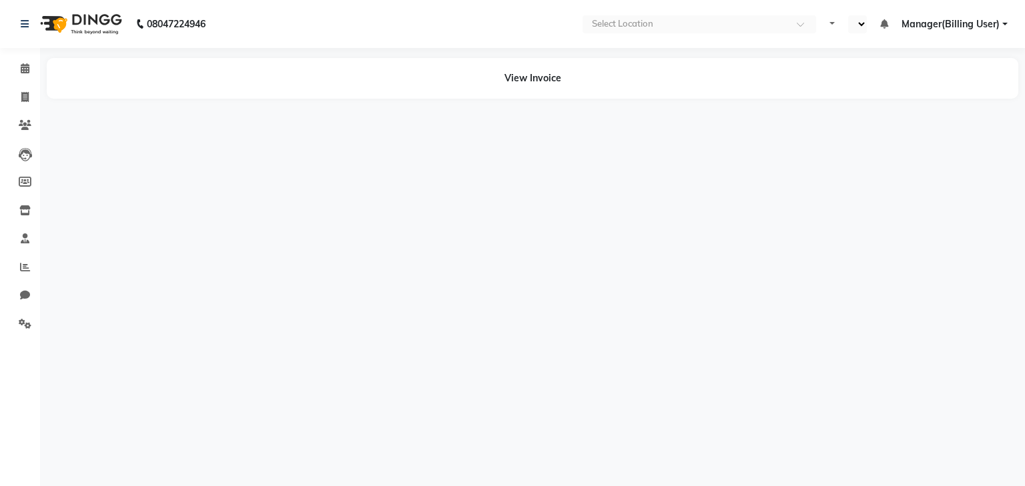
select select "en"
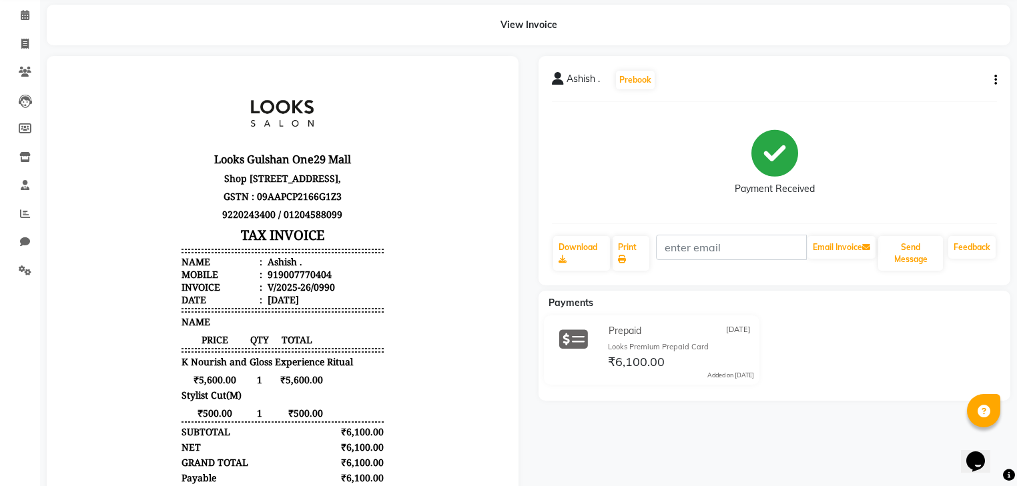
scroll to position [53, 0]
click at [996, 81] on icon "button" at bounding box center [995, 80] width 3 height 1
click at [985, 96] on div "Ashish . Prebook Payment Received Download Print Email Invoice Send Message Fee…" at bounding box center [774, 171] width 472 height 230
click at [953, 98] on div "Ashish . Prebook Payment Received Download Print Email Invoice Send Message Fee…" at bounding box center [774, 171] width 472 height 230
click at [998, 80] on div "Ashish . Prebook Payment Received Download Print Email Invoice Send Message Fee…" at bounding box center [774, 171] width 472 height 230
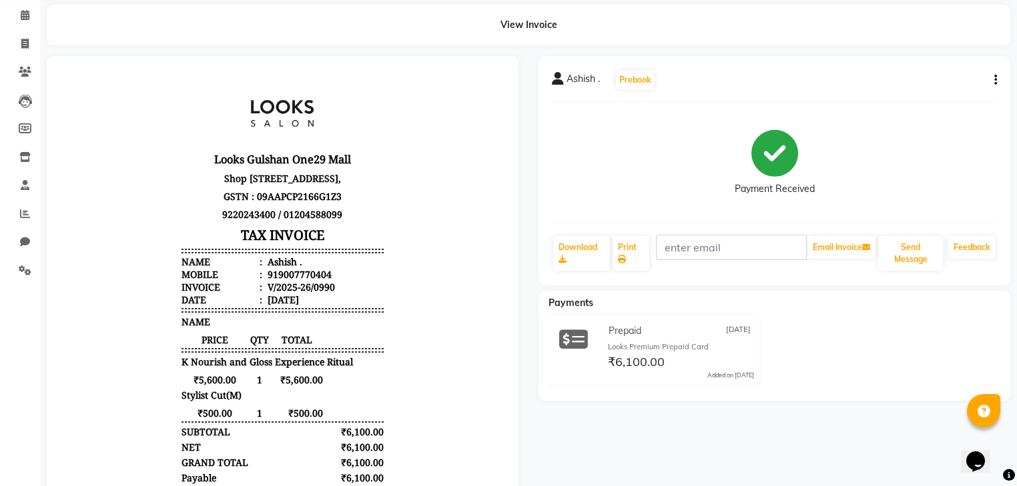
click at [996, 80] on icon "button" at bounding box center [995, 80] width 3 height 1
click at [958, 87] on div "Edit Item Staff" at bounding box center [928, 88] width 91 height 17
select select
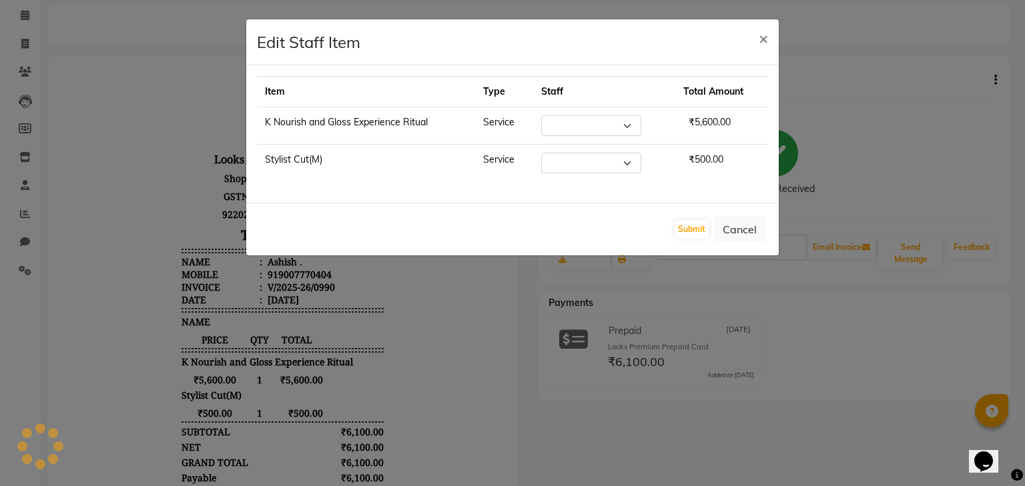
select select "81000"
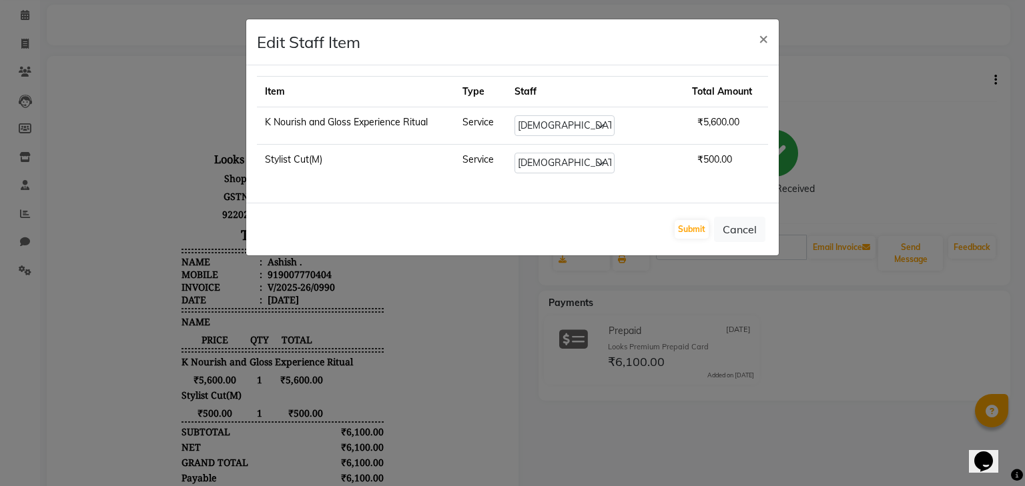
click at [903, 152] on ngb-modal-window "Edit Staff Item × Item Type Staff Total Amount K Nourish and Gloss Experience R…" at bounding box center [512, 243] width 1025 height 486
